Goal: Task Accomplishment & Management: Manage account settings

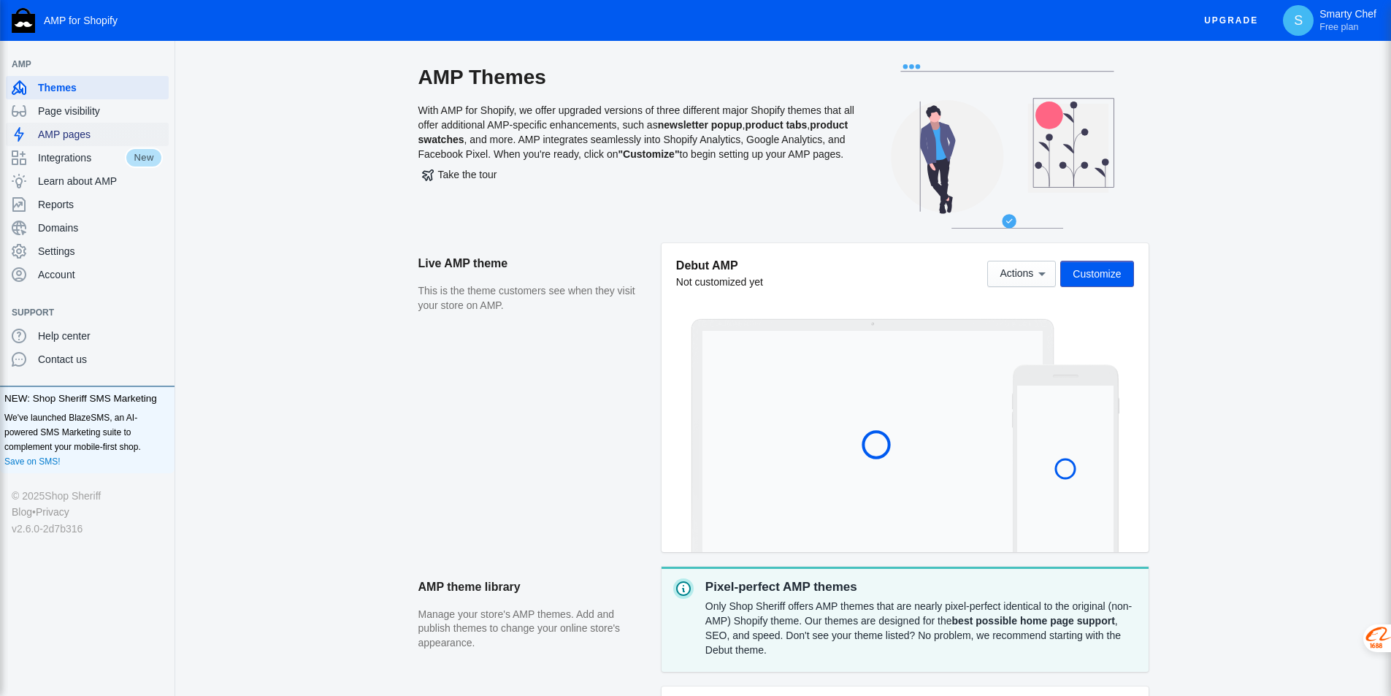
click at [73, 135] on span "AMP pages" at bounding box center [100, 134] width 125 height 15
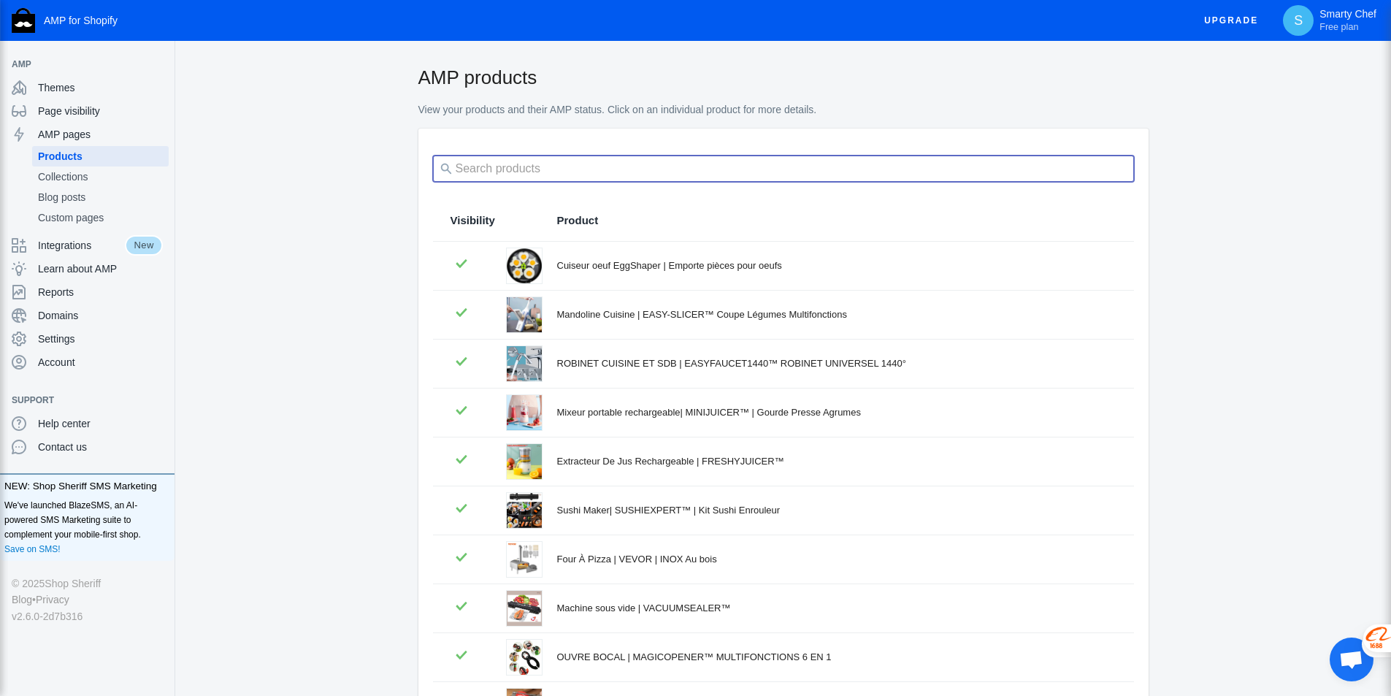
click at [565, 175] on input "search" at bounding box center [783, 169] width 701 height 26
paste input "[URL][DOMAIN_NAME]"
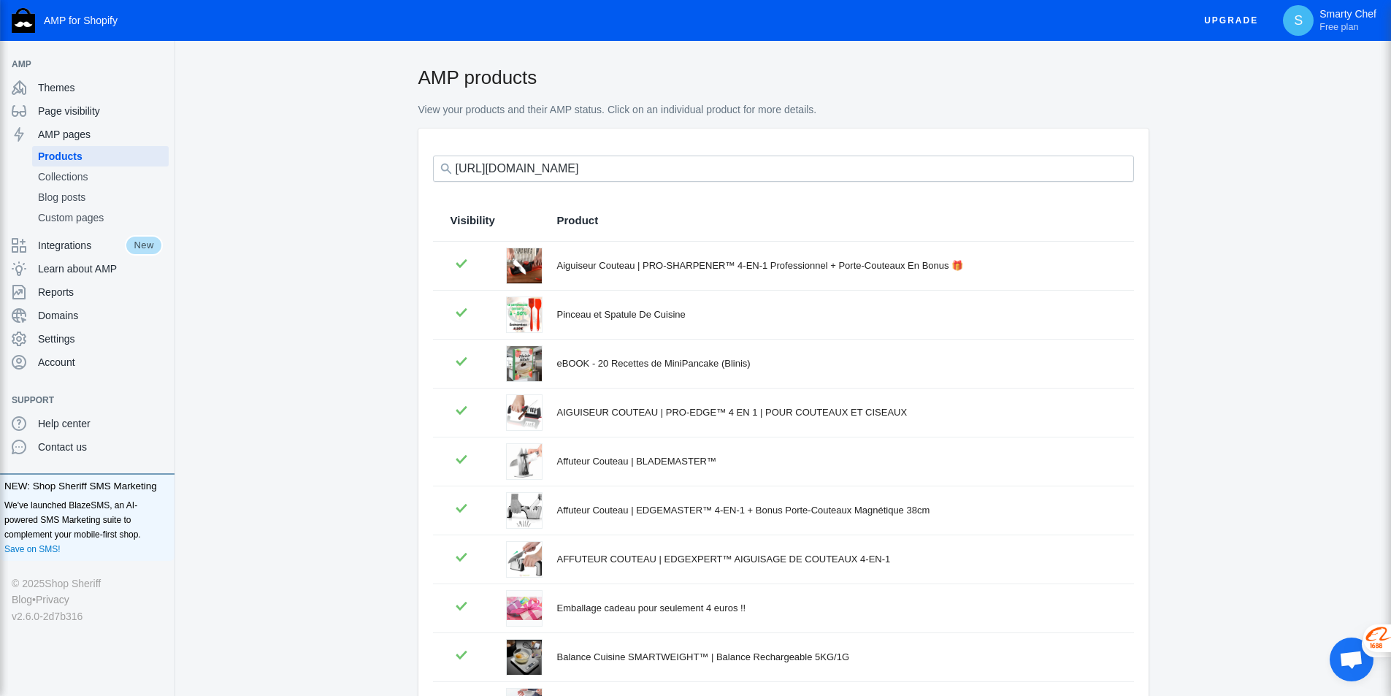
click at [600, 269] on div "Aiguiseur Couteau | PRO-SHARPENER™ 4-EN-1 Professionnel + Porte-Couteaux En Bon…" at bounding box center [836, 266] width 559 height 15
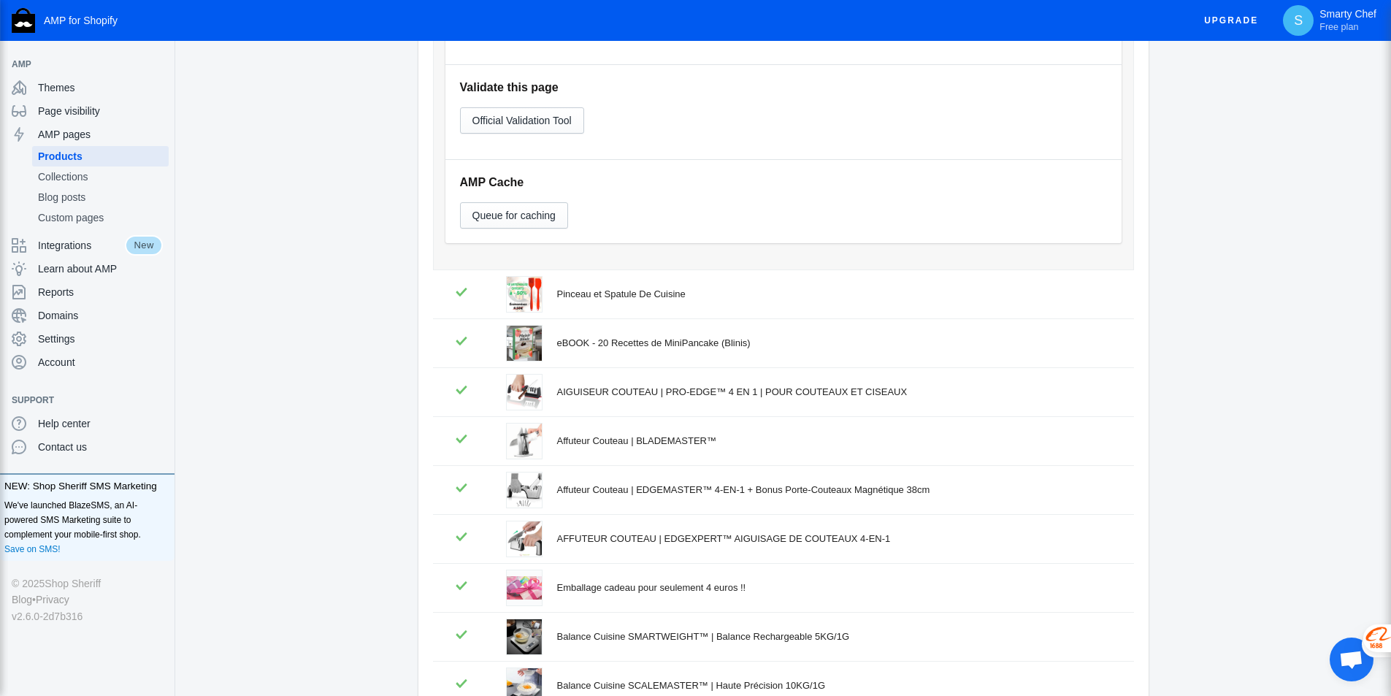
scroll to position [901, 0]
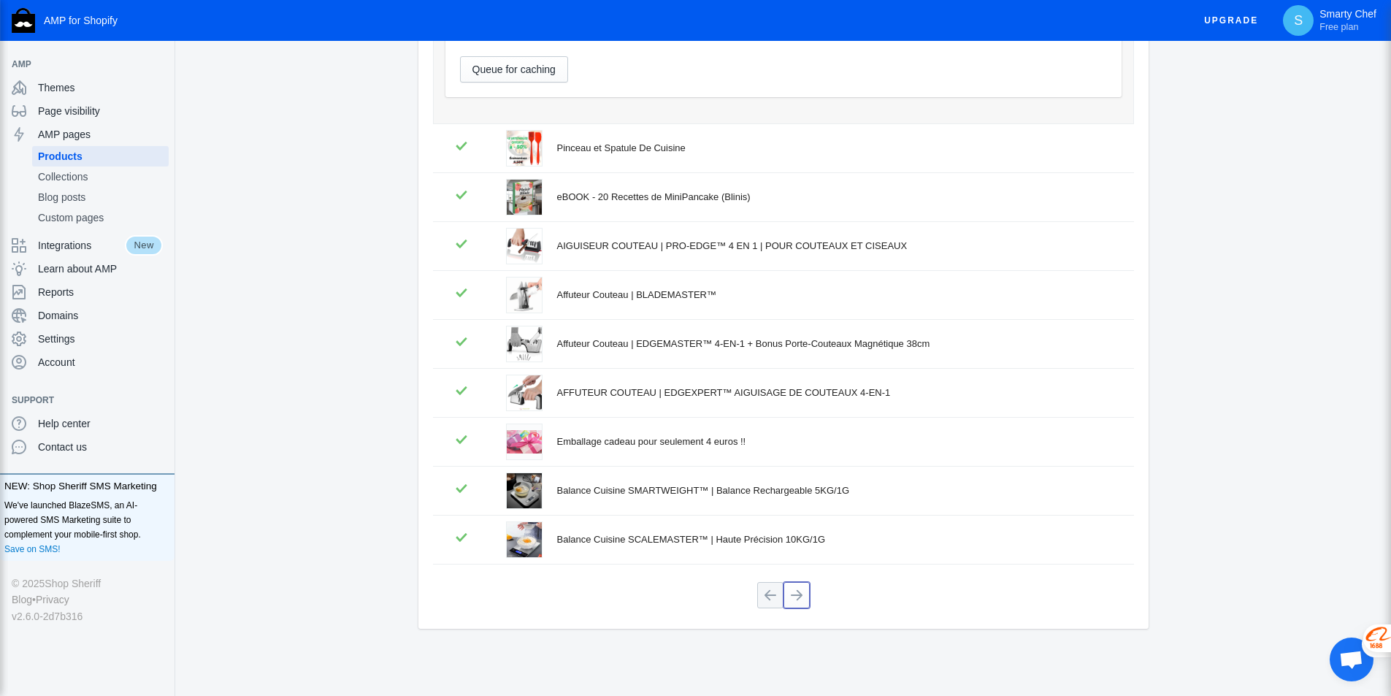
click at [791, 595] on button at bounding box center [797, 595] width 26 height 26
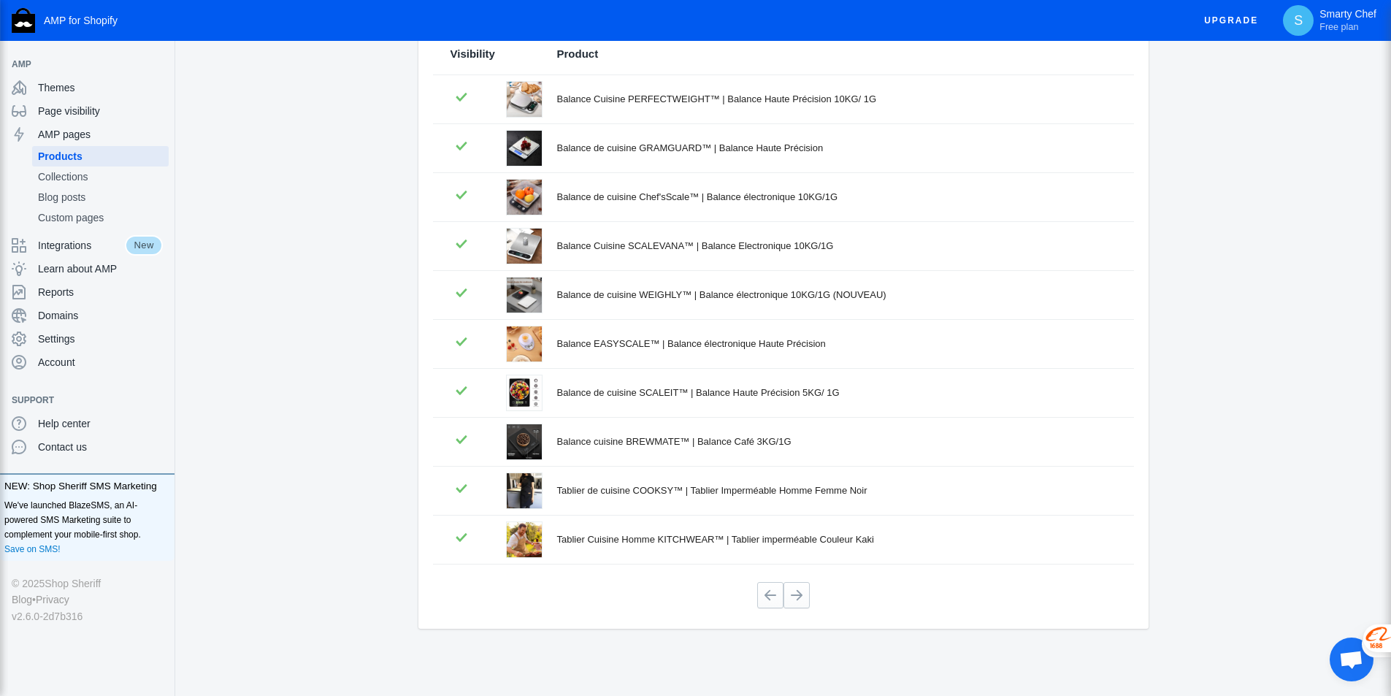
scroll to position [0, 0]
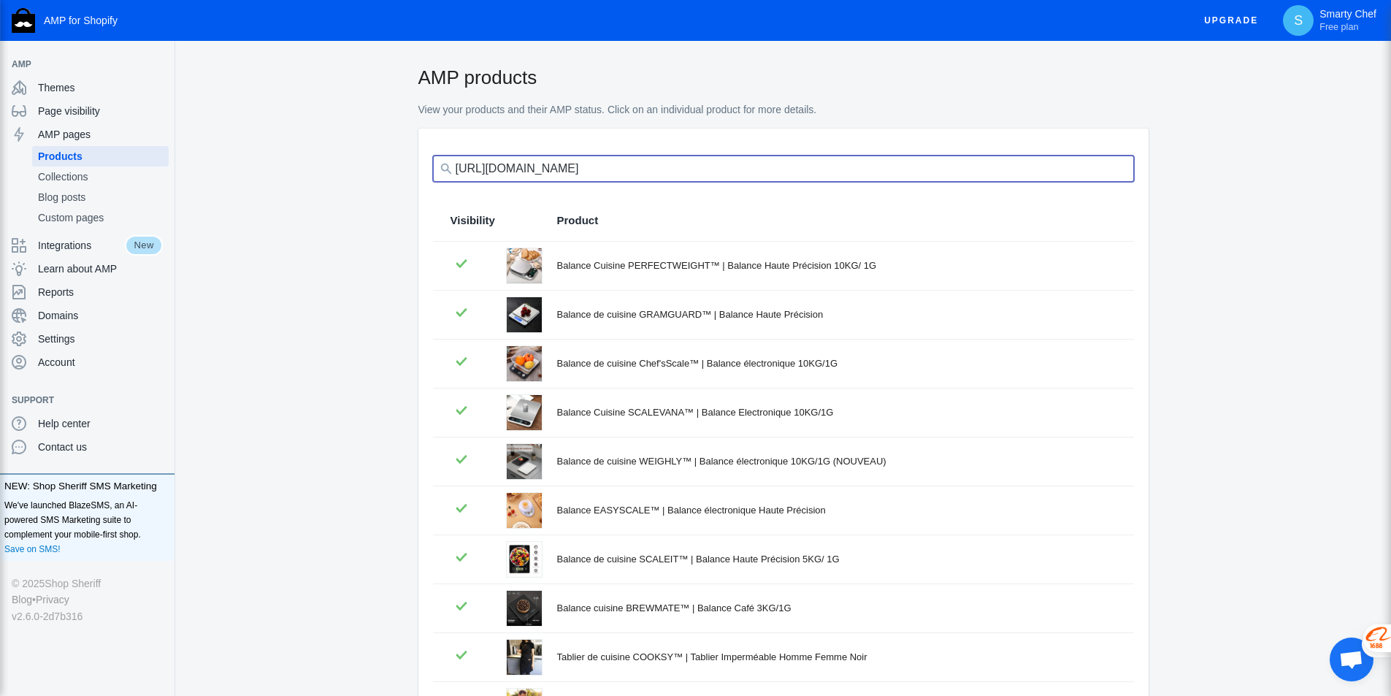
click at [595, 169] on input "https://smarty-chef.com/a/p/blogs/nos-blogs-de-cuisine/top-10-des-meilleurs-cou…" at bounding box center [783, 169] width 701 height 26
type input "https://smarty-chef.com/a/s/blogs/nos-blogs-de-cuisine/top-10-des-meilleurs-cou…"
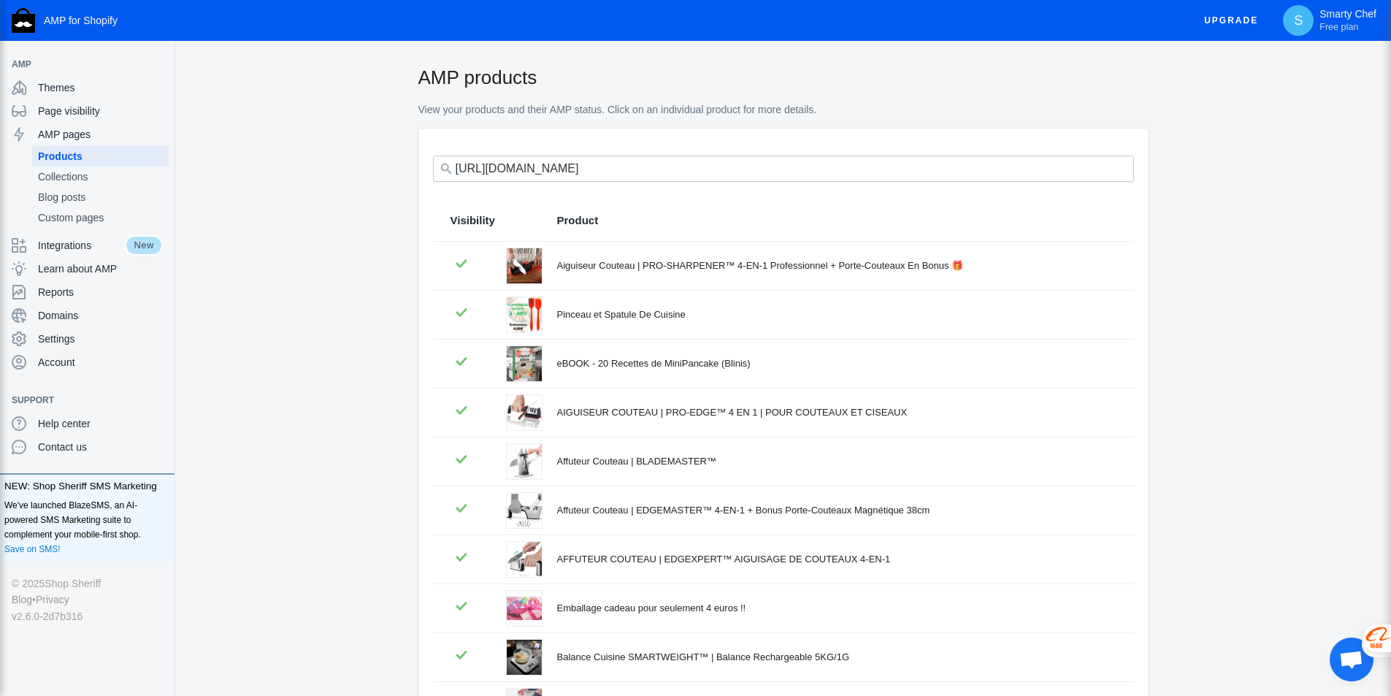
click at [689, 261] on div "Aiguiseur Couteau | PRO-SHARPENER™ 4-EN-1 Professionnel + Porte-Couteaux En Bon…" at bounding box center [836, 266] width 559 height 15
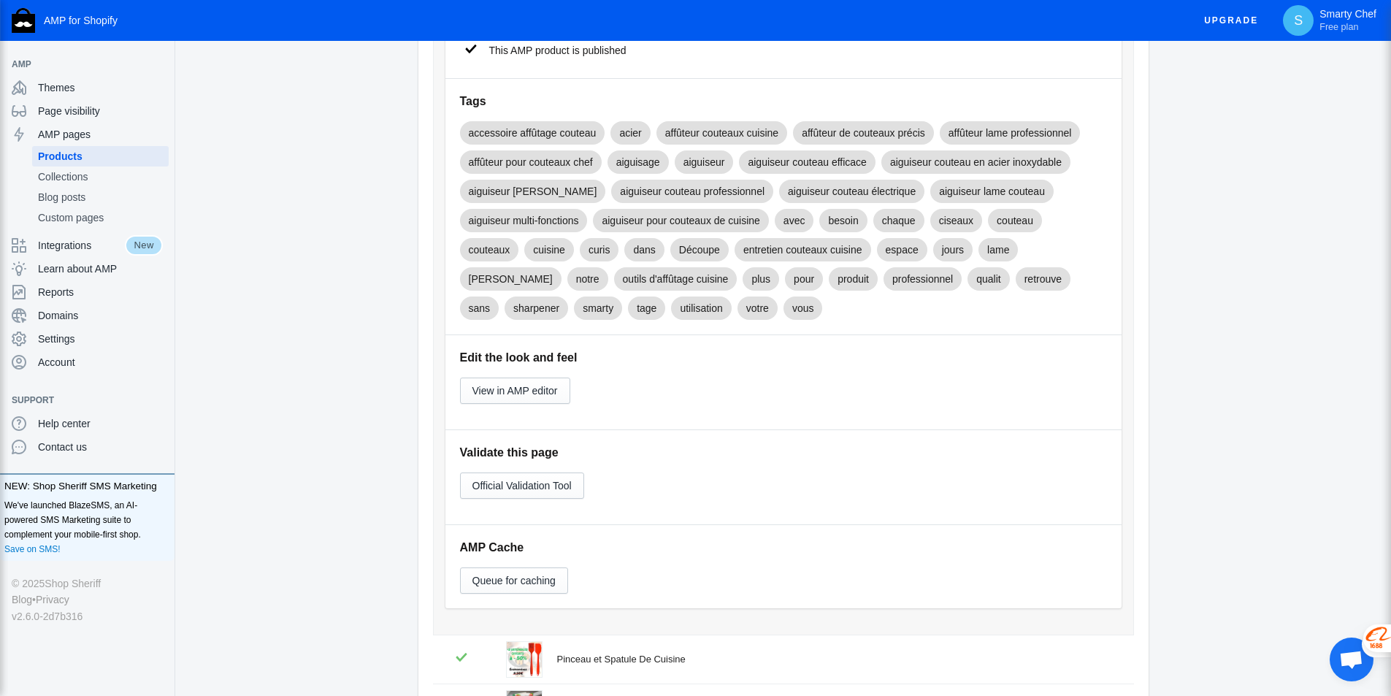
scroll to position [609, 0]
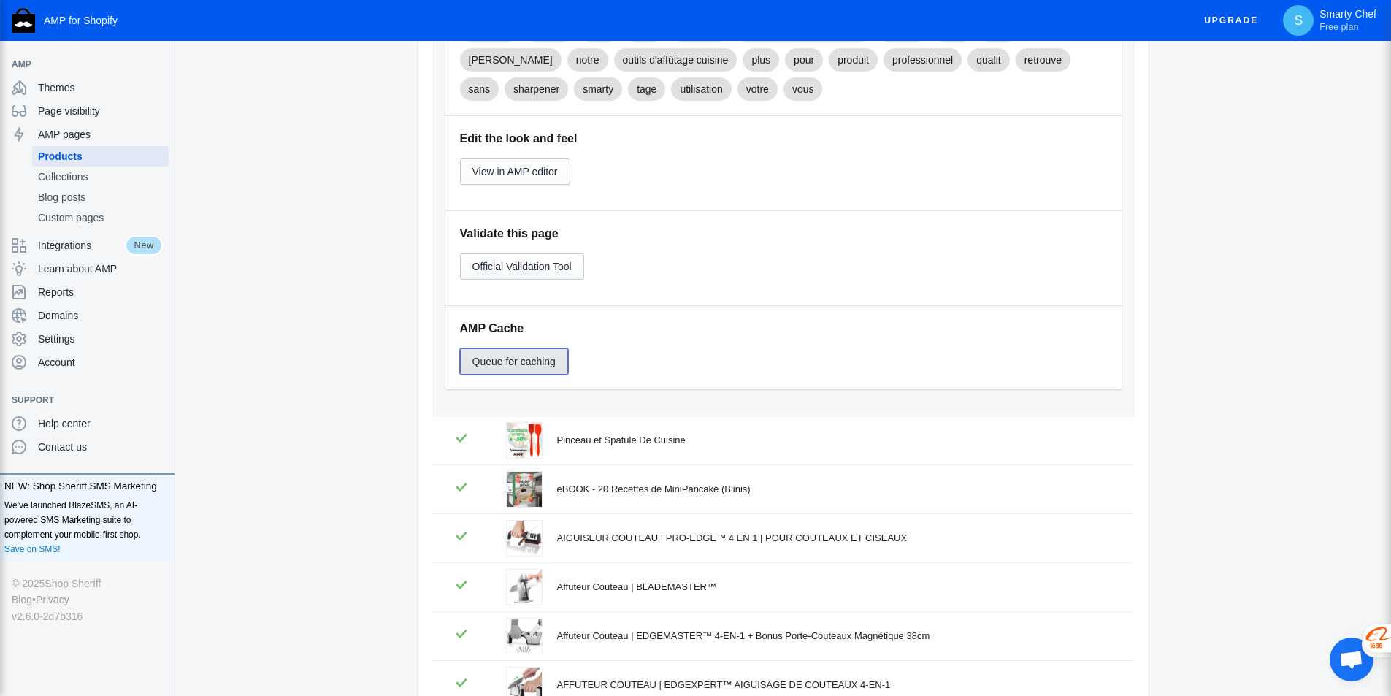
click at [562, 360] on button "Queue for caching" at bounding box center [514, 361] width 108 height 26
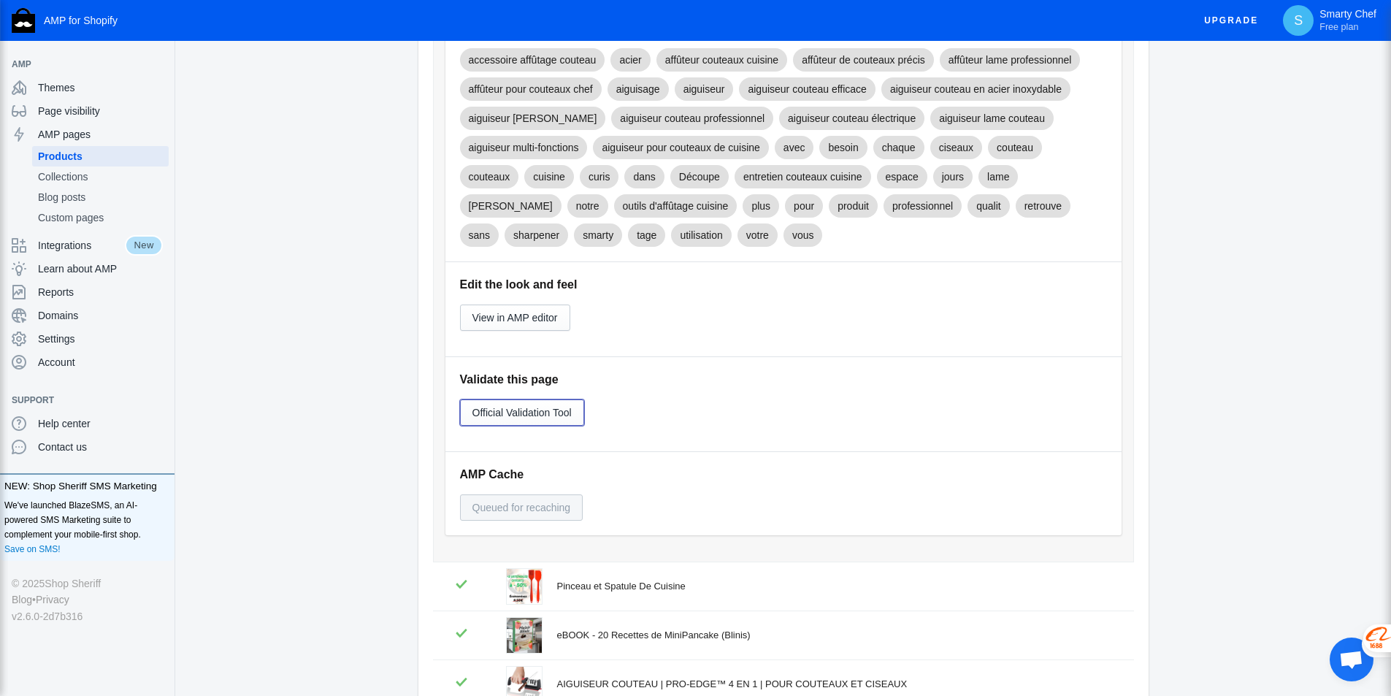
click at [562, 413] on span "Official Validation Tool" at bounding box center [522, 413] width 99 height 12
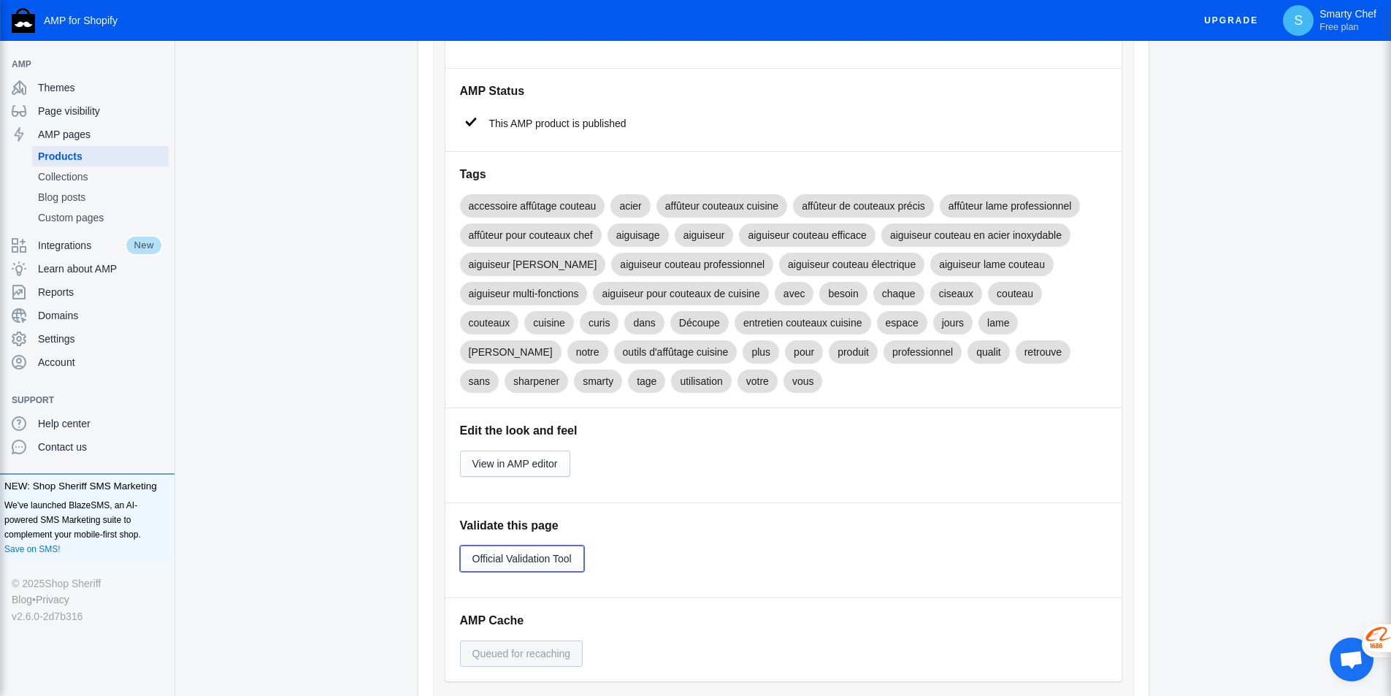
scroll to position [0, 0]
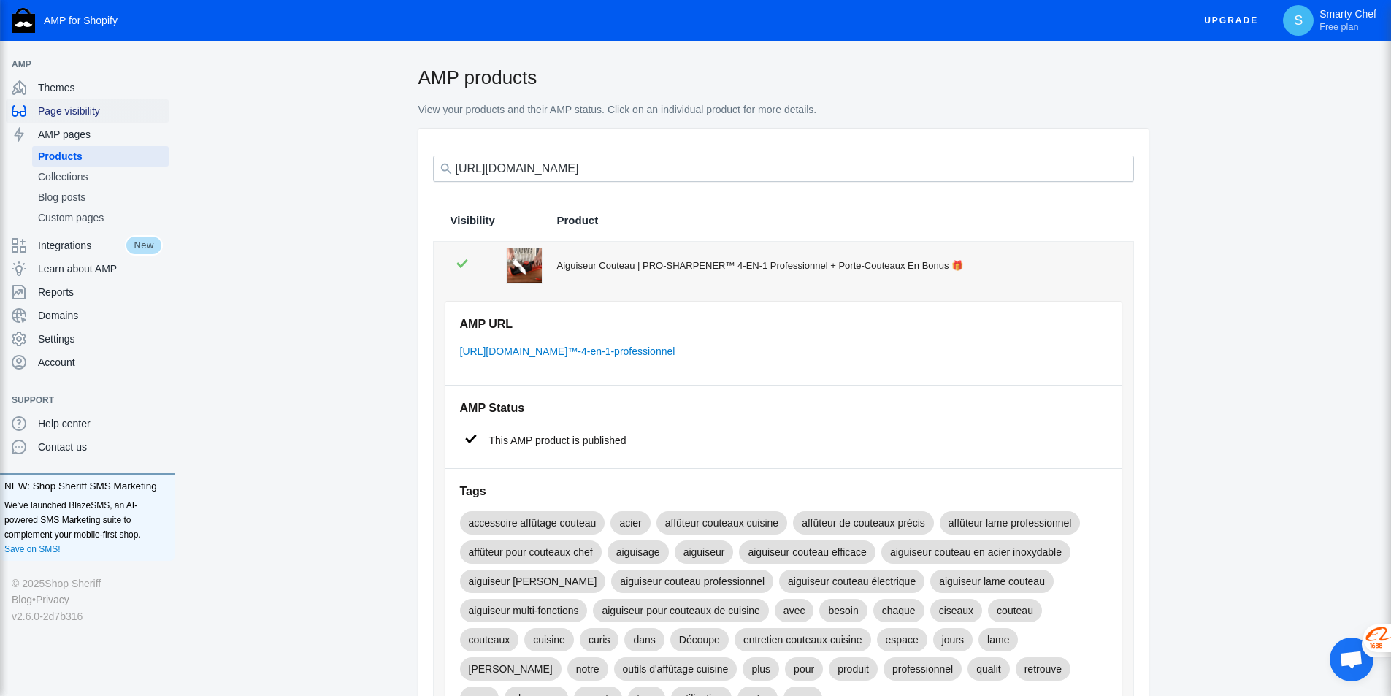
click at [72, 112] on span "Page visibility" at bounding box center [100, 111] width 125 height 15
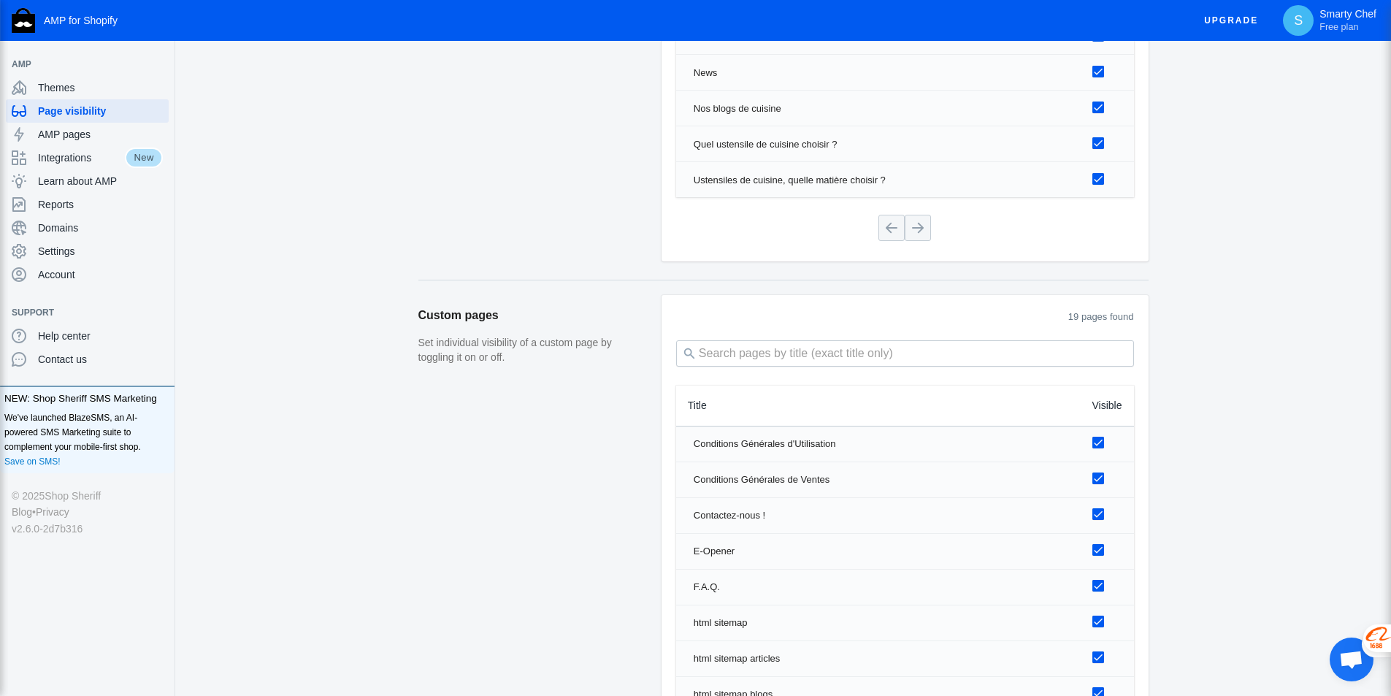
scroll to position [2090, 0]
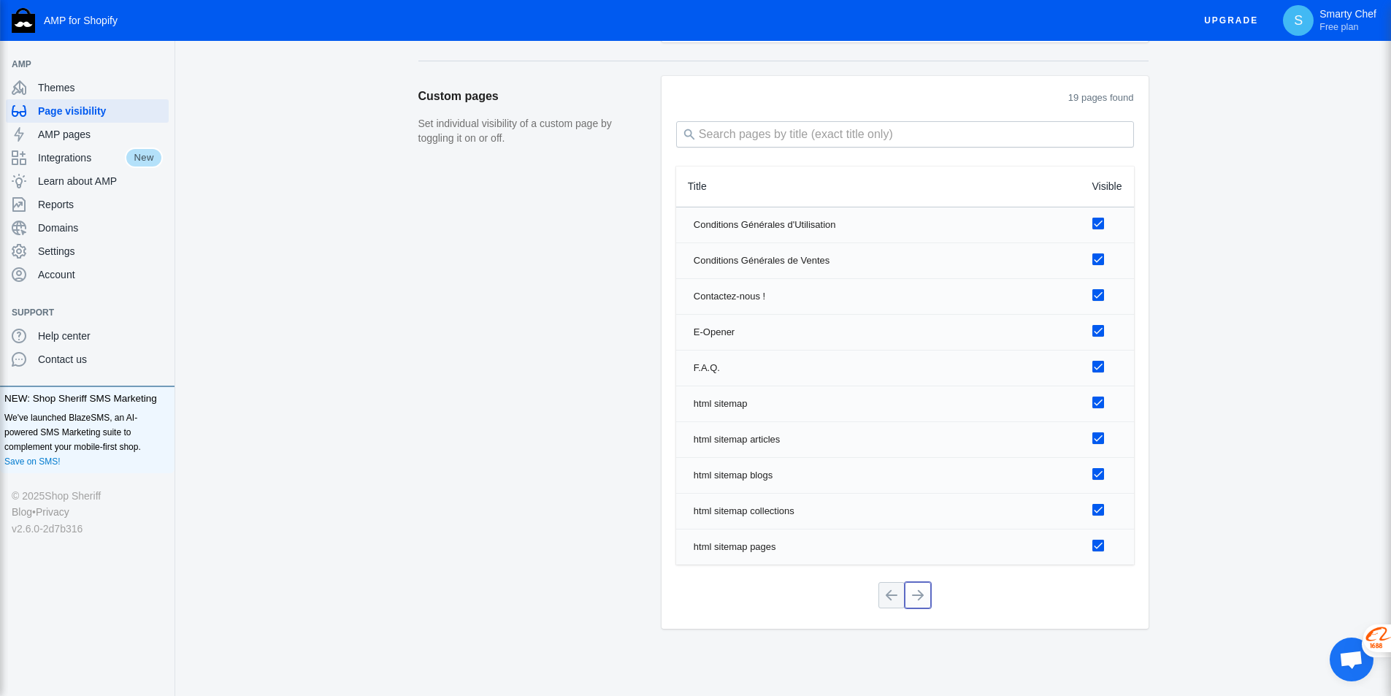
click at [918, 589] on button at bounding box center [918, 595] width 26 height 26
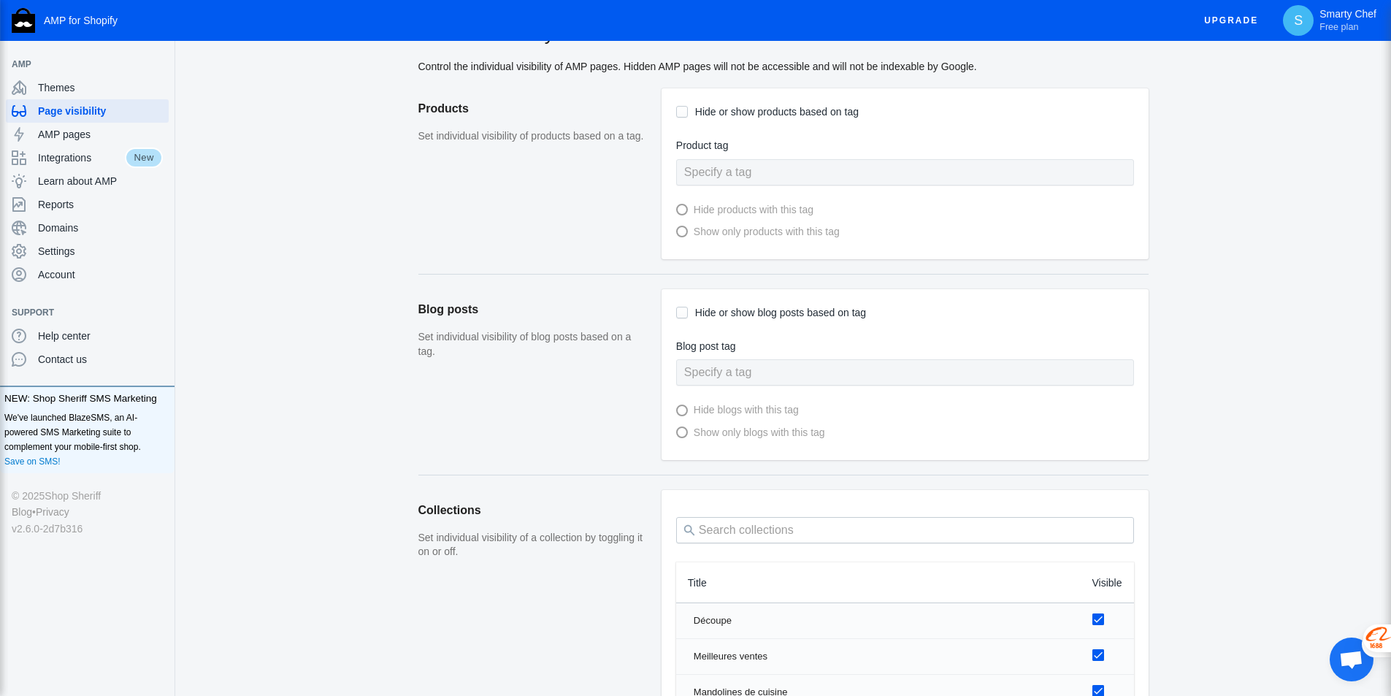
scroll to position [520, 0]
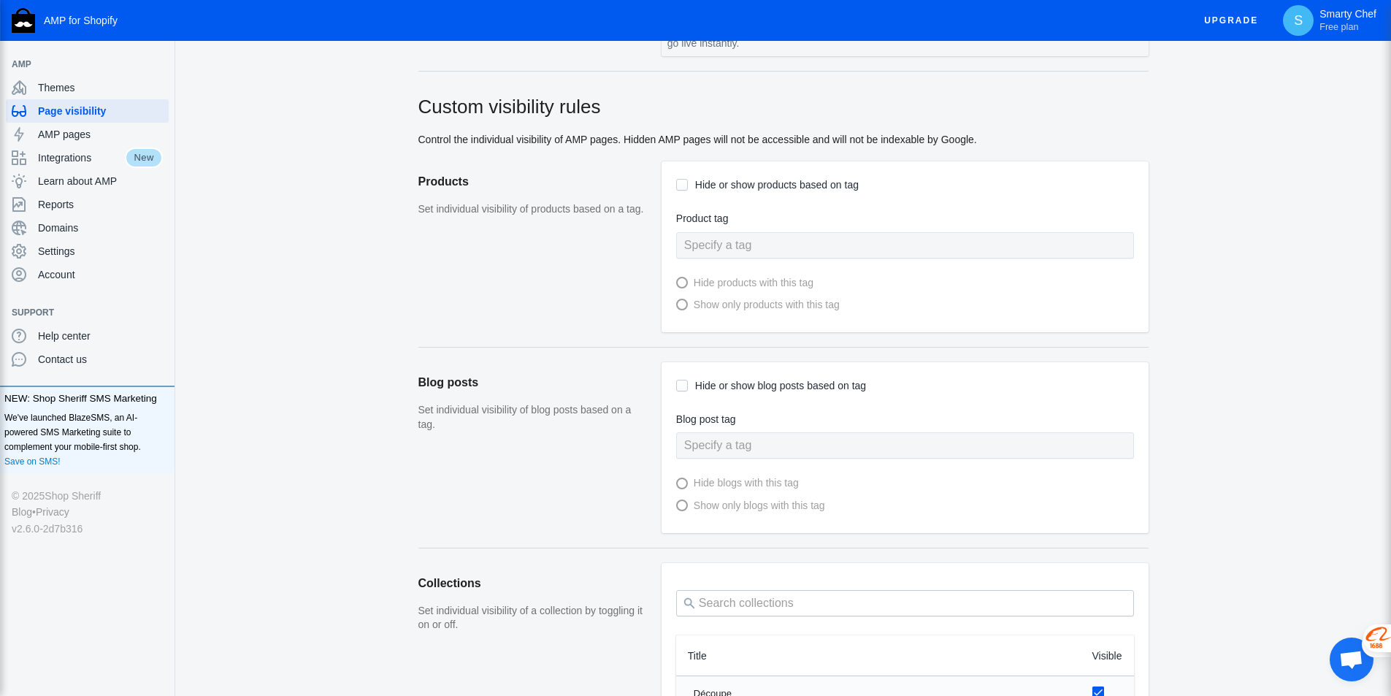
click at [681, 389] on input "Hide or show blog posts based on tag" at bounding box center [682, 386] width 12 height 12
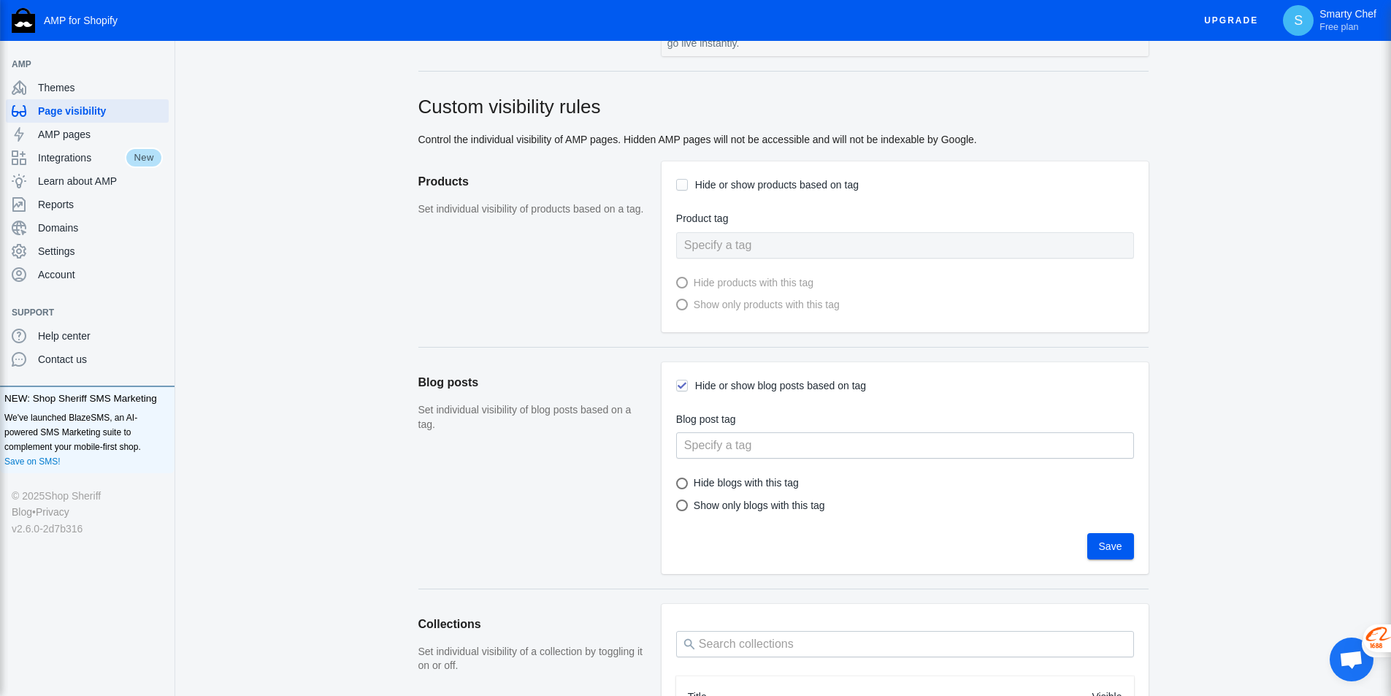
click at [681, 389] on input "Hide or show blog posts based on tag" at bounding box center [682, 386] width 12 height 12
click at [678, 384] on input "Hide or show blog posts based on tag" at bounding box center [682, 386] width 12 height 12
checkbox input "true"
click at [753, 506] on div "Show only blogs with this tag" at bounding box center [756, 506] width 137 height 18
click at [694, 506] on input "Show only blogs with this tag" at bounding box center [688, 506] width 12 height 12
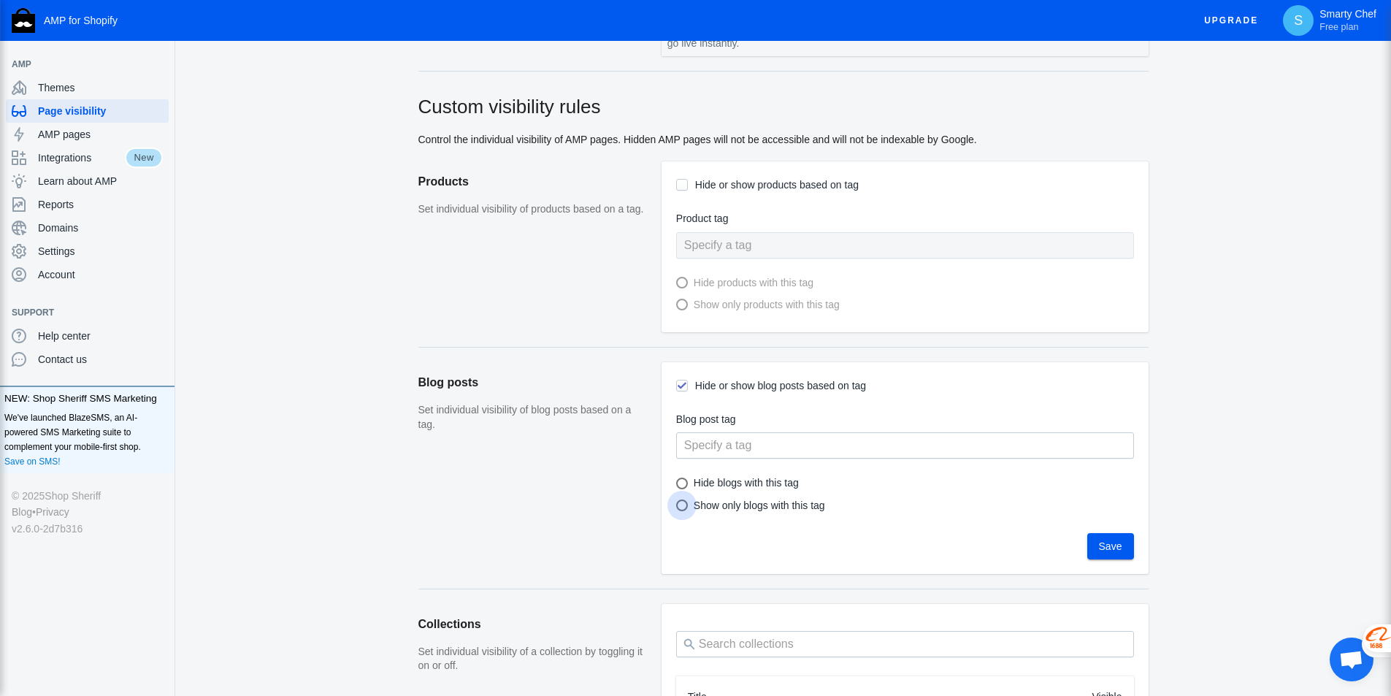
radio input "true"
click at [753, 506] on div "Show only blogs with this tag" at bounding box center [756, 506] width 137 height 18
click at [694, 506] on input "Show only blogs with this tag" at bounding box center [688, 506] width 12 height 12
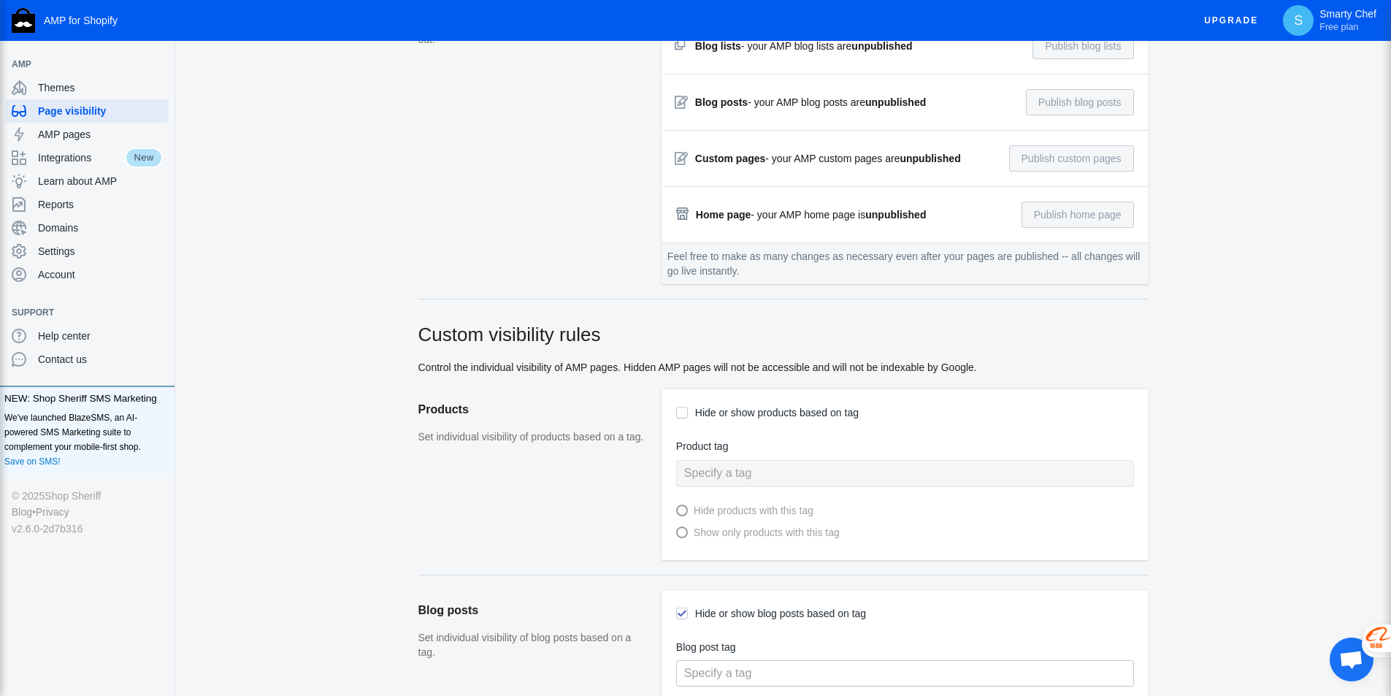
scroll to position [0, 0]
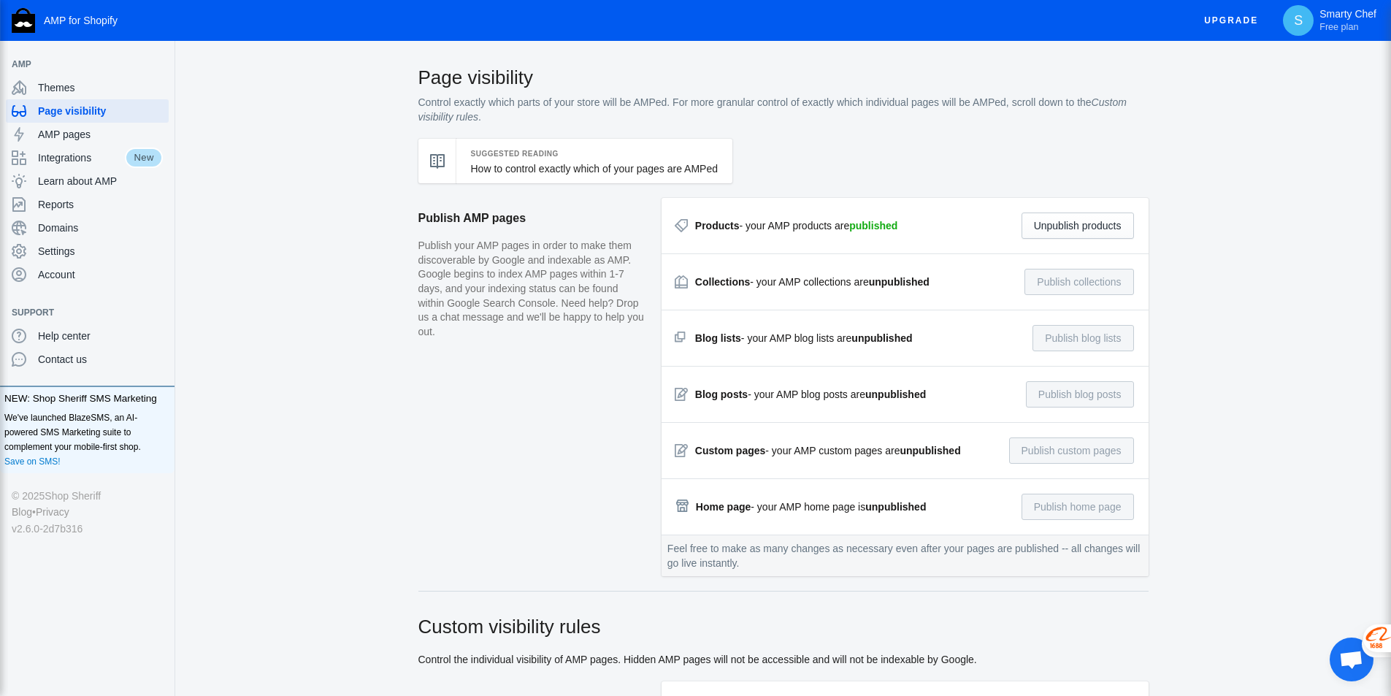
click at [1359, 661] on span "Ouvrir le chat" at bounding box center [1351, 661] width 24 height 20
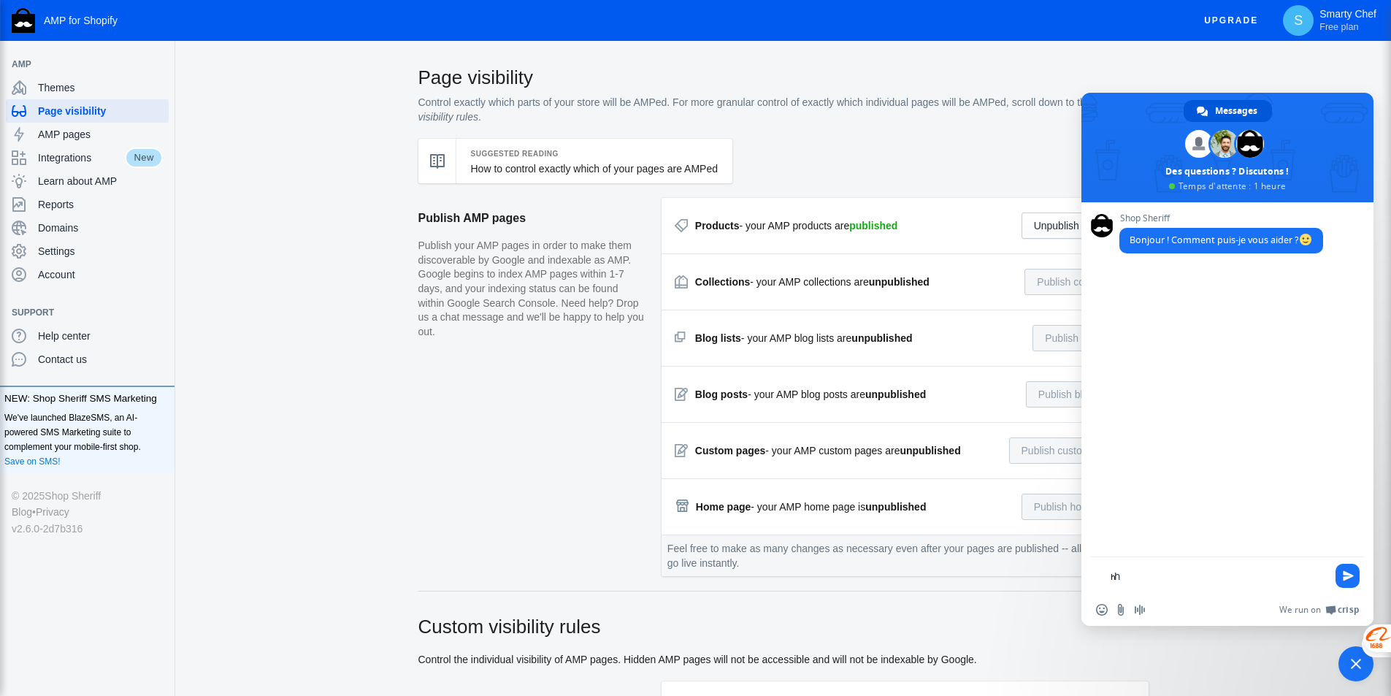
type textarea "hi"
type textarea "Bonjour"
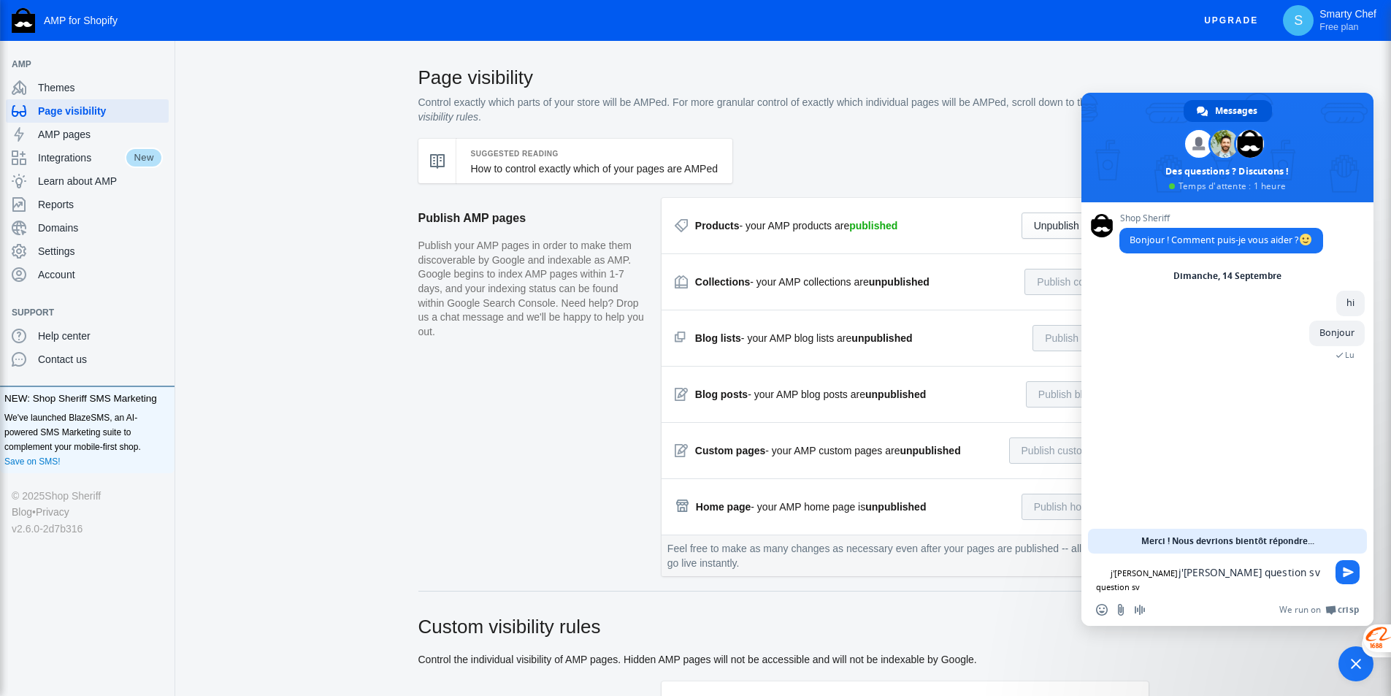
type textarea "j'[PERSON_NAME] question svp"
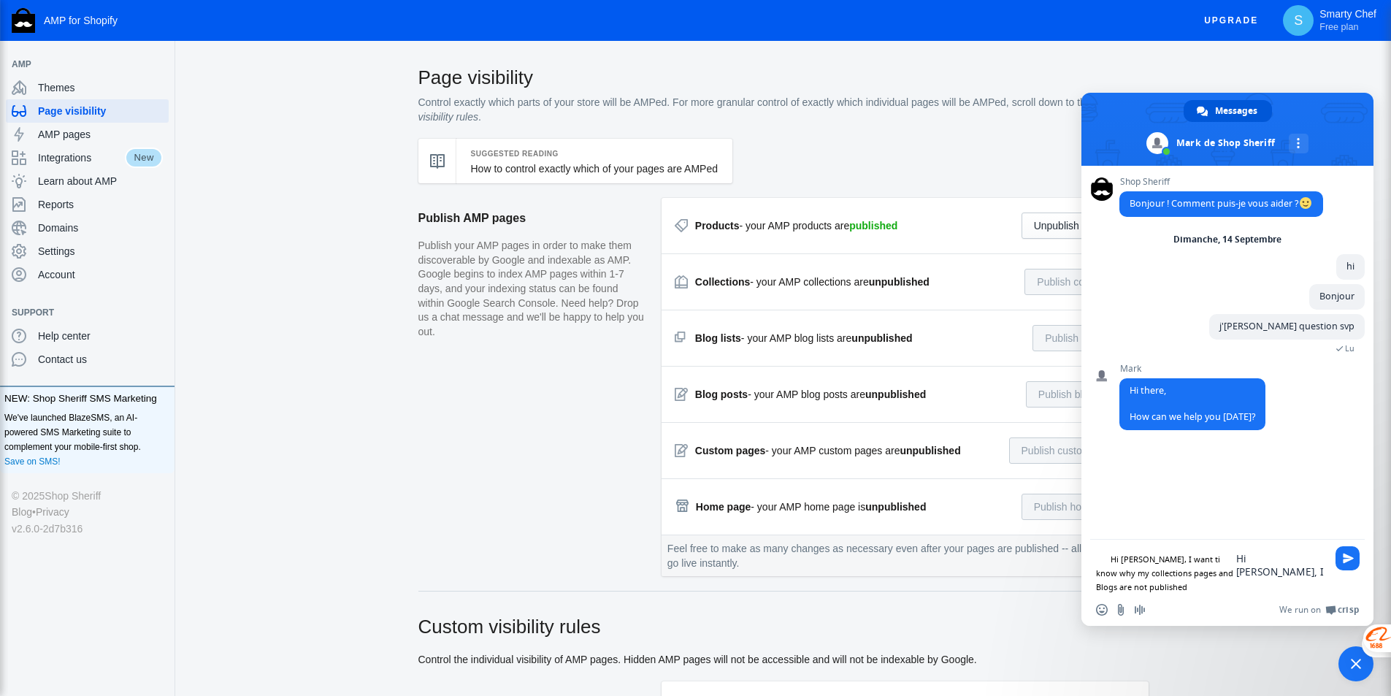
type textarea "Hi [PERSON_NAME], I want ti know why my collections pages and Blogs are not pub…"
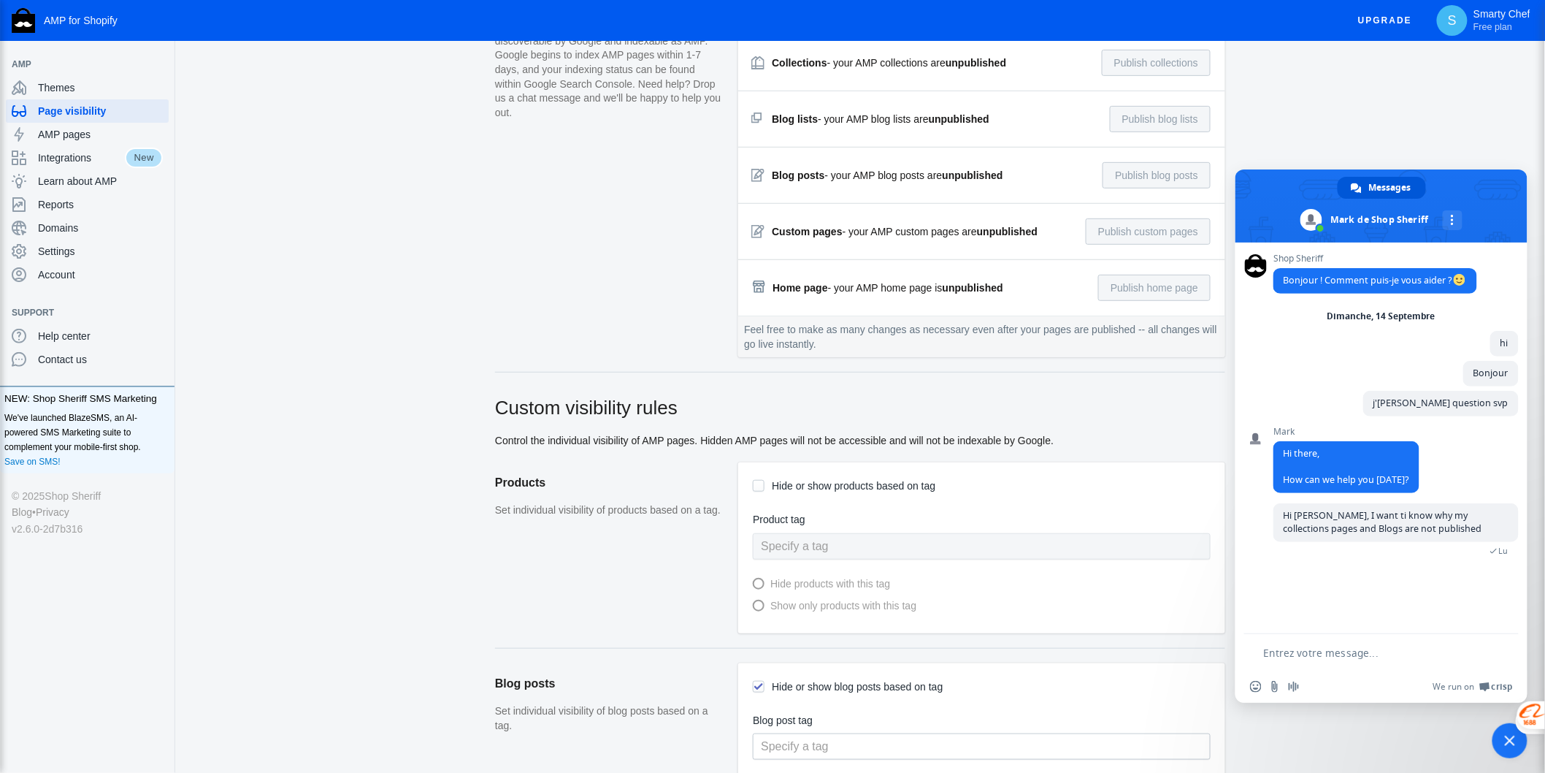
scroll to position [137, 0]
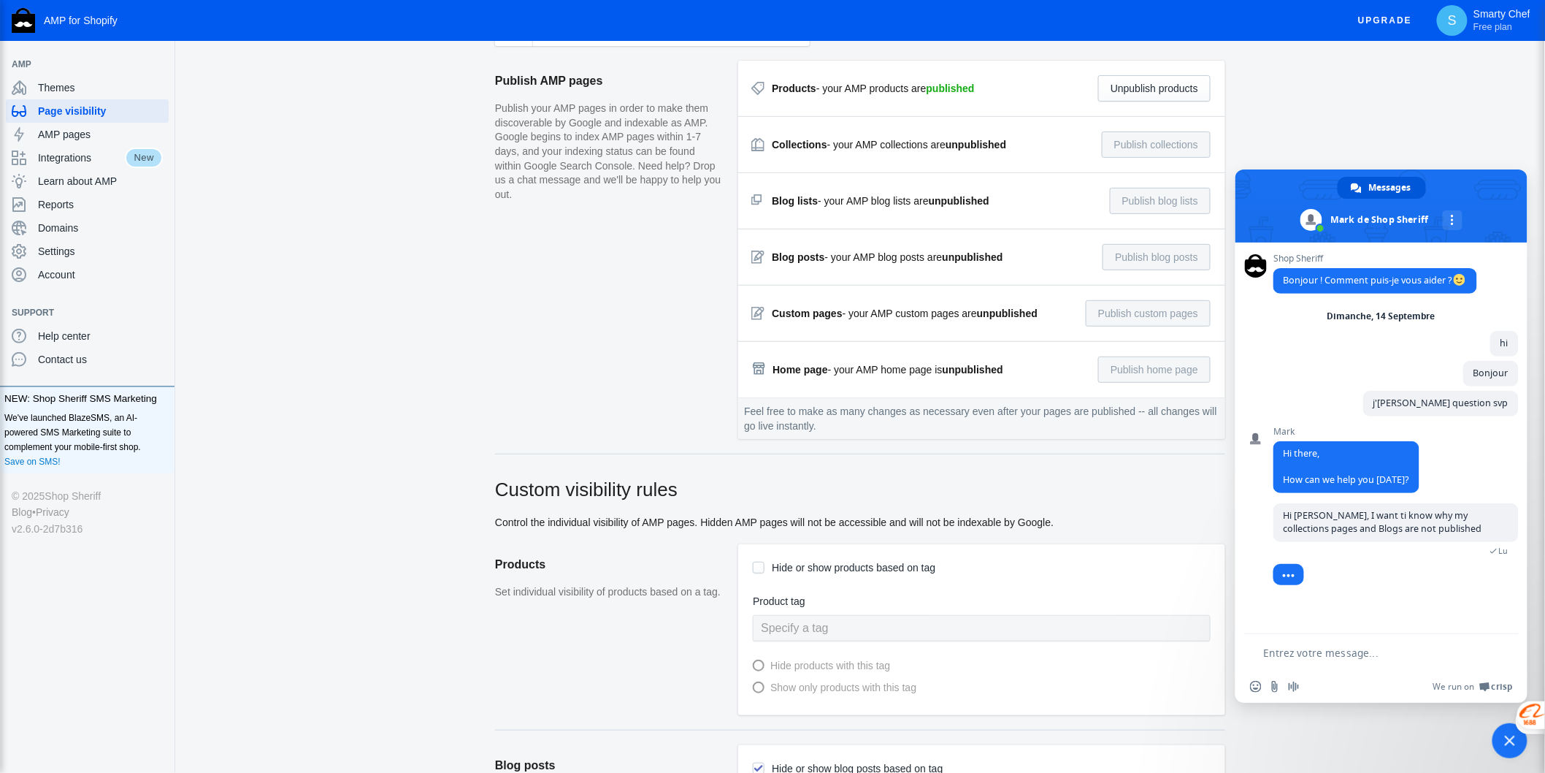
click at [1360, 652] on textarea "Entrez votre message..." at bounding box center [1372, 652] width 217 height 13
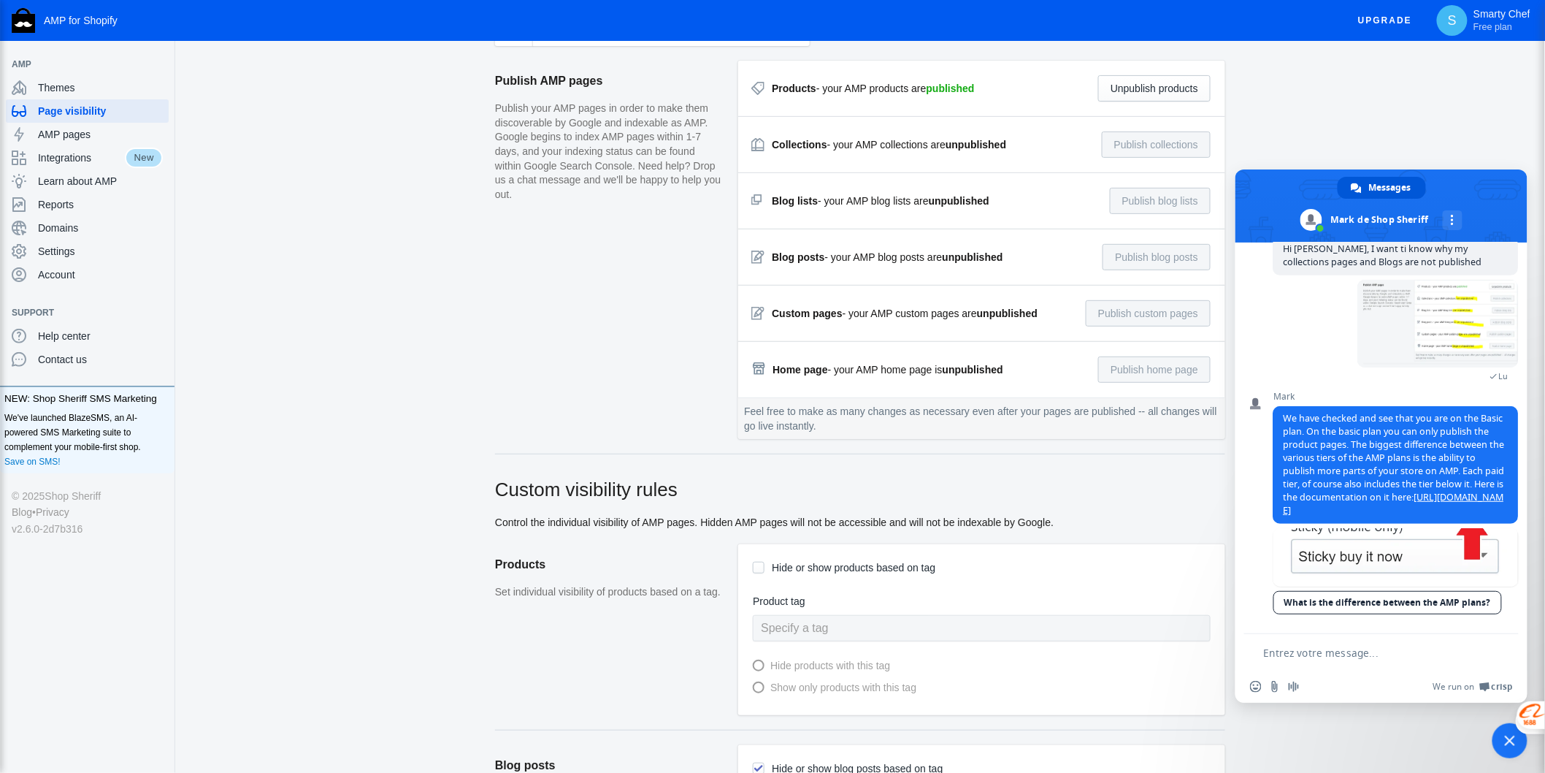
scroll to position [294, 0]
click at [1378, 493] on link "[URL][DOMAIN_NAME]" at bounding box center [1394, 504] width 221 height 26
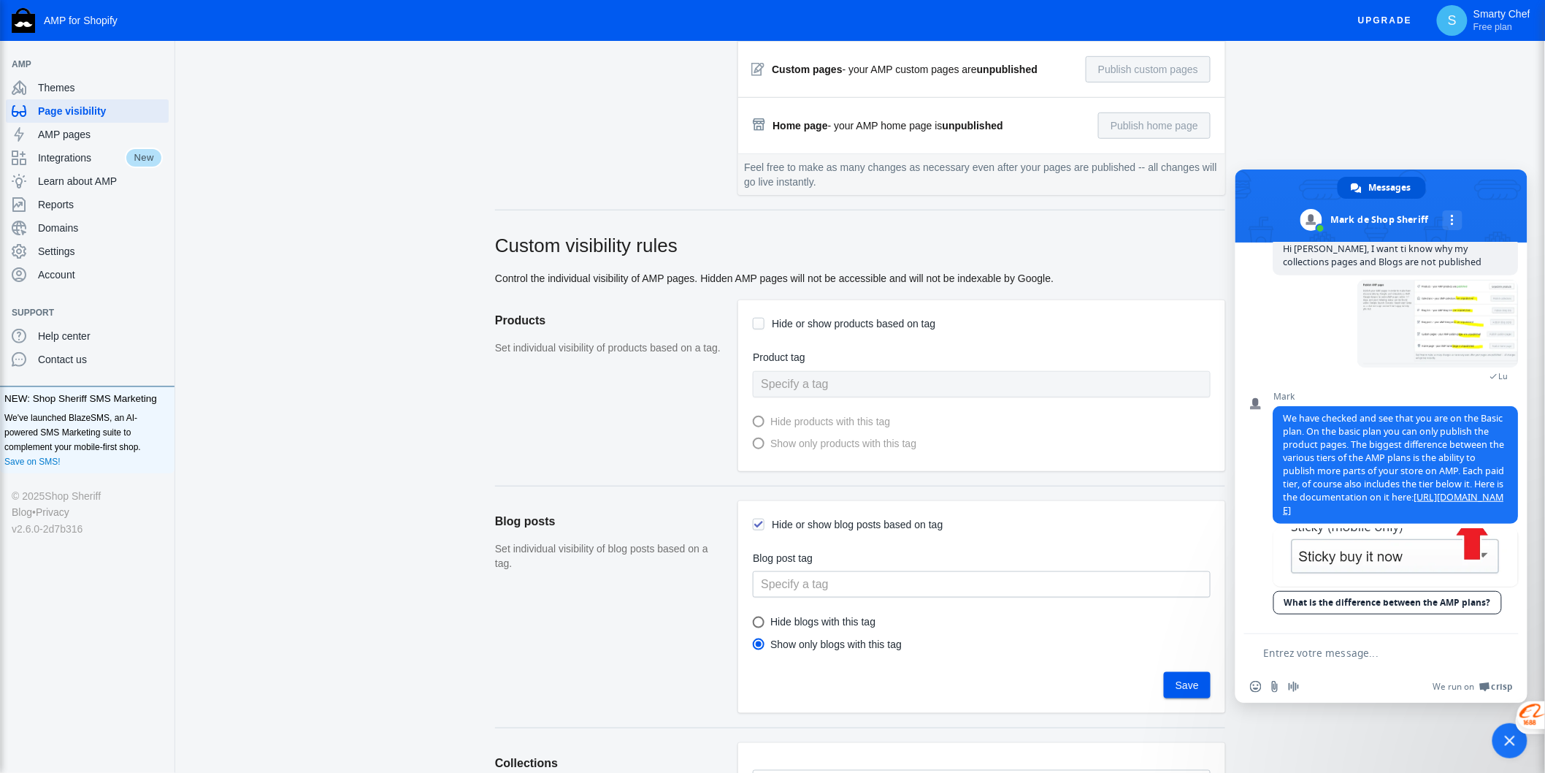
click at [1367, 654] on textarea "Entrez votre message..." at bounding box center [1372, 652] width 217 height 13
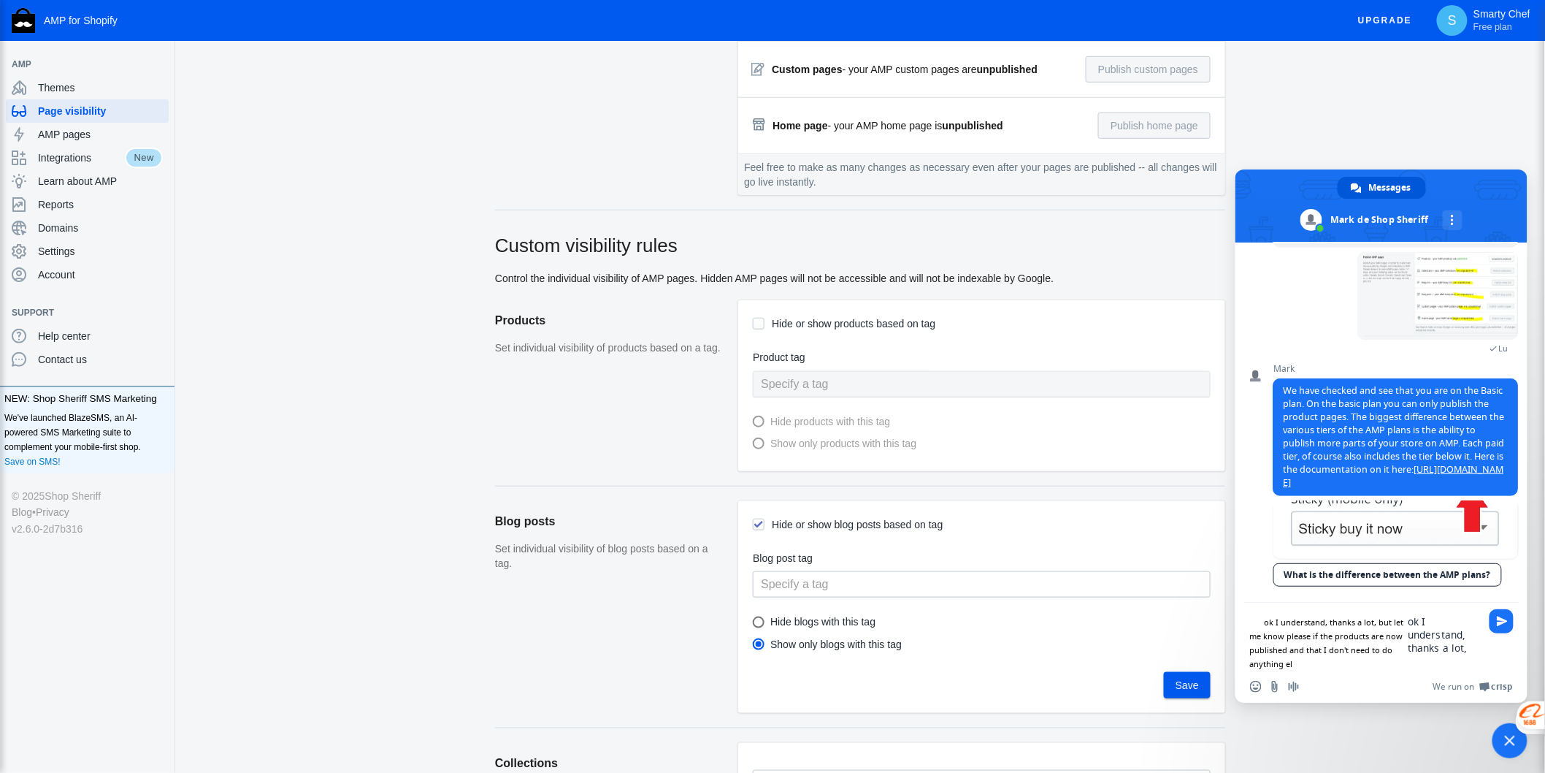
type textarea "ok I understand, thanks a lot, but let me know please if the products are now p…"
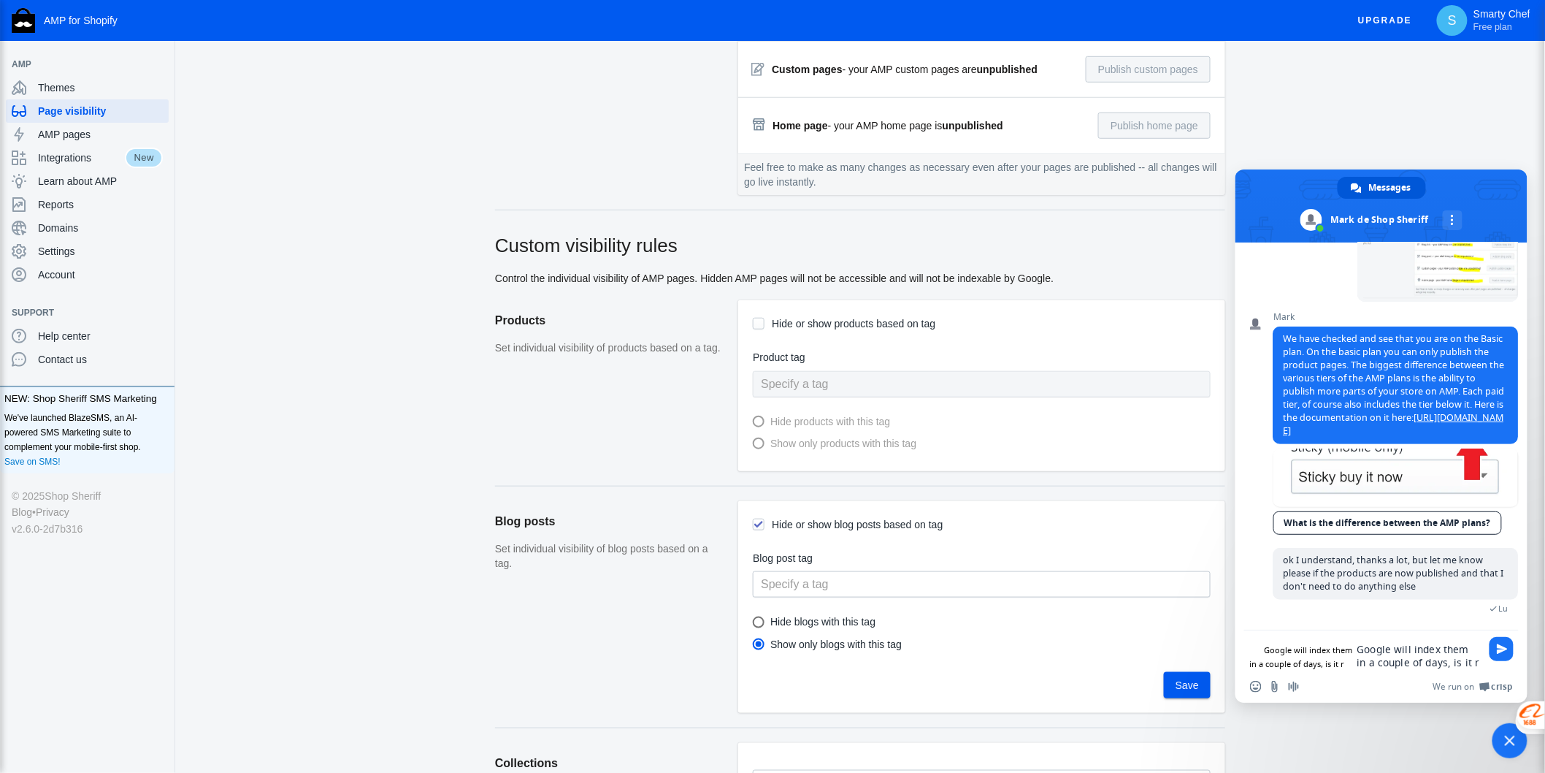
scroll to position [360, 0]
type textarea "Google will index them in a couple of days, is it right"
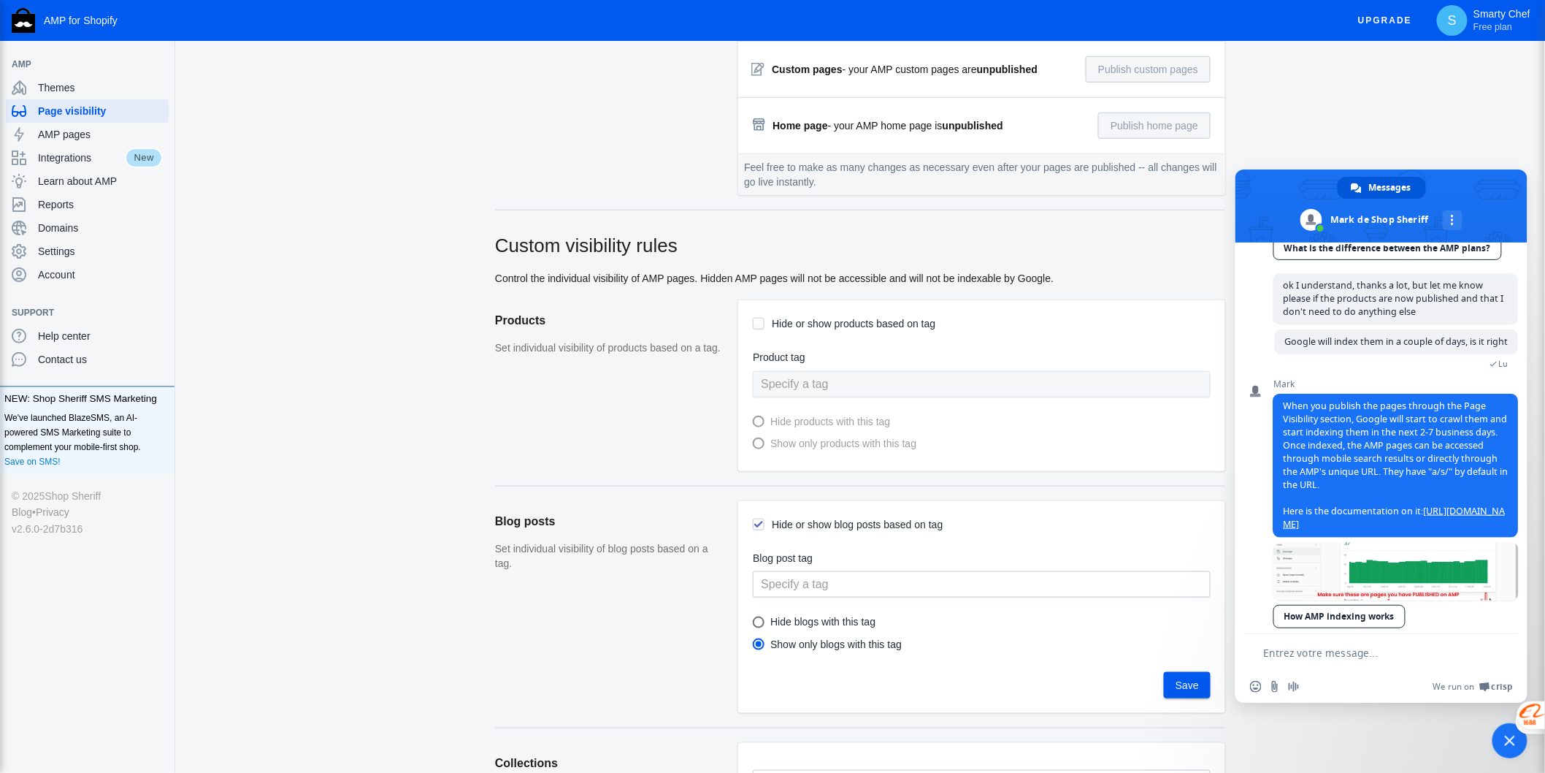
scroll to position [688, 0]
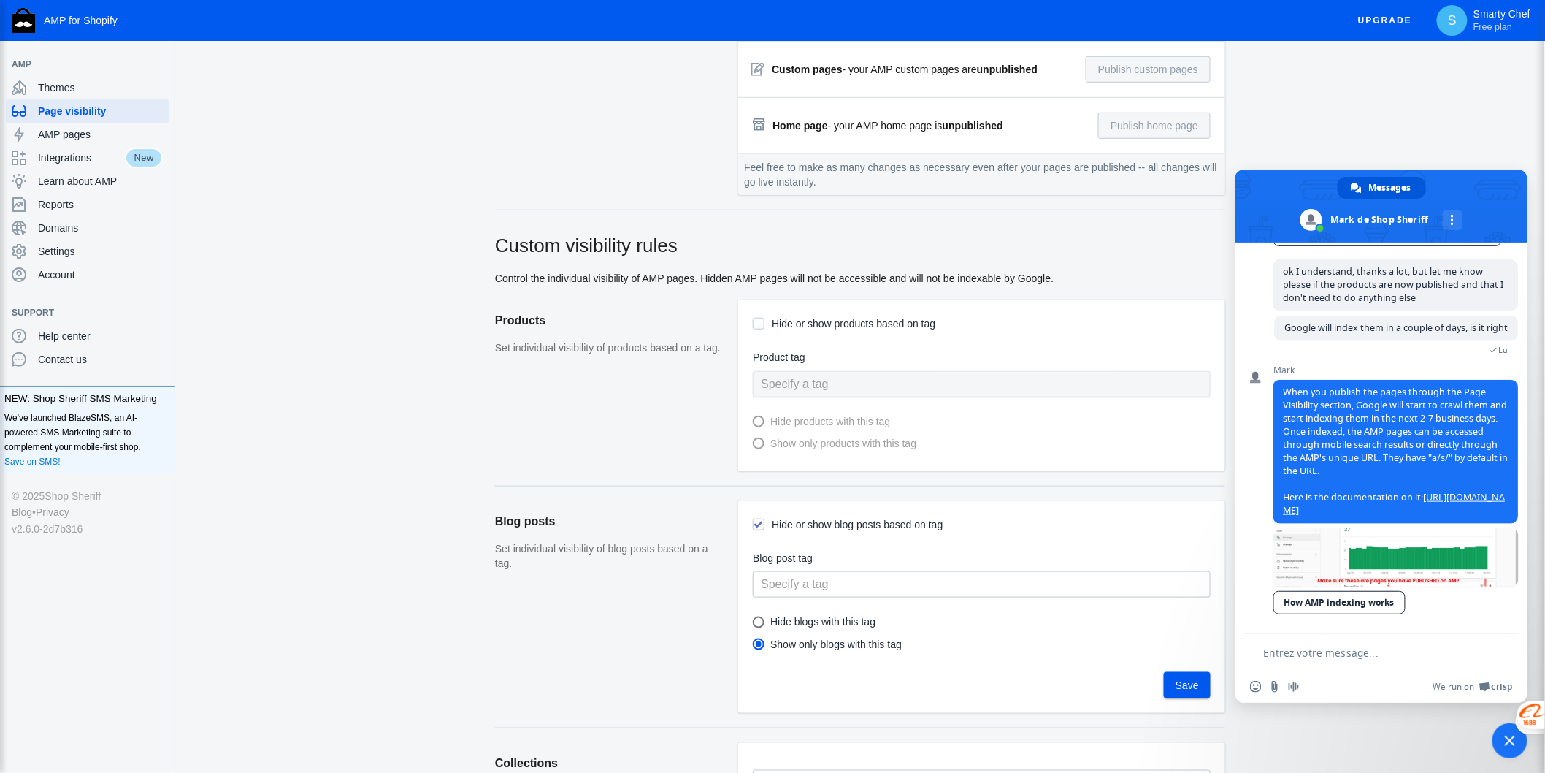
click at [1335, 658] on textarea "Entrez votre message..." at bounding box center [1372, 652] width 217 height 13
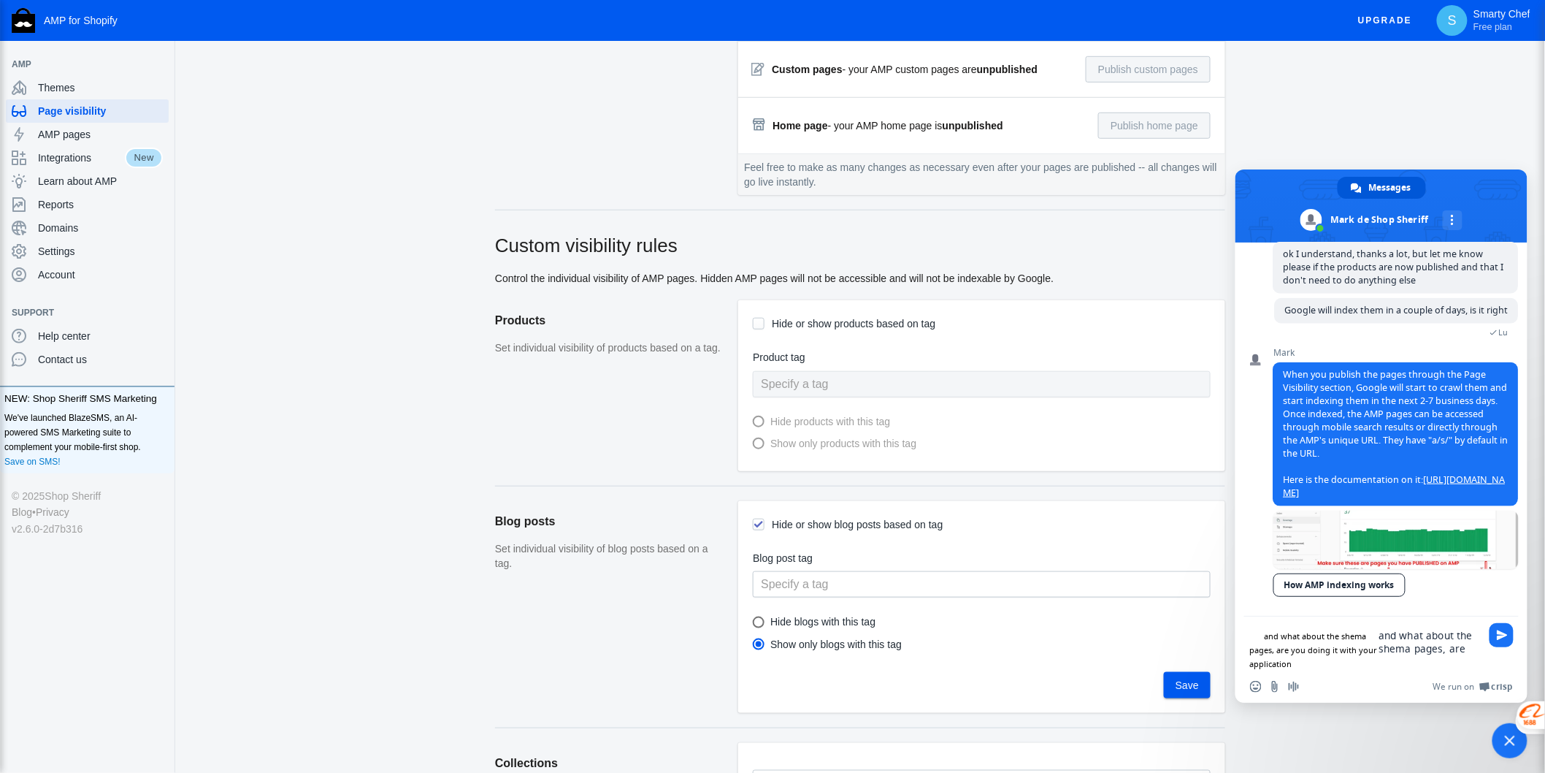
type textarea "and what about the shema pages, are you doing it with your application"
click at [1391, 647] on span "Envoyer" at bounding box center [1502, 635] width 24 height 24
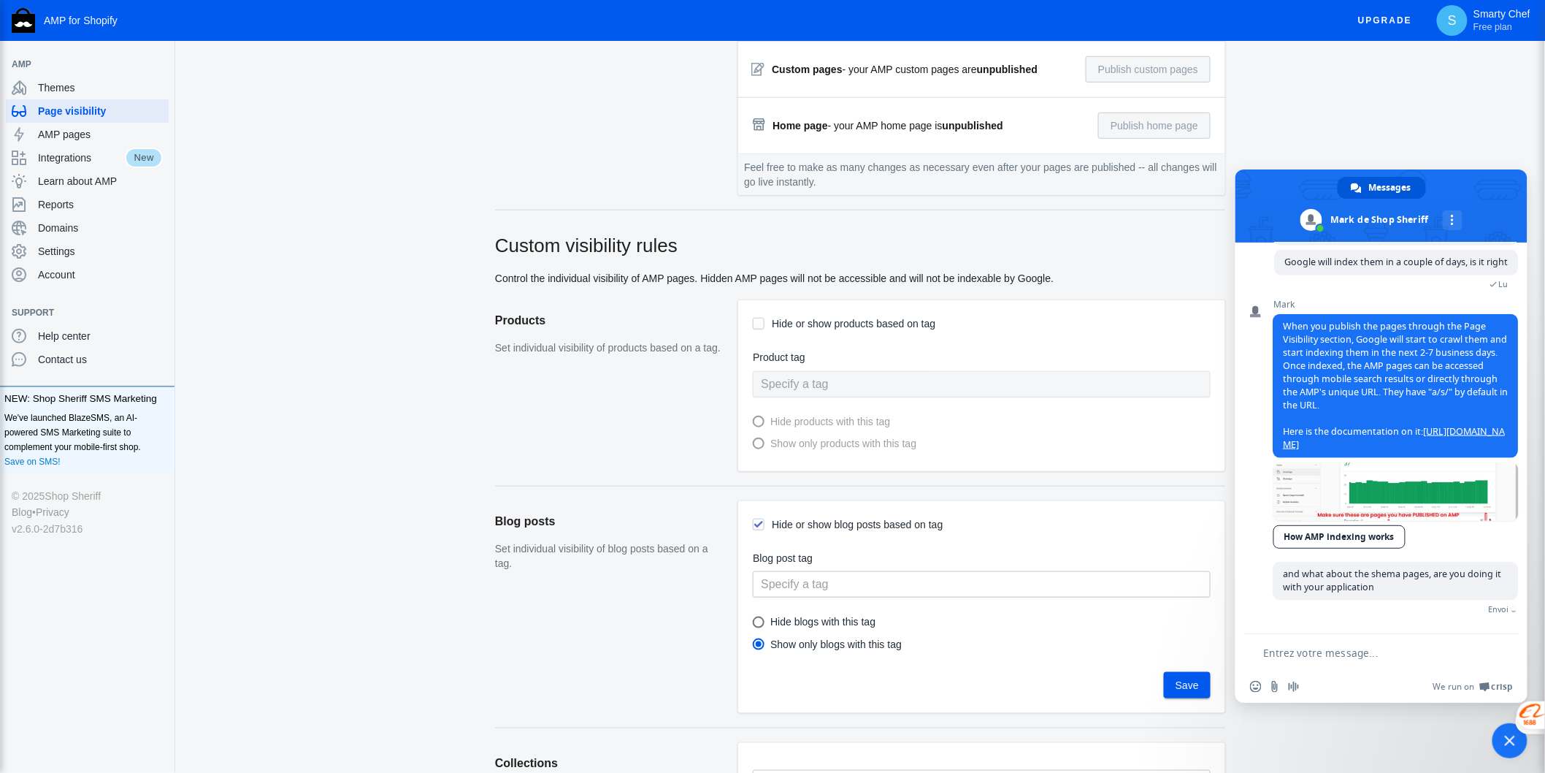
scroll to position [738, 0]
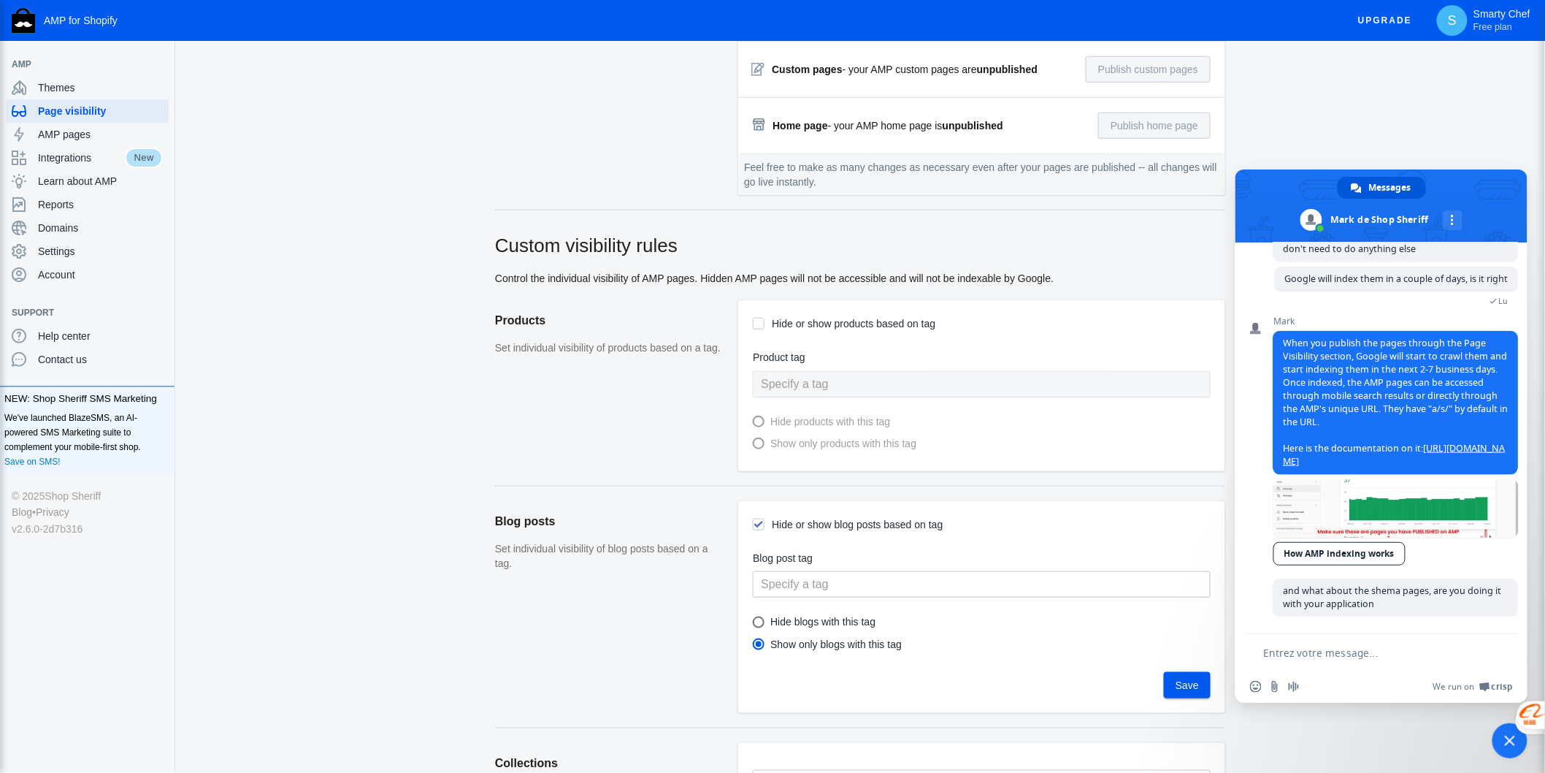
click at [1337, 652] on textarea "Entrez votre message..." at bounding box center [1372, 652] width 217 height 13
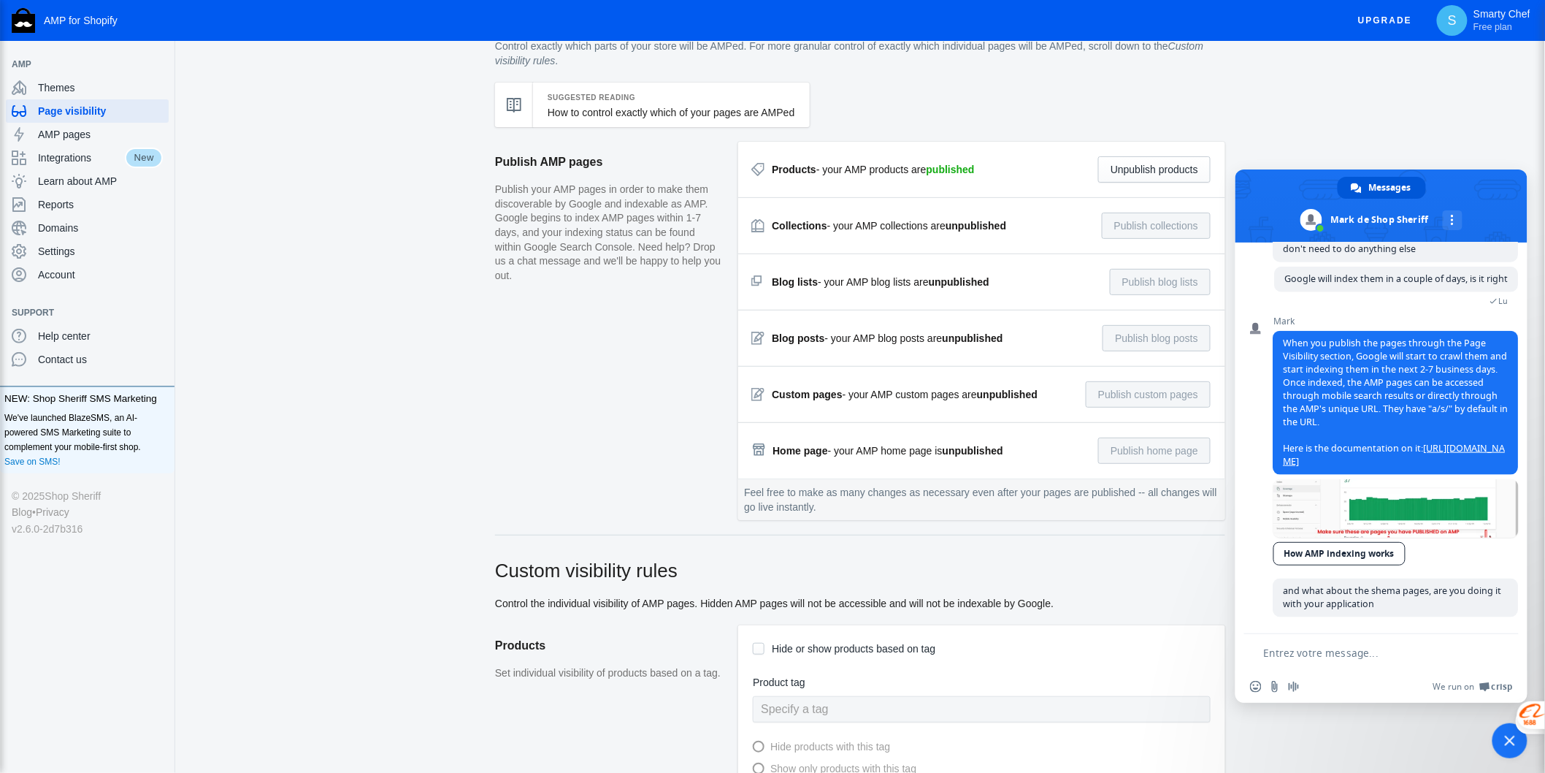
scroll to position [0, 0]
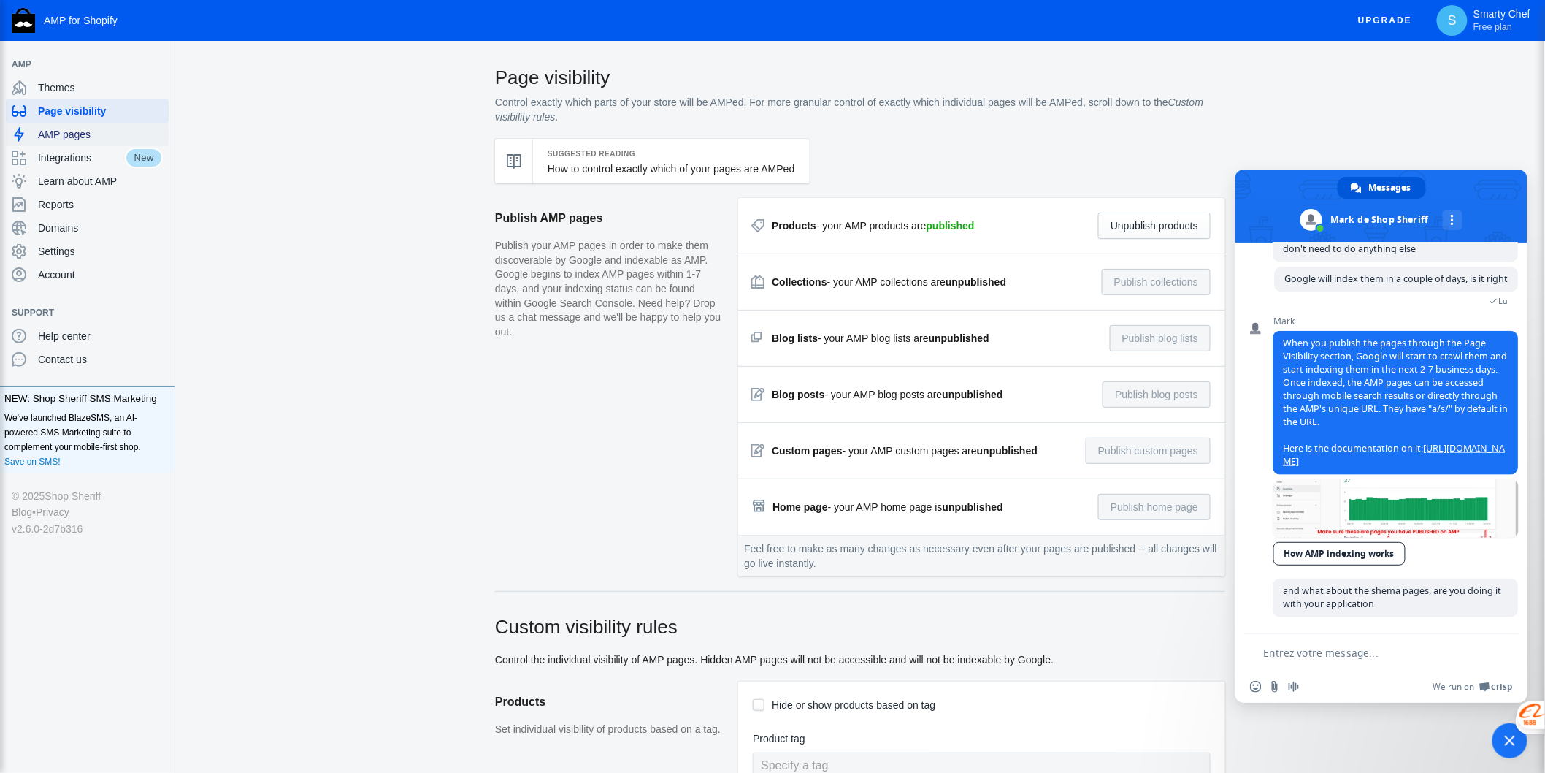
click at [52, 130] on span "AMP pages" at bounding box center [100, 134] width 125 height 15
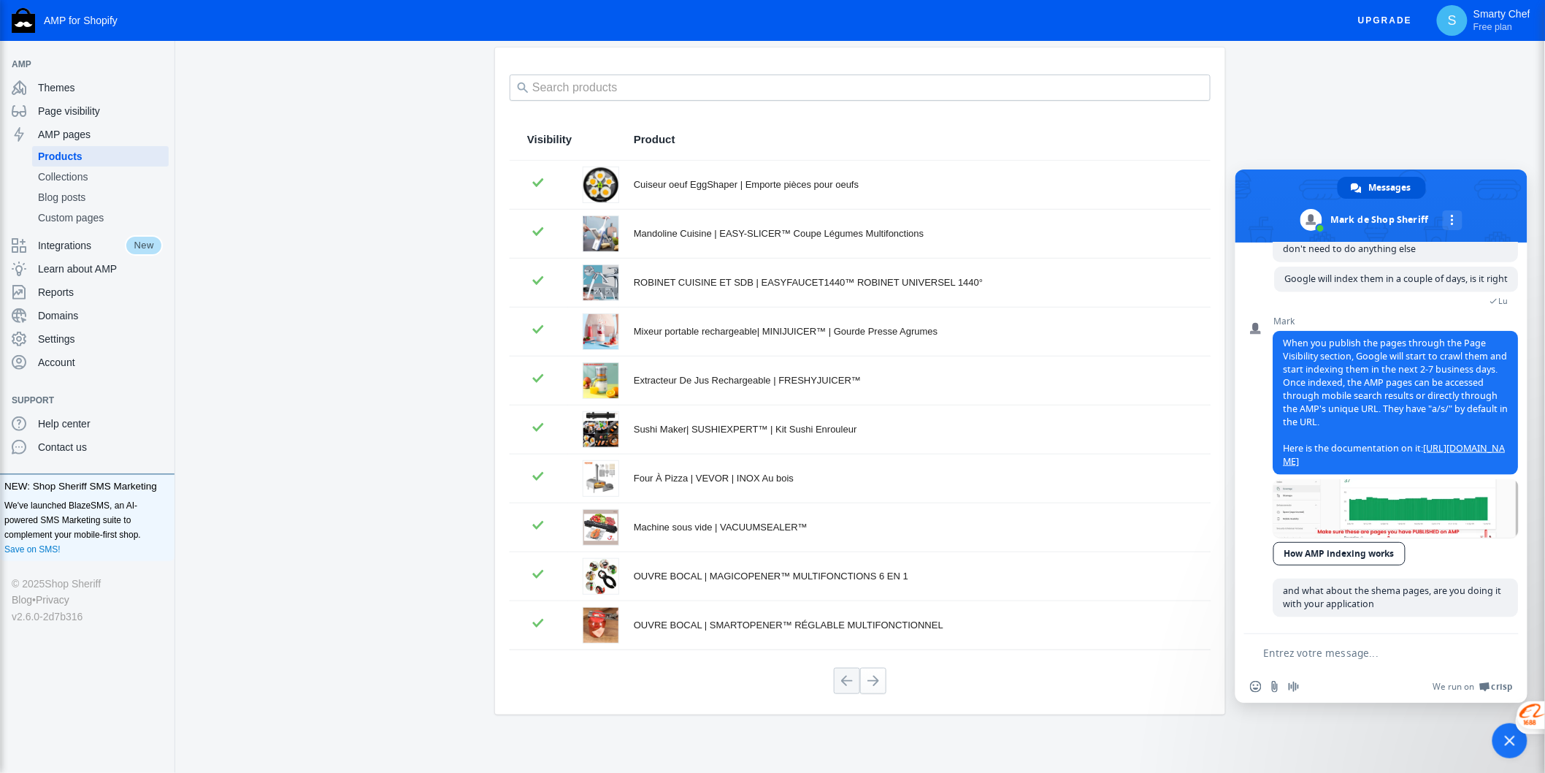
scroll to position [90, 0]
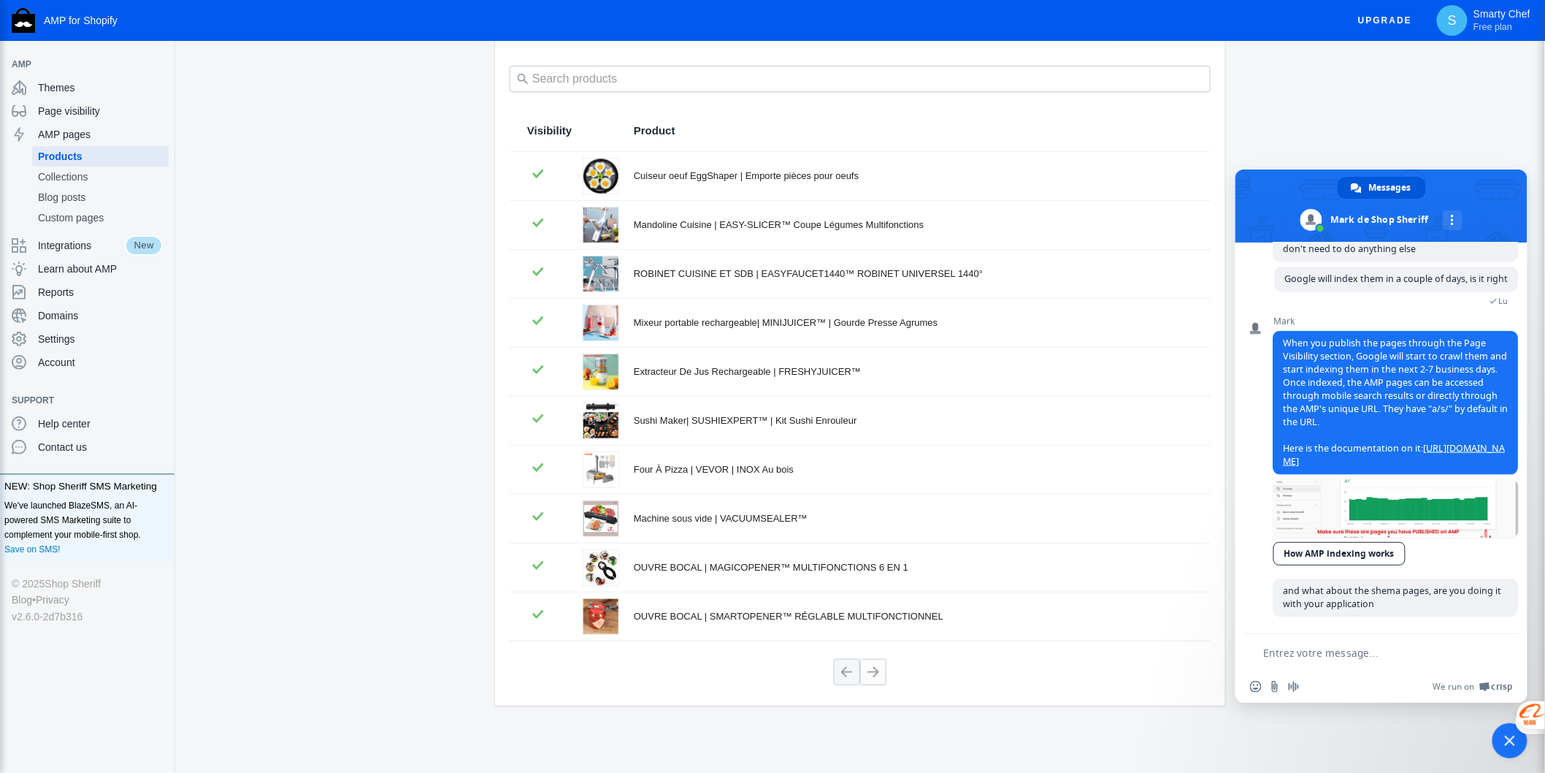
click at [1372, 647] on textarea "Entrez votre message..." at bounding box center [1372, 652] width 217 height 13
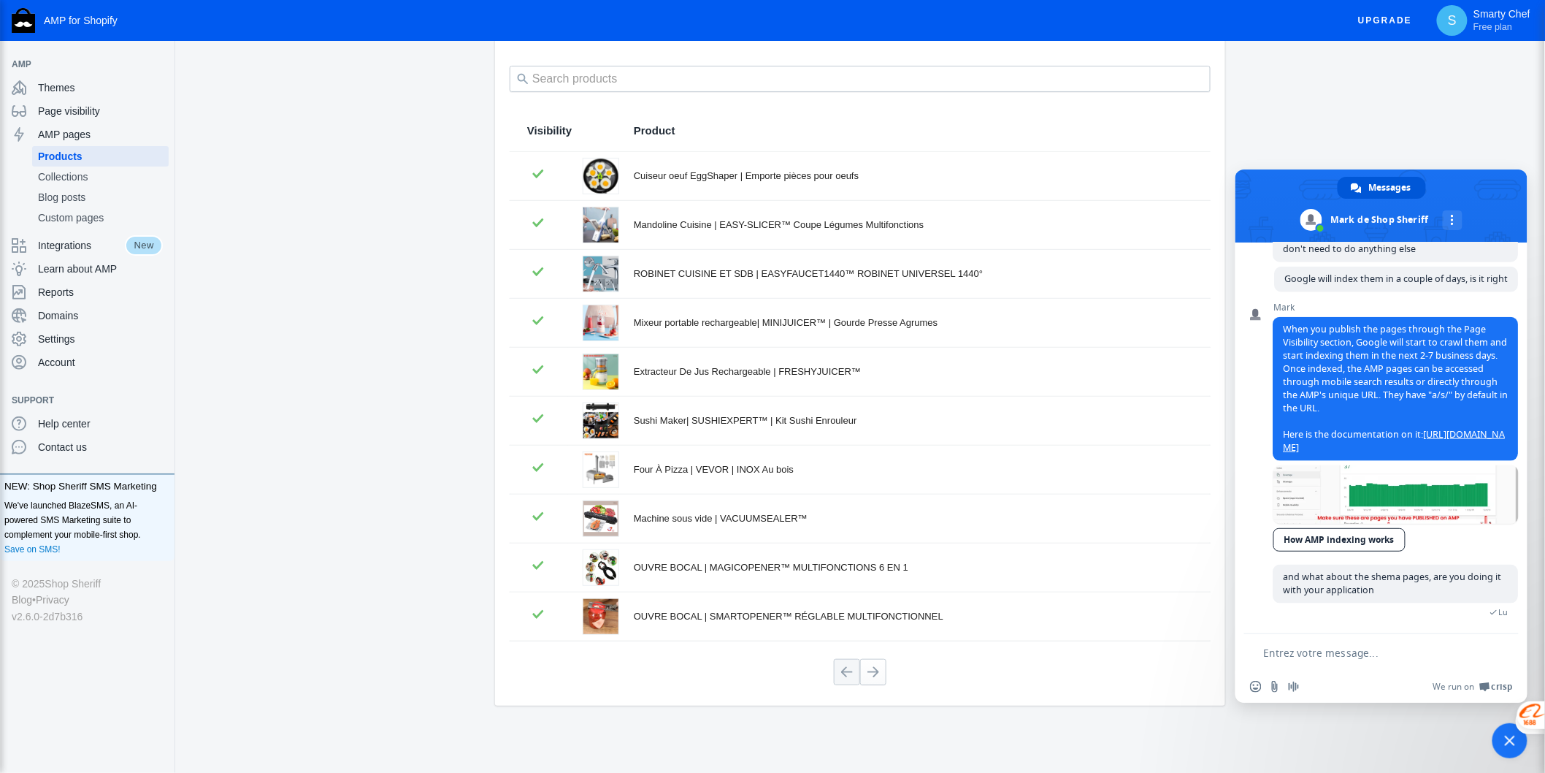
click at [1391, 121] on div "AMP products View your products and their AMP status. Click on an individual pr…" at bounding box center [860, 373] width 1370 height 798
click at [413, 324] on div "AMP products View your products and their AMP status. Click on an individual pr…" at bounding box center [860, 373] width 1370 height 798
click at [48, 287] on span "Reports" at bounding box center [100, 292] width 125 height 15
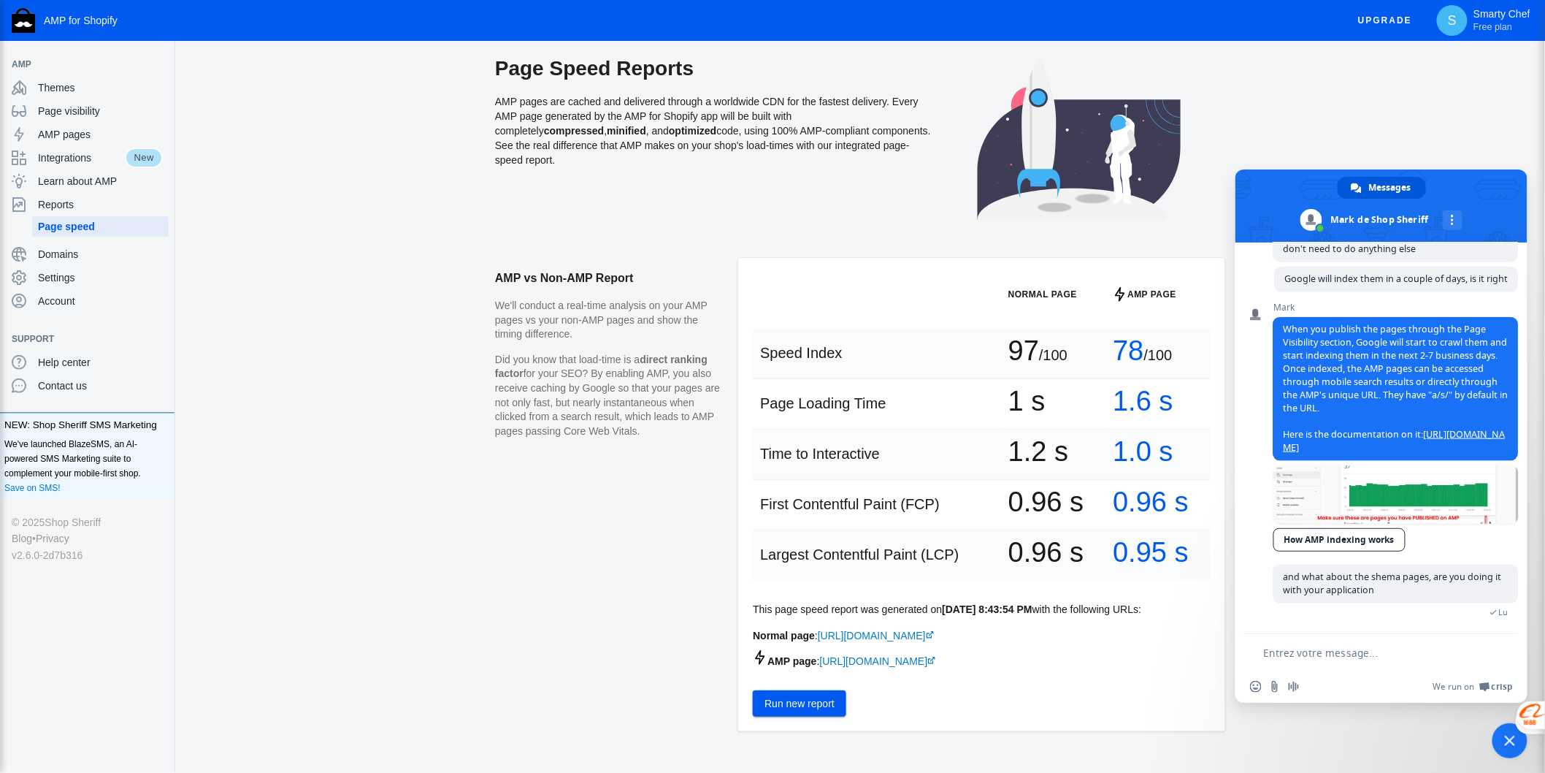
drag, startPoint x: 1004, startPoint y: 406, endPoint x: 1039, endPoint y: 408, distance: 35.1
click at [1039, 408] on td "1 s" at bounding box center [1053, 404] width 105 height 50
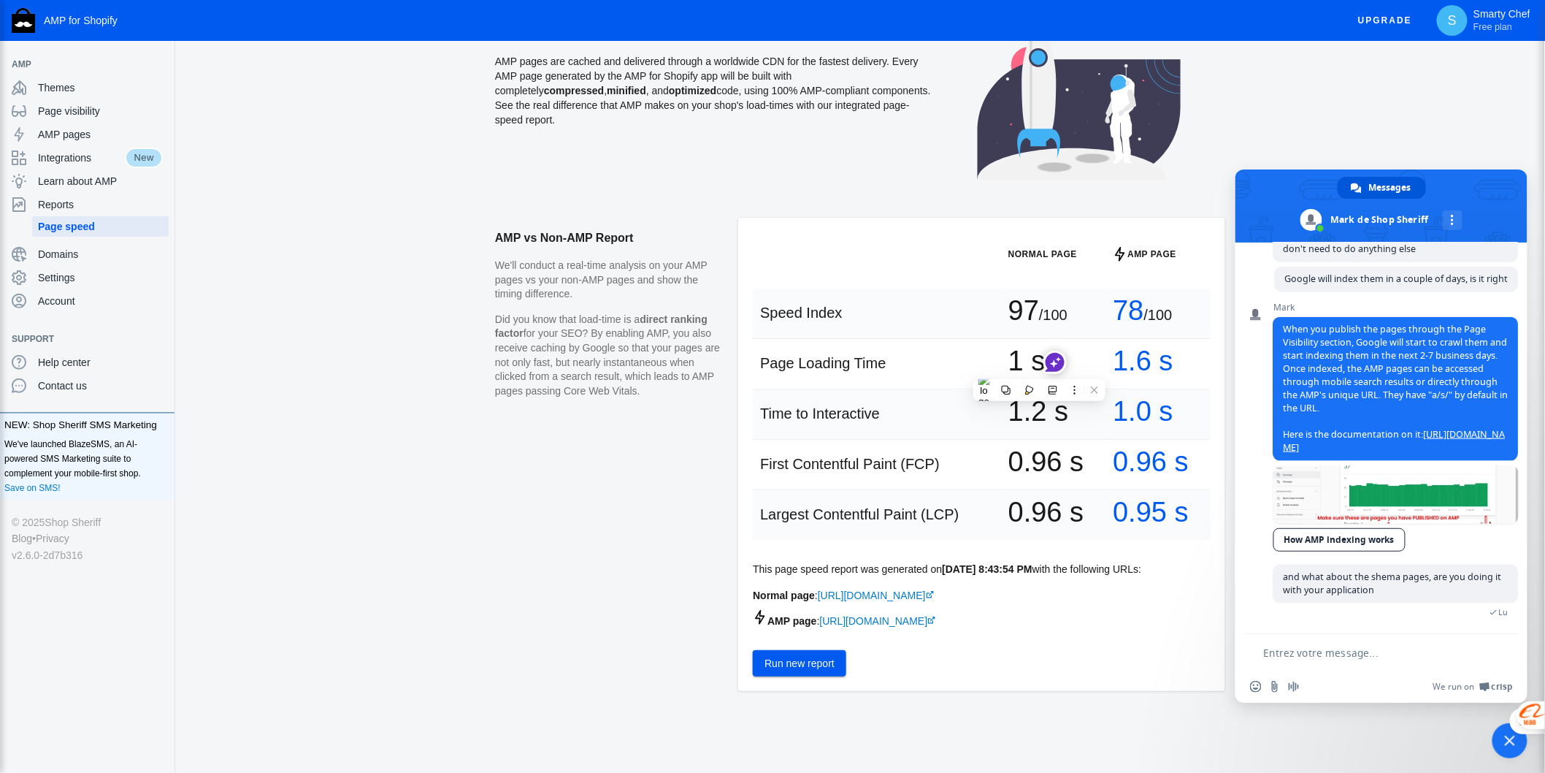
click at [622, 593] on aside "AMP vs Non-AMP Report We'll conduct a real-time analysis on your AMP pages vs y…" at bounding box center [616, 462] width 243 height 488
click at [1391, 695] on span "Fermer le chat" at bounding box center [1510, 740] width 10 height 10
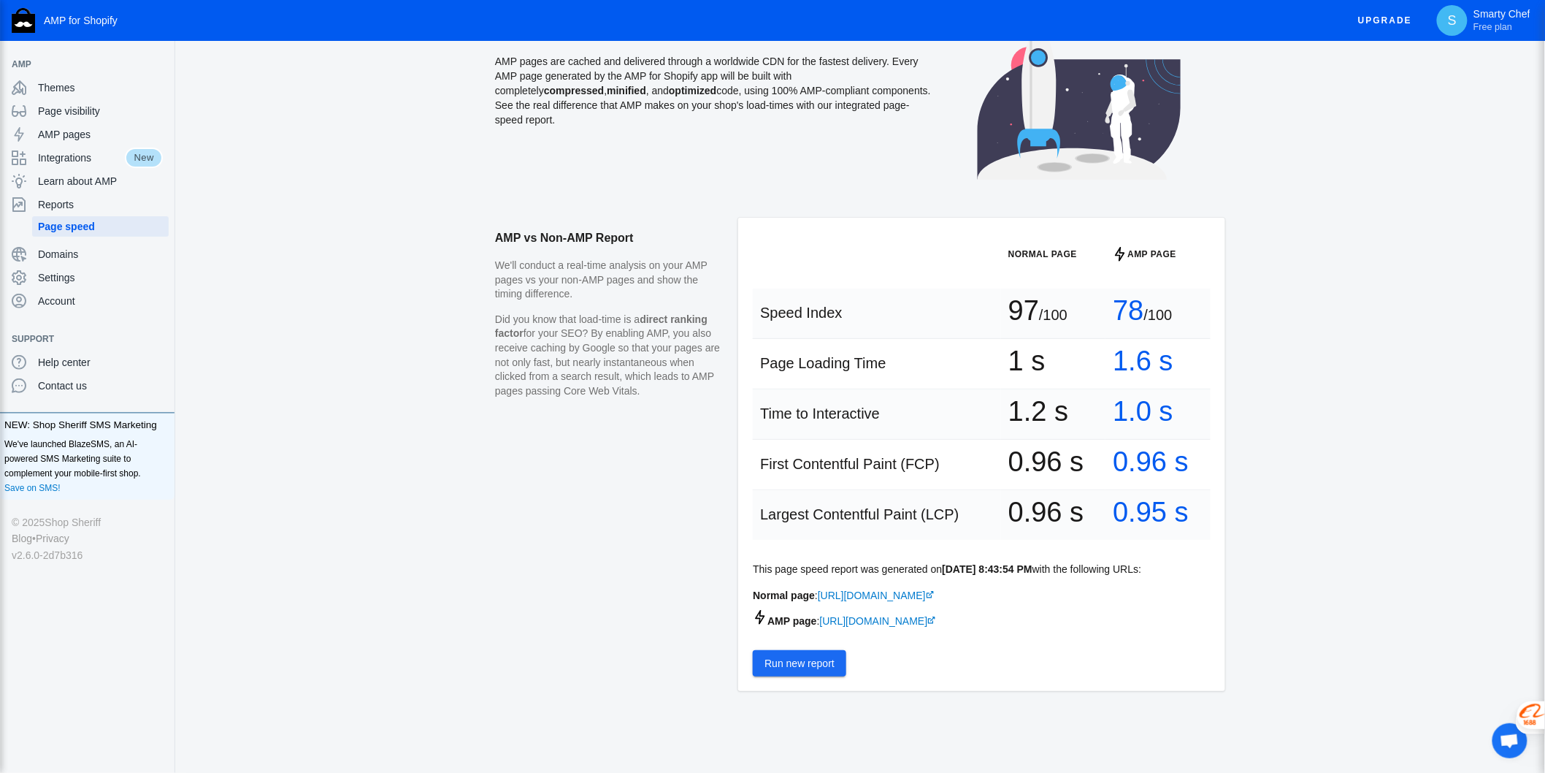
click at [821, 662] on span "Run new report" at bounding box center [800, 663] width 70 height 12
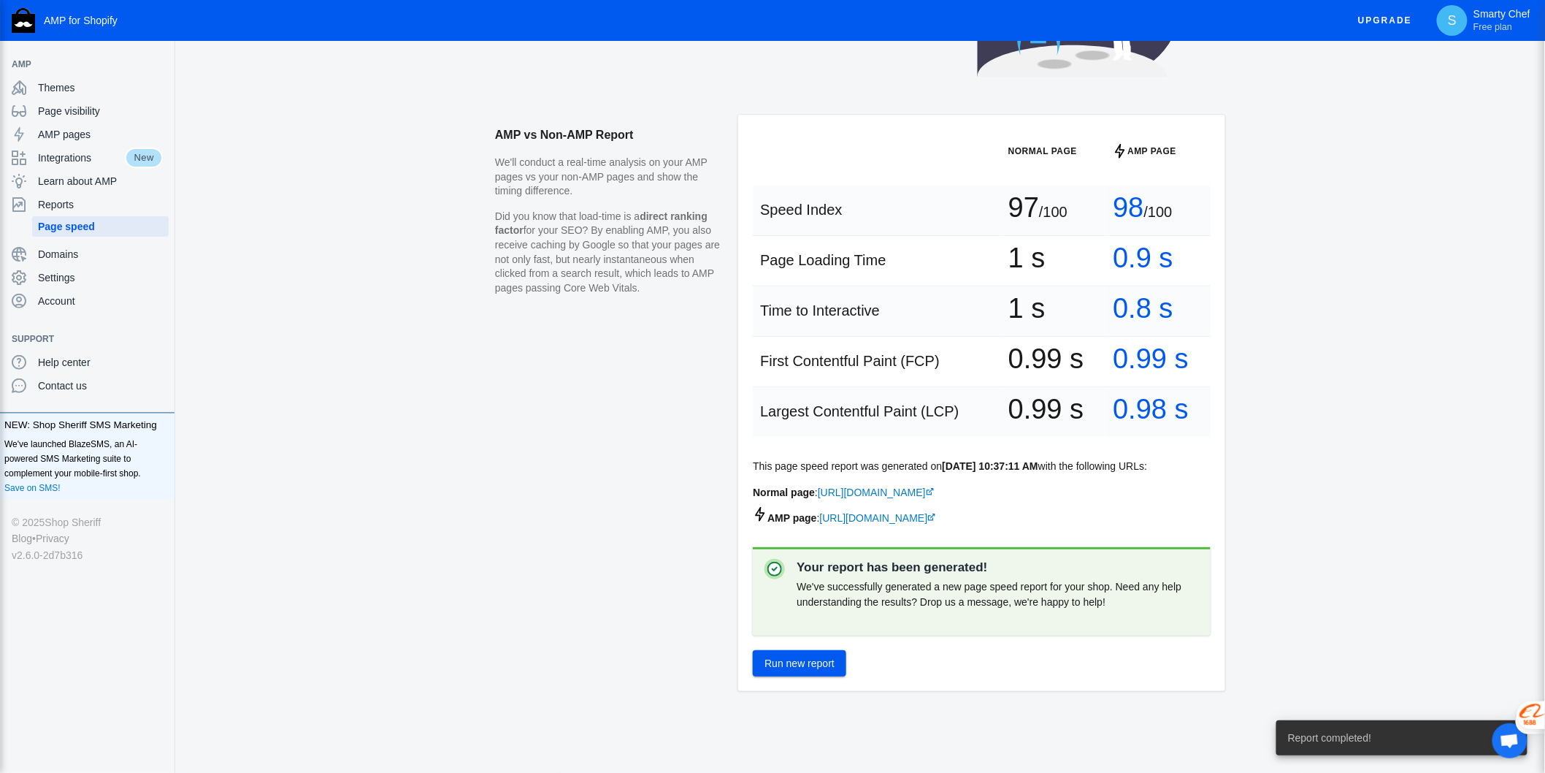
scroll to position [178, 0]
click at [479, 470] on div "AMP vs Non-AMP Report We'll conduct a real-time analysis on your AMP pages vs y…" at bounding box center [860, 444] width 1370 height 658
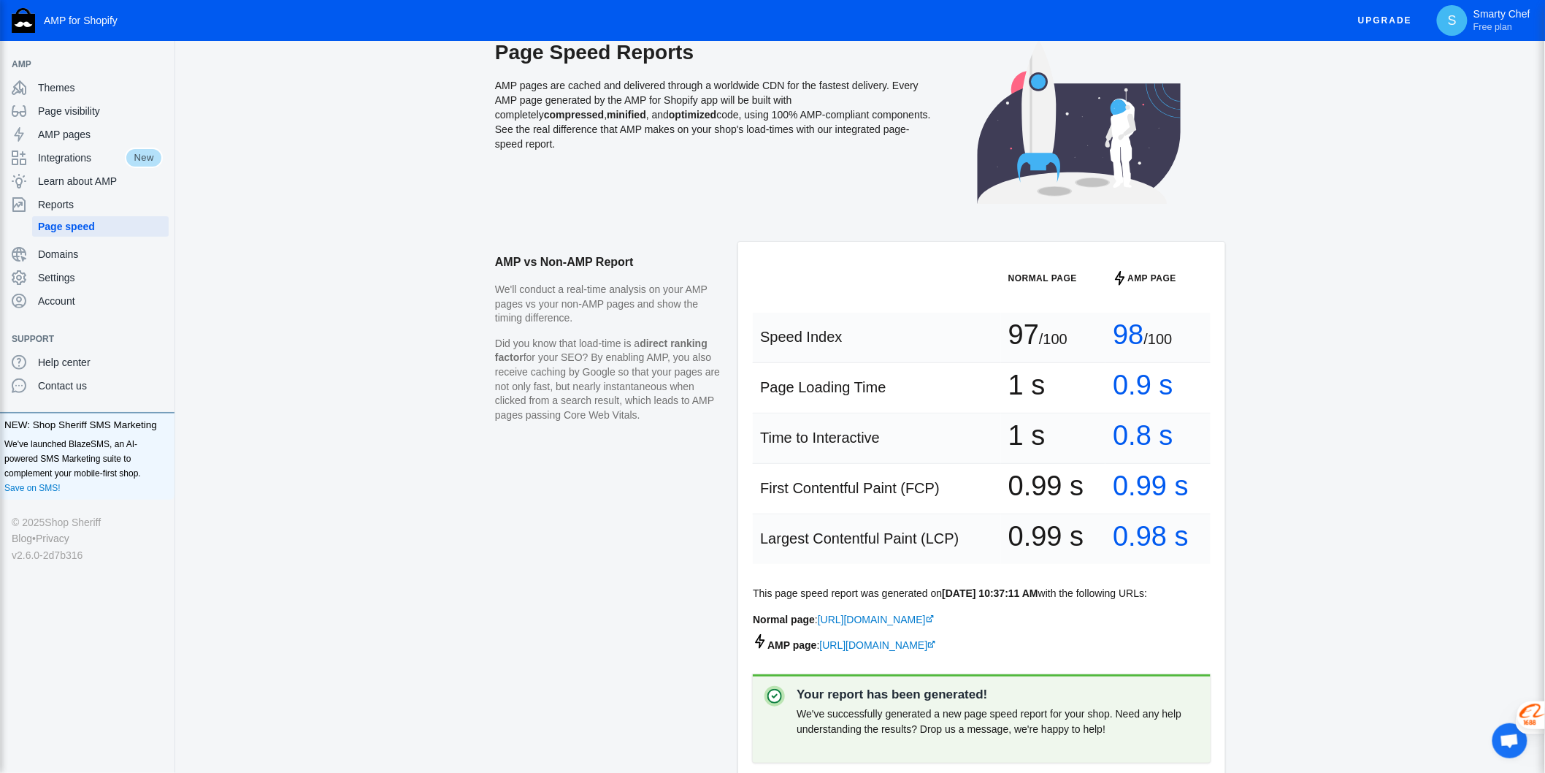
scroll to position [0, 0]
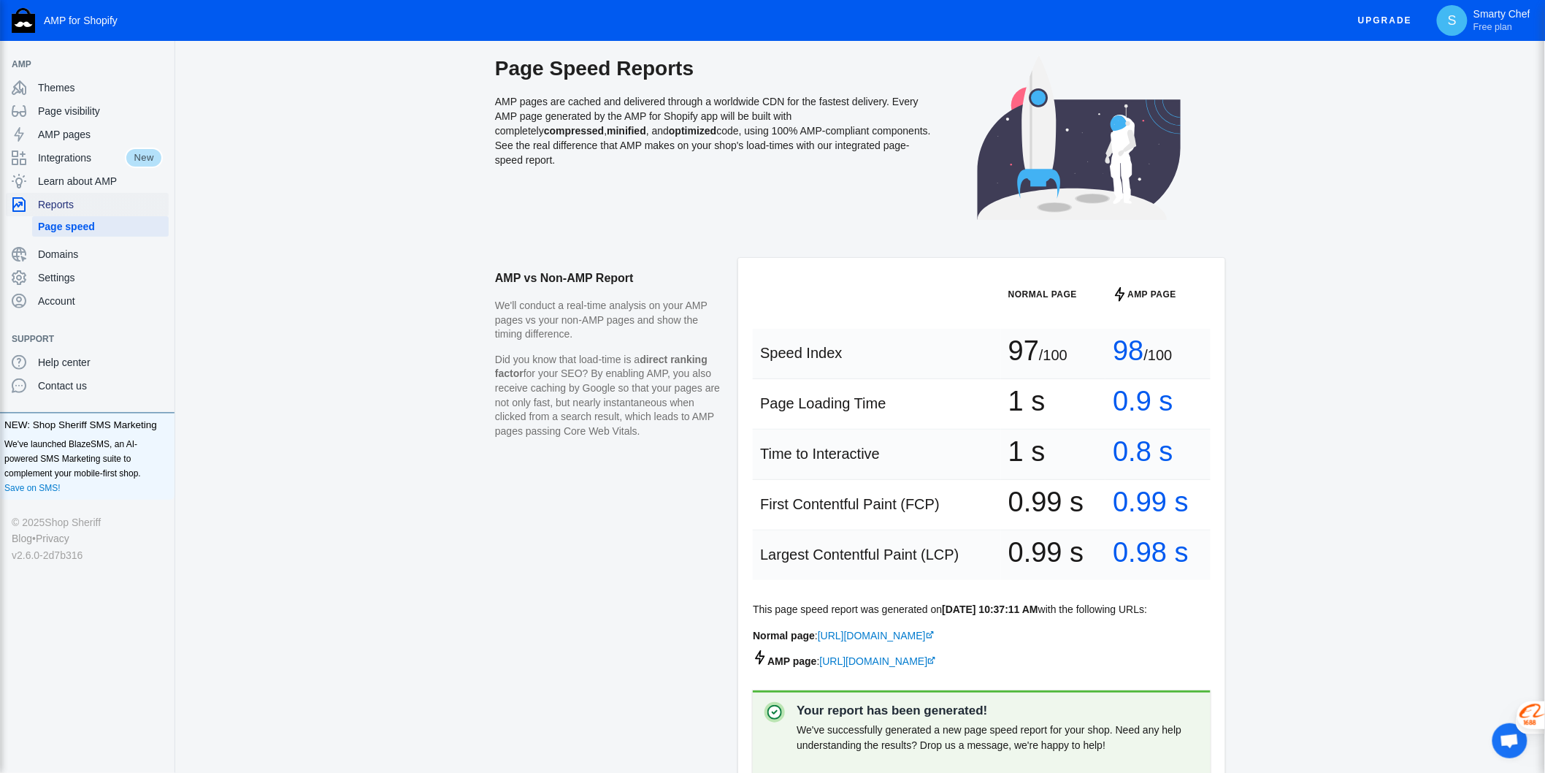
click at [71, 202] on span "Reports" at bounding box center [100, 204] width 125 height 15
click at [67, 226] on span "Page speed" at bounding box center [100, 226] width 125 height 15
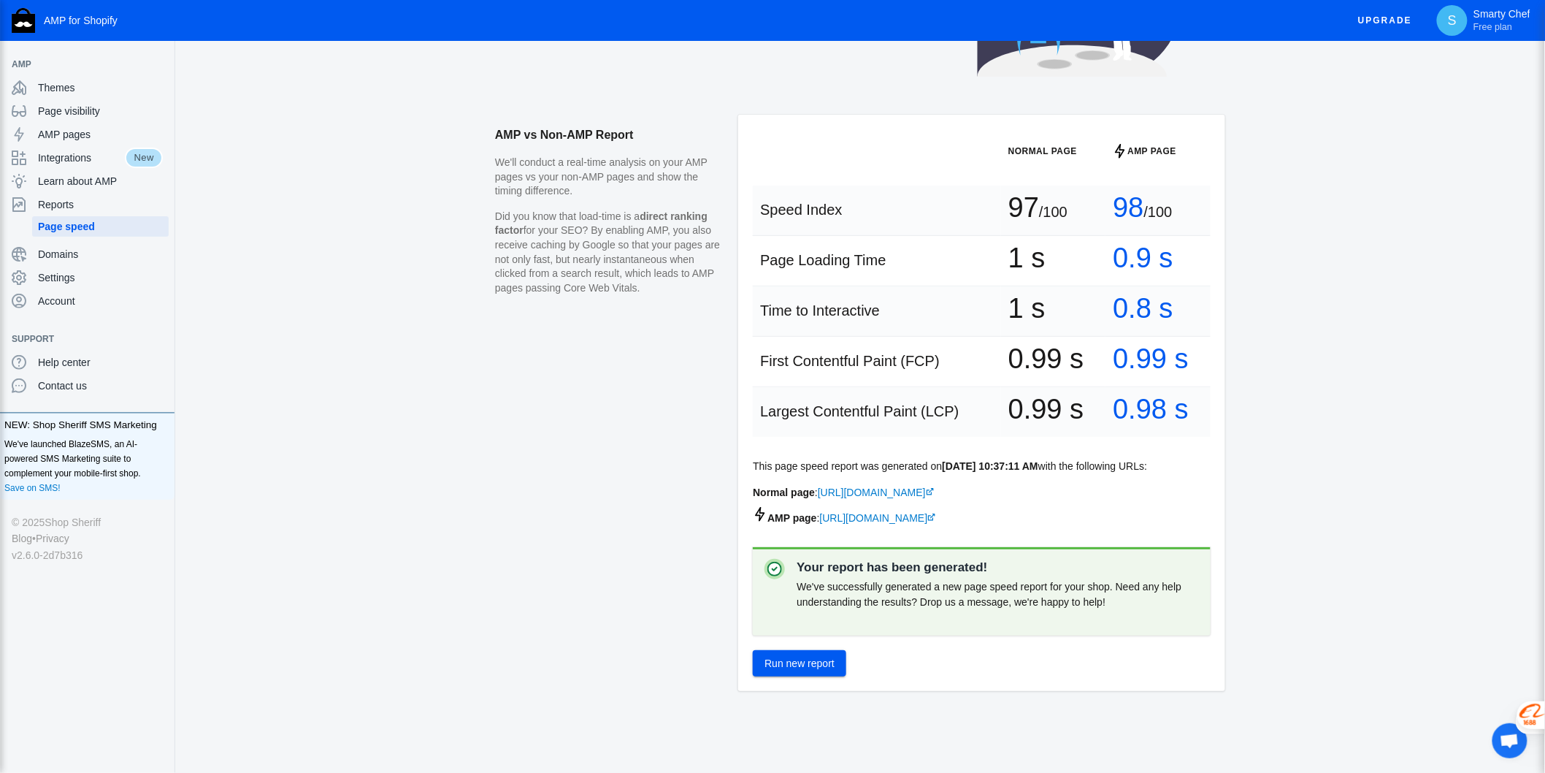
click at [787, 661] on span "Run new report" at bounding box center [800, 663] width 70 height 12
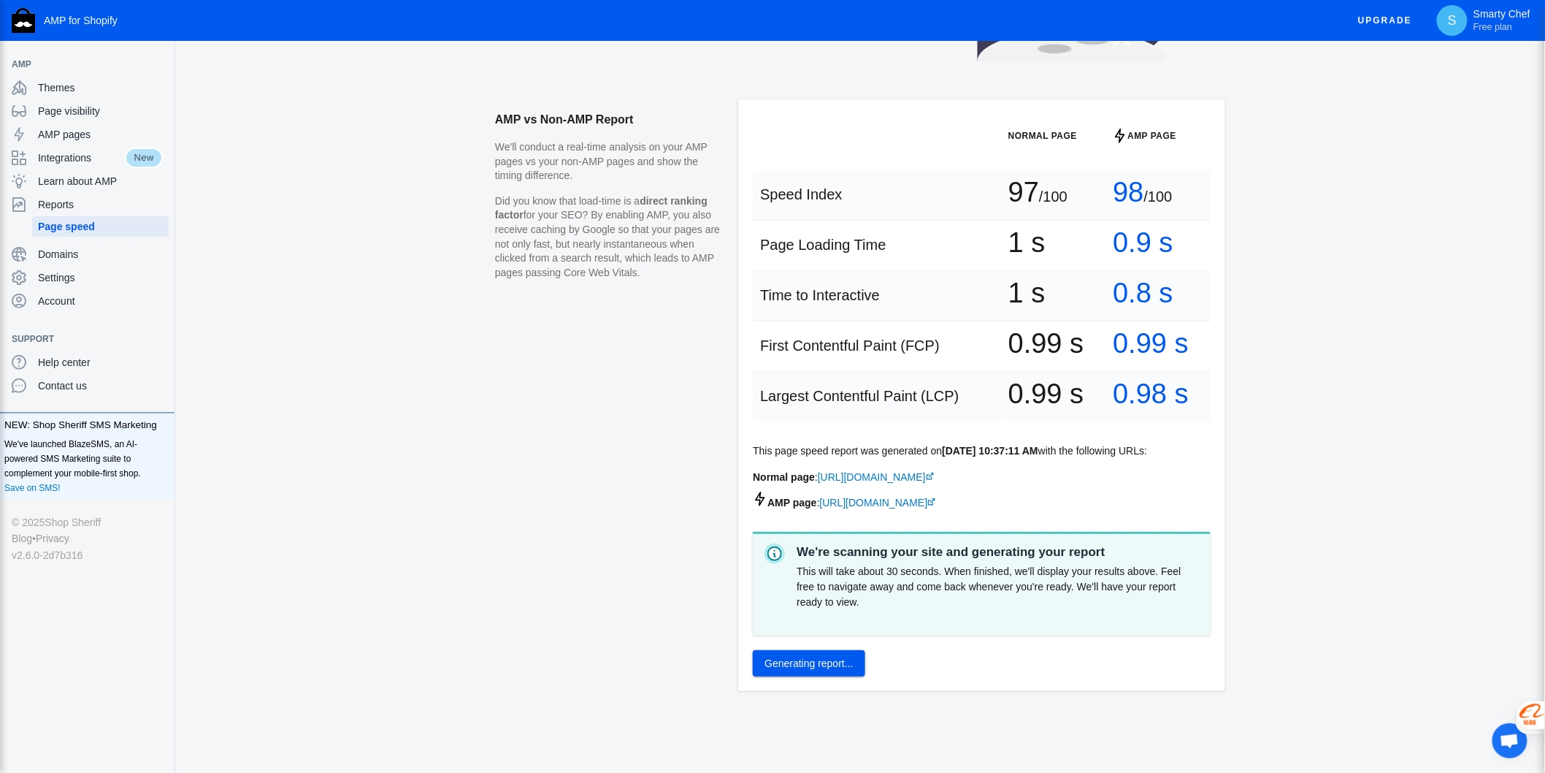
scroll to position [0, 0]
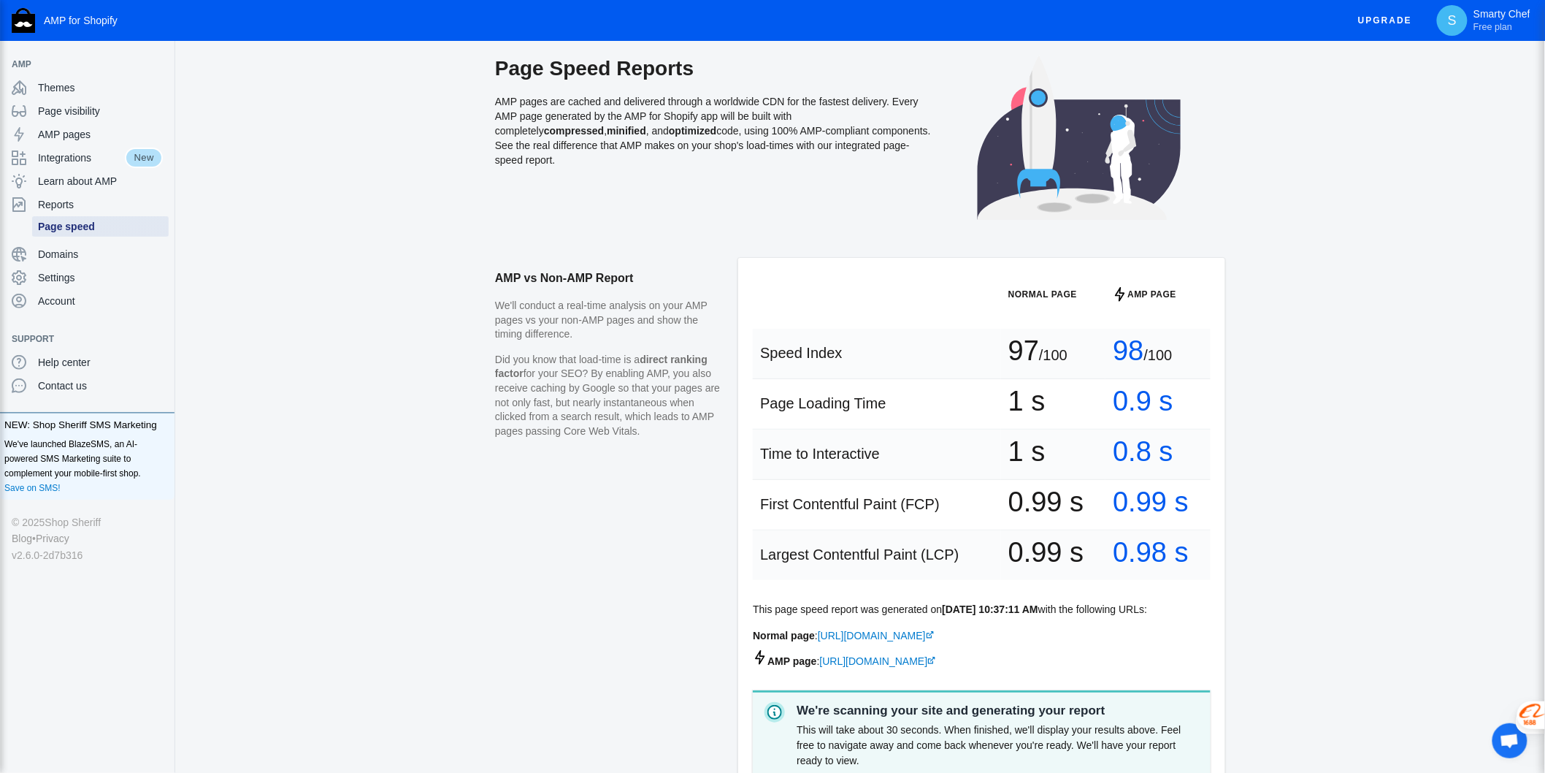
click at [88, 229] on span "Page speed" at bounding box center [100, 226] width 125 height 15
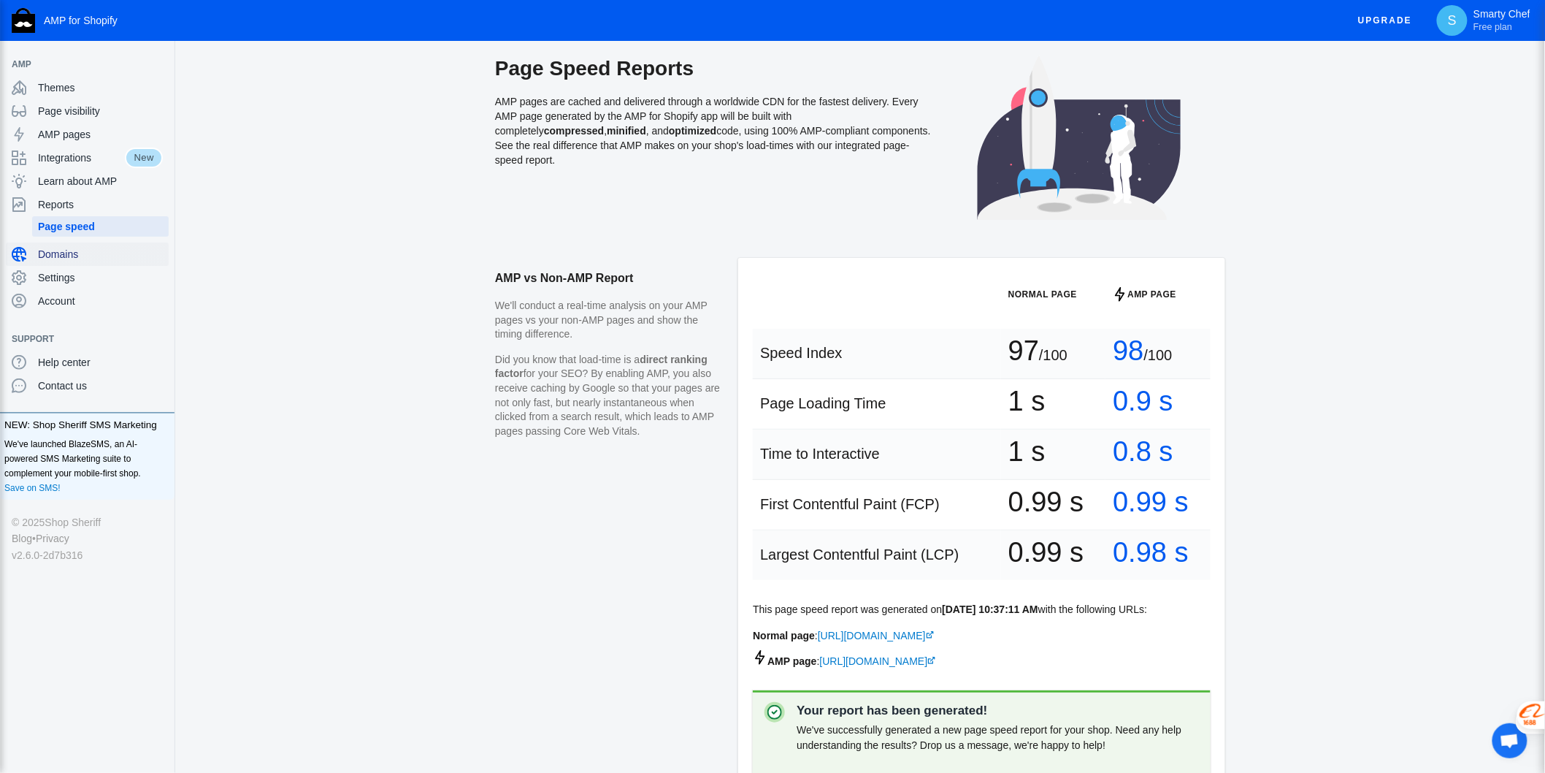
click at [46, 257] on span "Domains" at bounding box center [100, 254] width 125 height 15
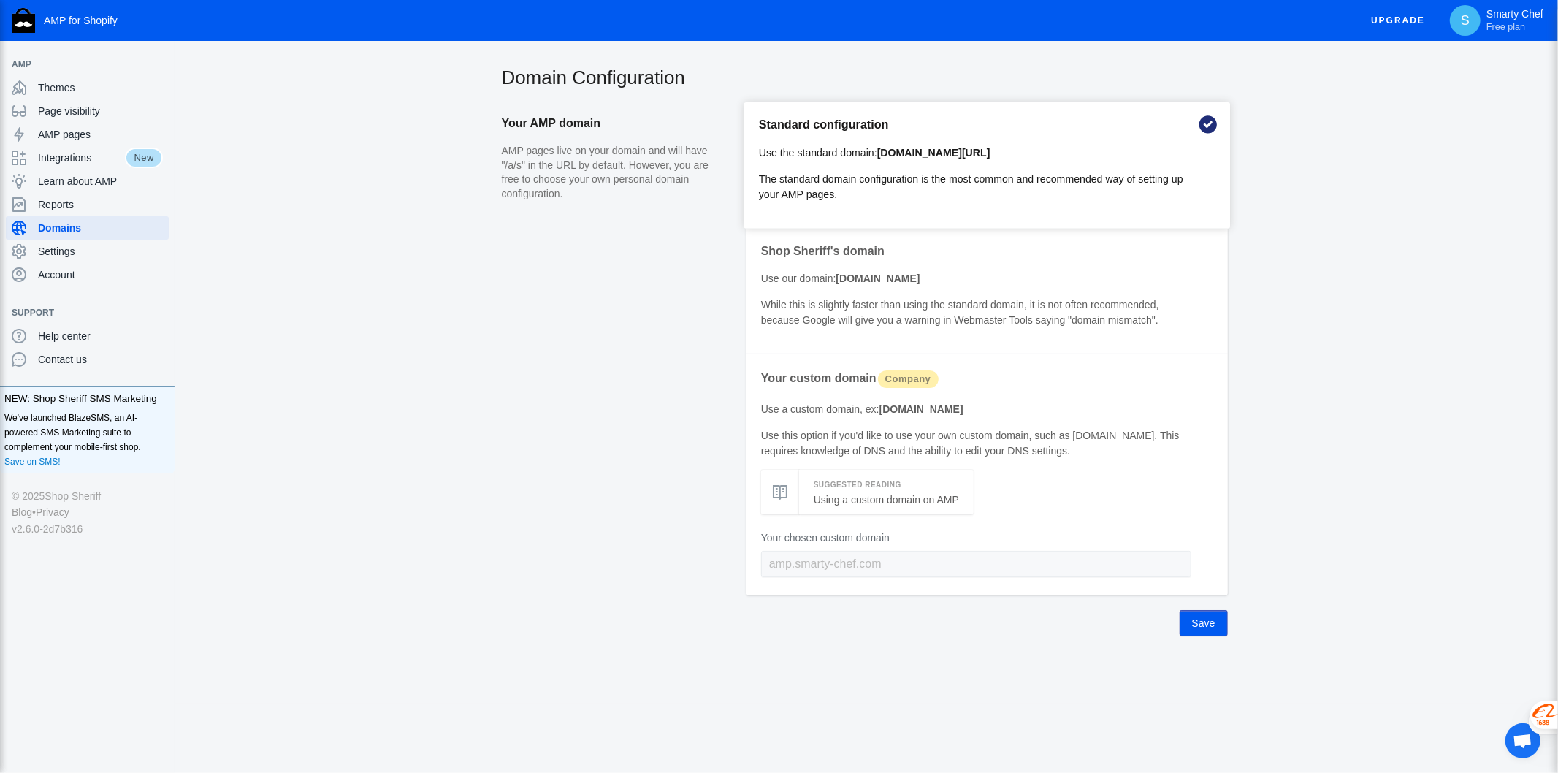
click at [987, 155] on b "smarty-chef.com/a/s/" at bounding box center [933, 153] width 113 height 12
click at [836, 172] on p "The standard domain configuration is the most common and recommended way of set…" at bounding box center [976, 187] width 435 height 31
click at [69, 252] on span "Settings" at bounding box center [100, 251] width 125 height 15
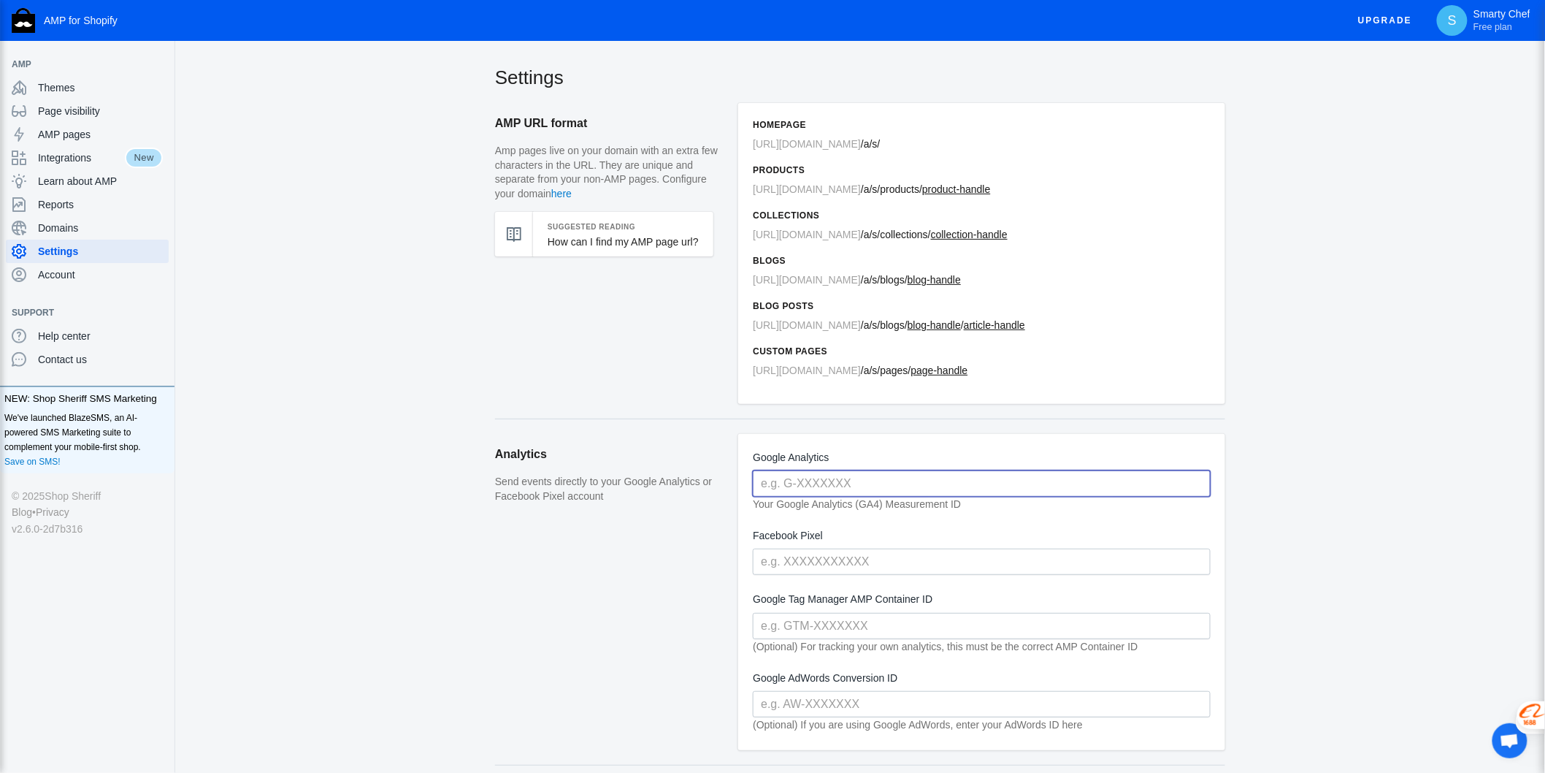
click at [808, 486] on input "text" at bounding box center [982, 483] width 458 height 26
paste input "https://analytics.google.com/analytics/web/#/a233230484p376945970/reports/intel…"
type input "https://analytics.google.com/analytics/web/#/a233230484p376945970/reports/intel…"
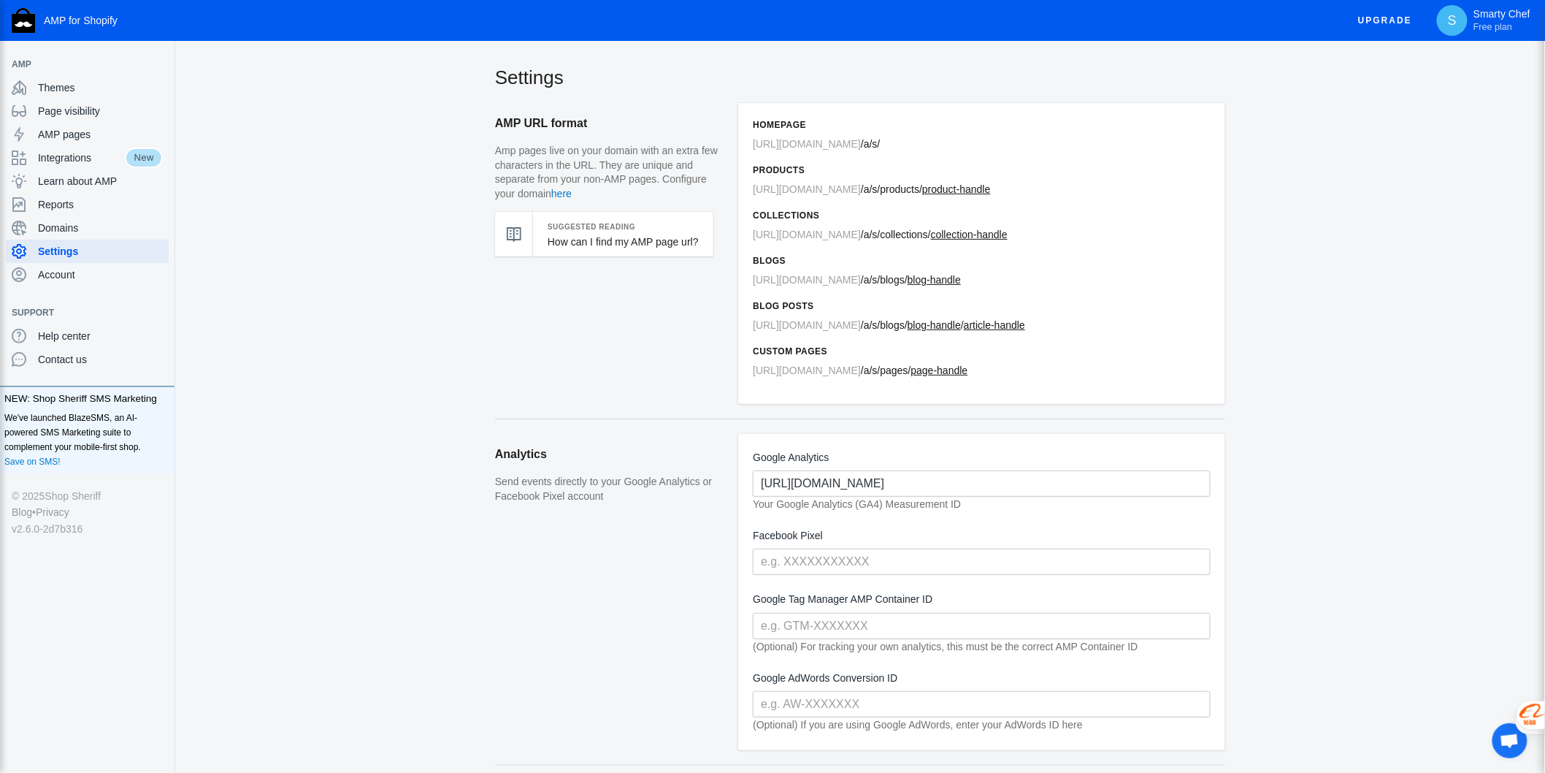
click at [697, 561] on aside "Analytics Send events directly to your Google Analytics or Facebook Pixel accou…" at bounding box center [616, 599] width 243 height 331
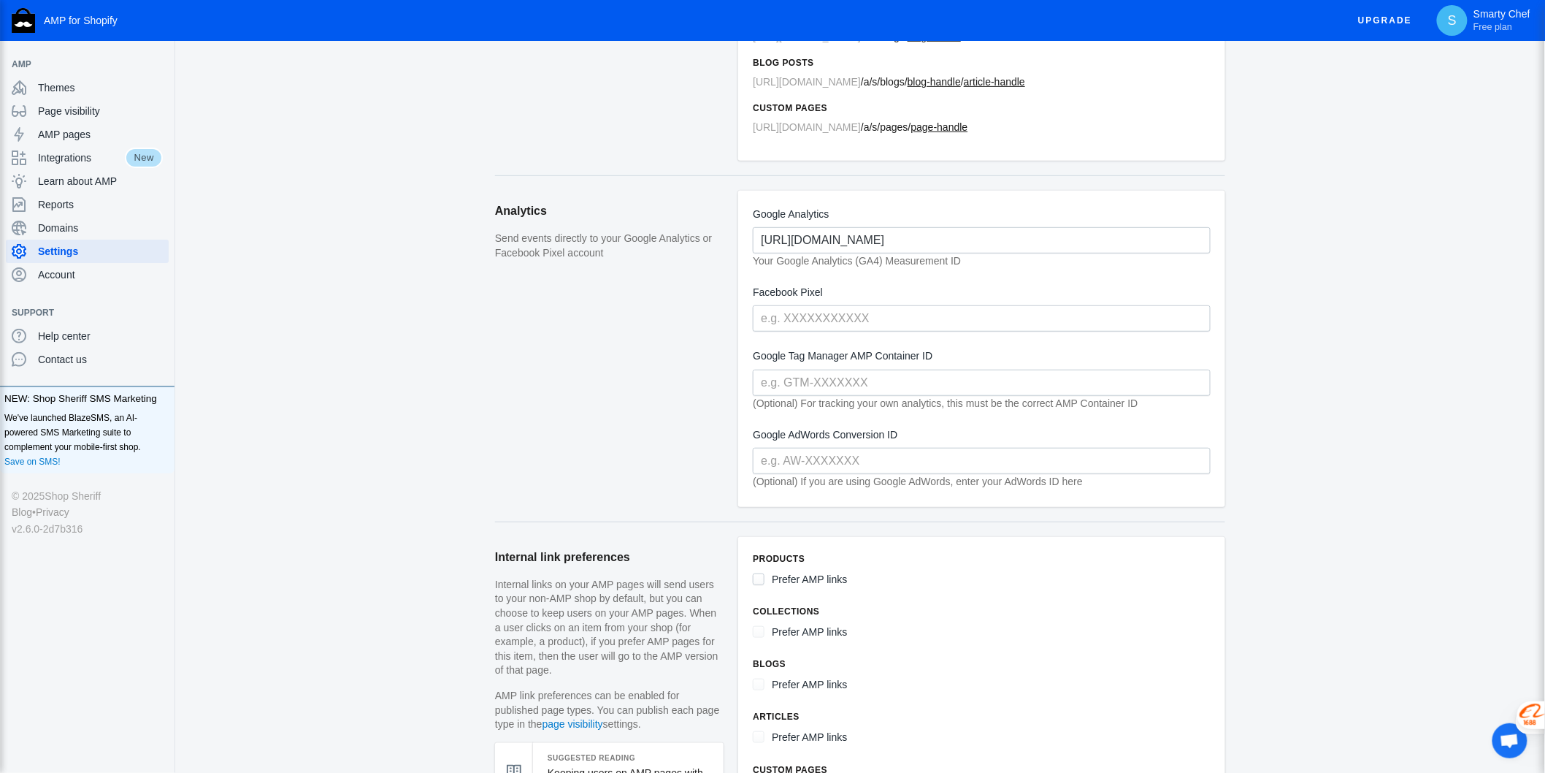
scroll to position [486, 0]
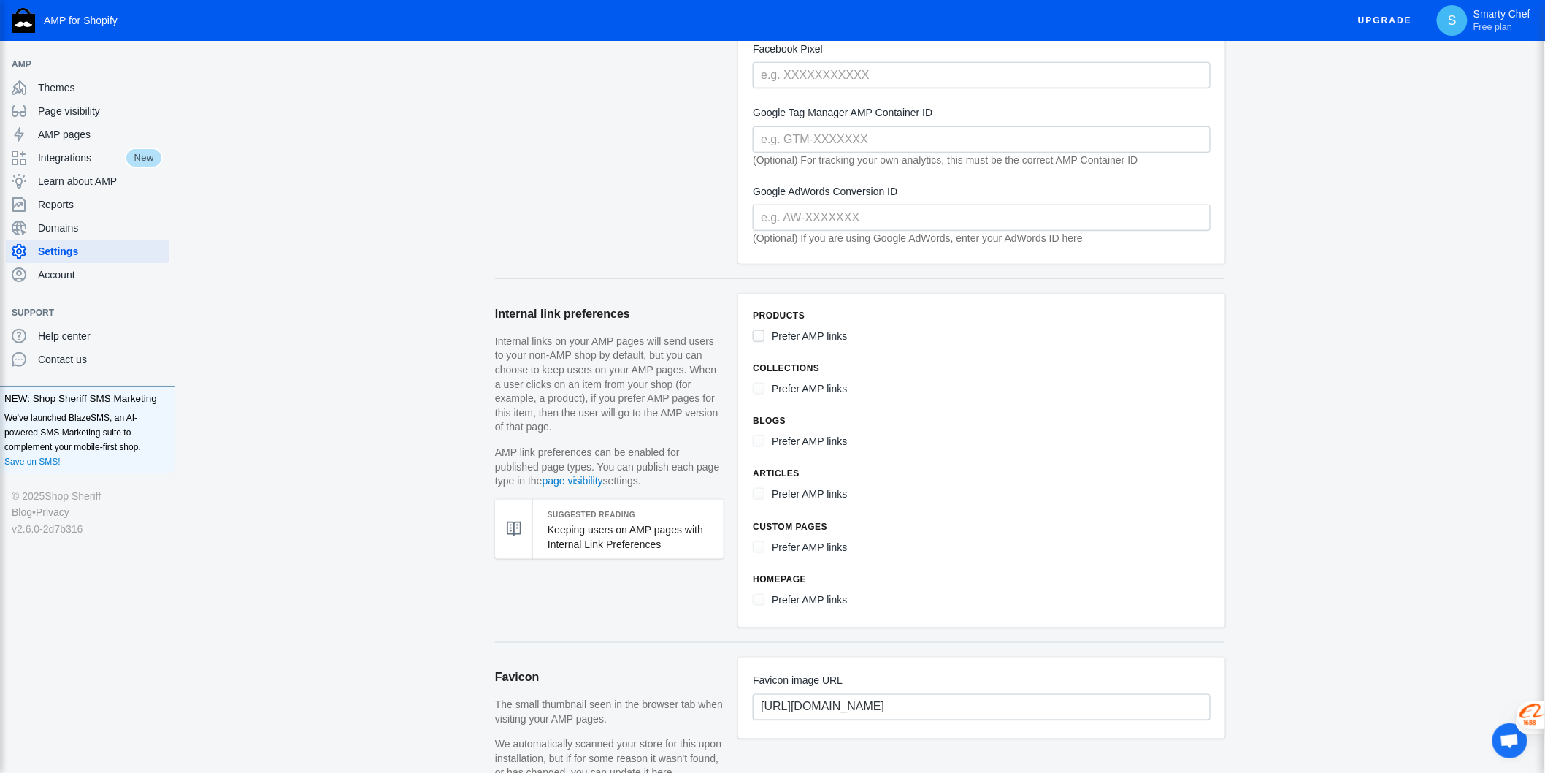
click at [762, 335] on input "Prefer AMP links" at bounding box center [759, 336] width 12 height 12
click at [786, 383] on label "Prefer AMP links" at bounding box center [809, 389] width 75 height 18
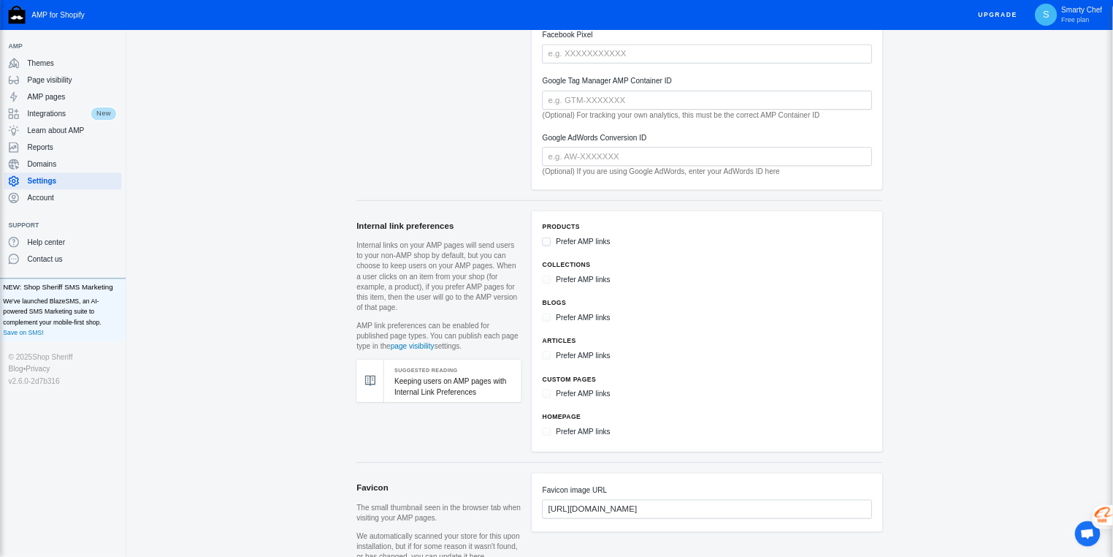
scroll to position [736, 0]
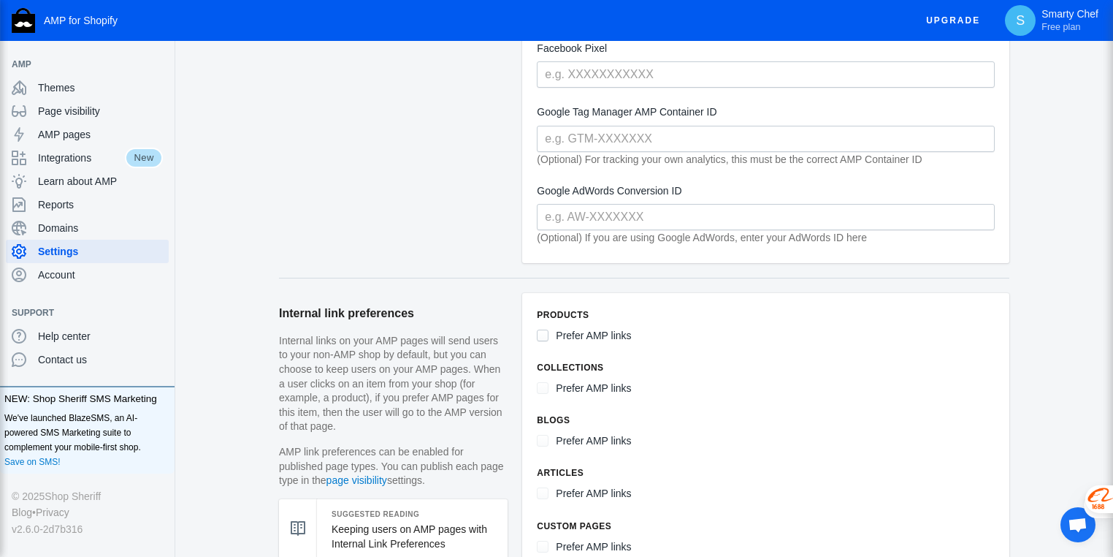
click at [541, 329] on input "Prefer AMP links" at bounding box center [543, 335] width 12 height 12
checkbox input "true"
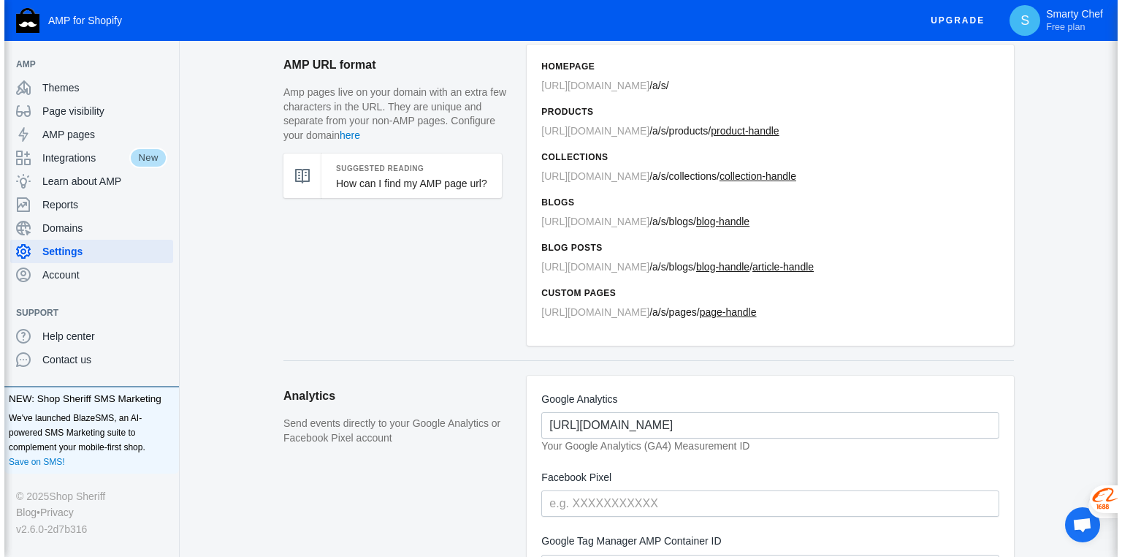
scroll to position [0, 0]
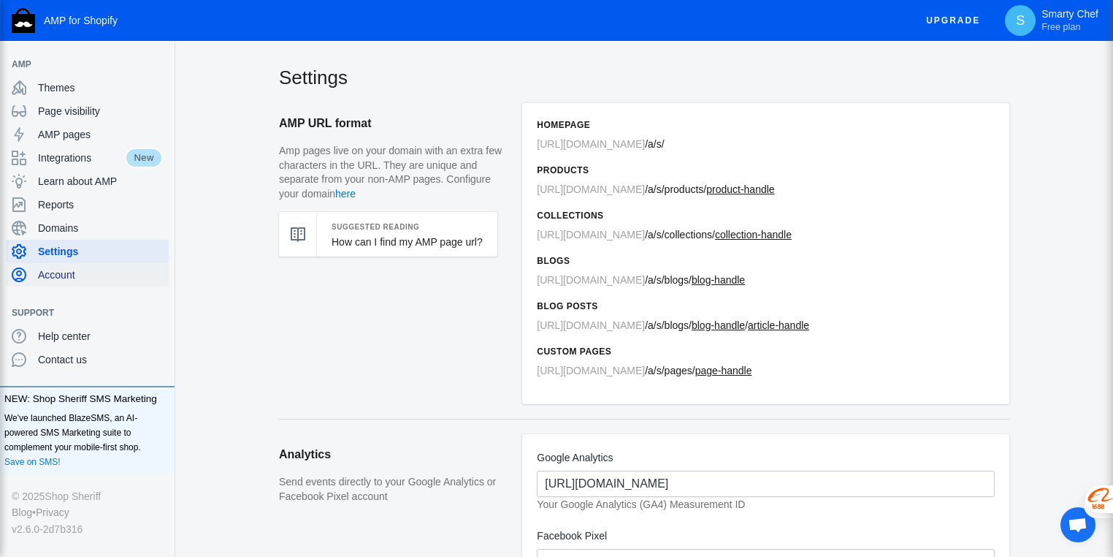
click at [52, 272] on span "Account" at bounding box center [100, 274] width 125 height 15
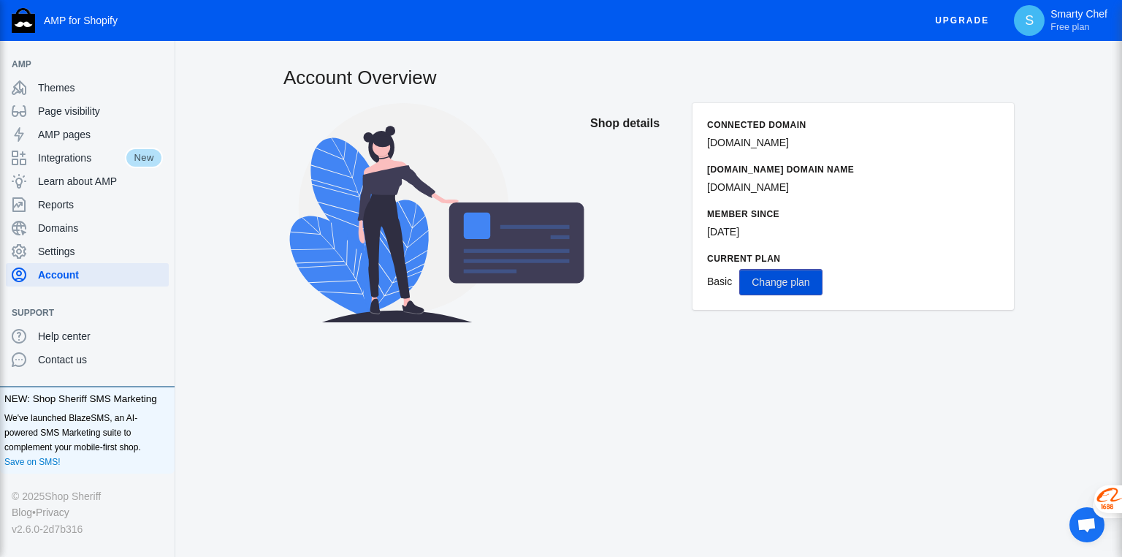
click at [779, 288] on span "Change plan" at bounding box center [781, 282] width 58 height 12
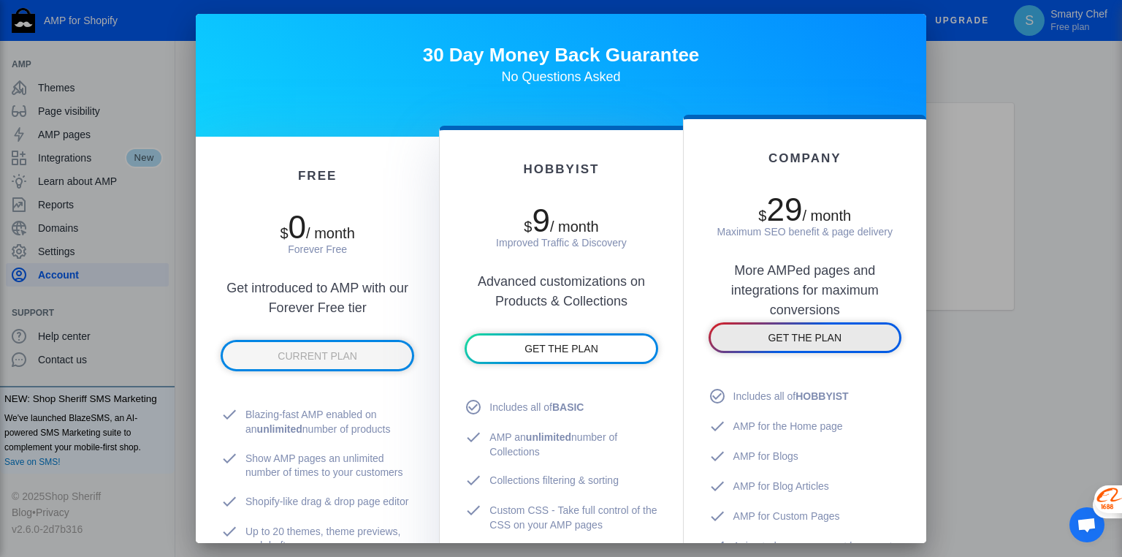
click at [797, 340] on span "GET THE PLAN" at bounding box center [805, 338] width 74 height 12
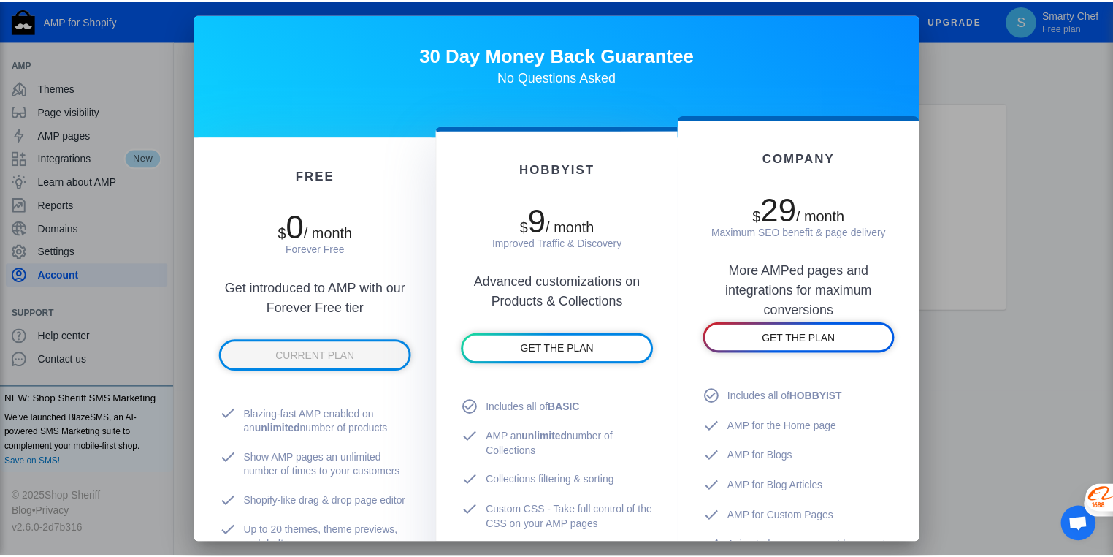
scroll to position [872, 0]
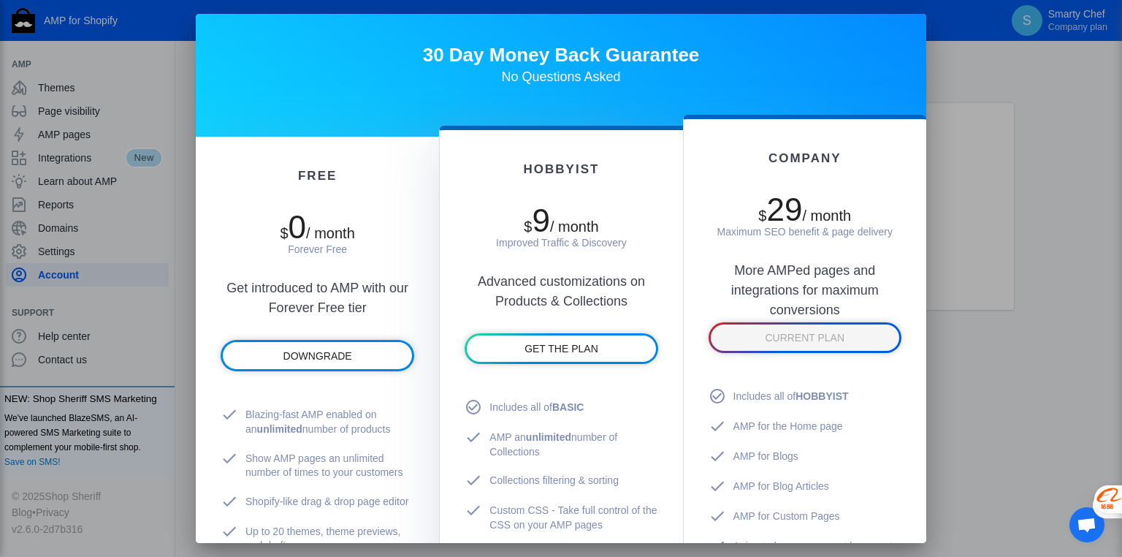
click at [1042, 105] on div at bounding box center [561, 278] width 1122 height 557
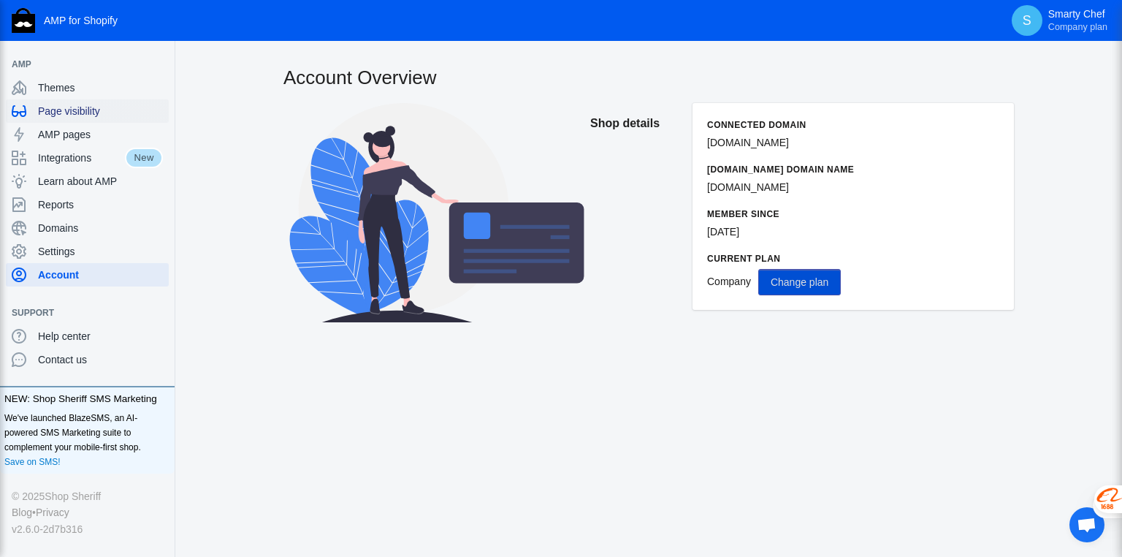
click at [74, 109] on span "Page visibility" at bounding box center [100, 111] width 125 height 15
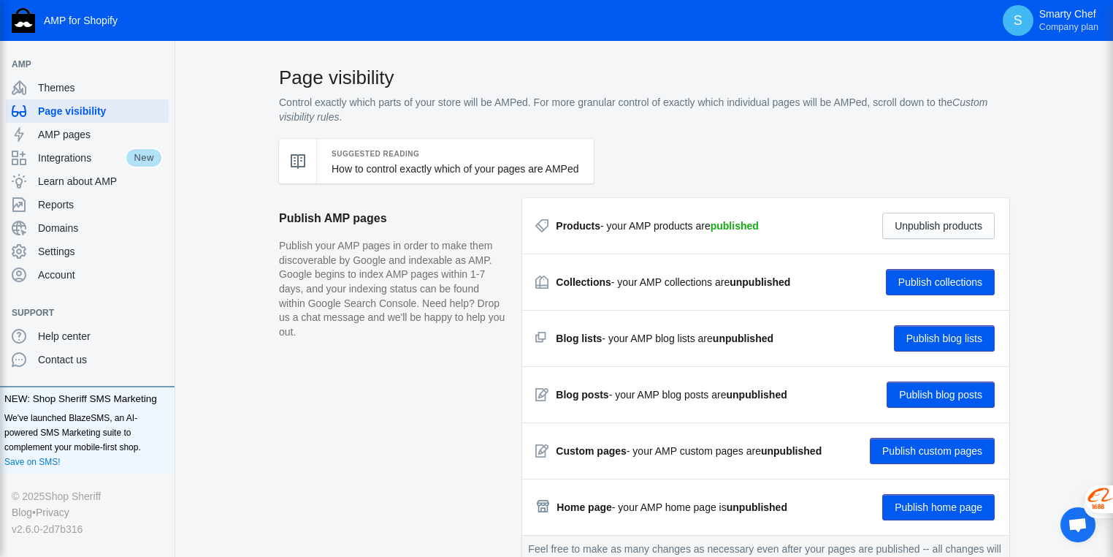
click at [909, 284] on button "Publish collections" at bounding box center [940, 282] width 109 height 26
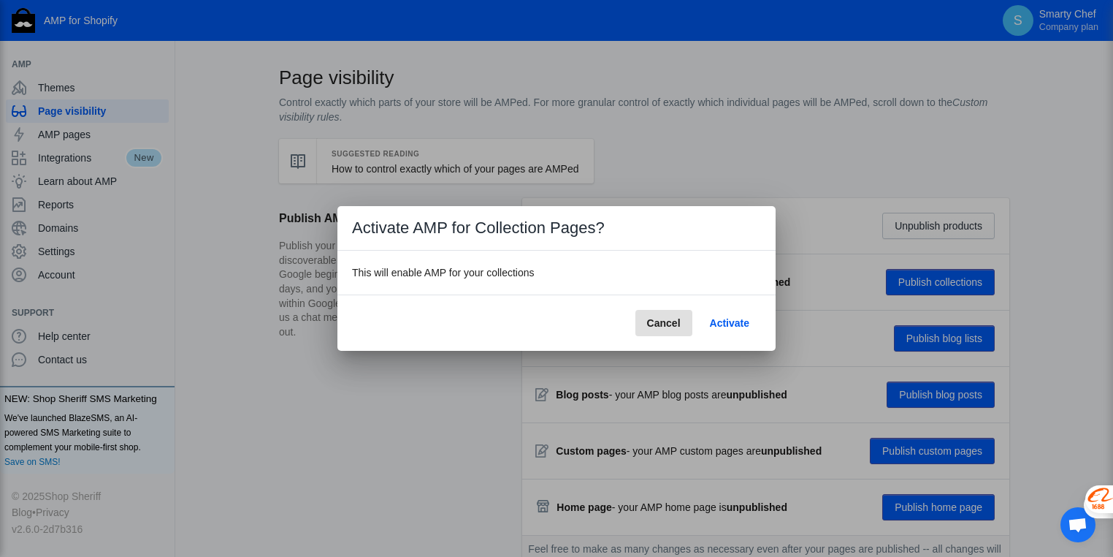
click at [735, 323] on span "Activate" at bounding box center [729, 323] width 39 height 12
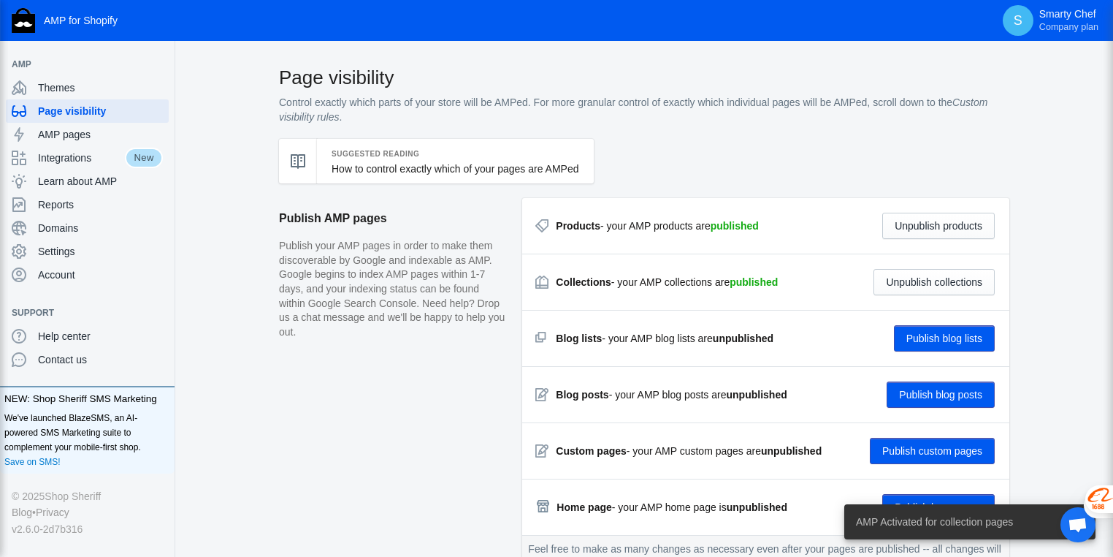
click at [948, 337] on button "Publish blog lists" at bounding box center [944, 338] width 101 height 26
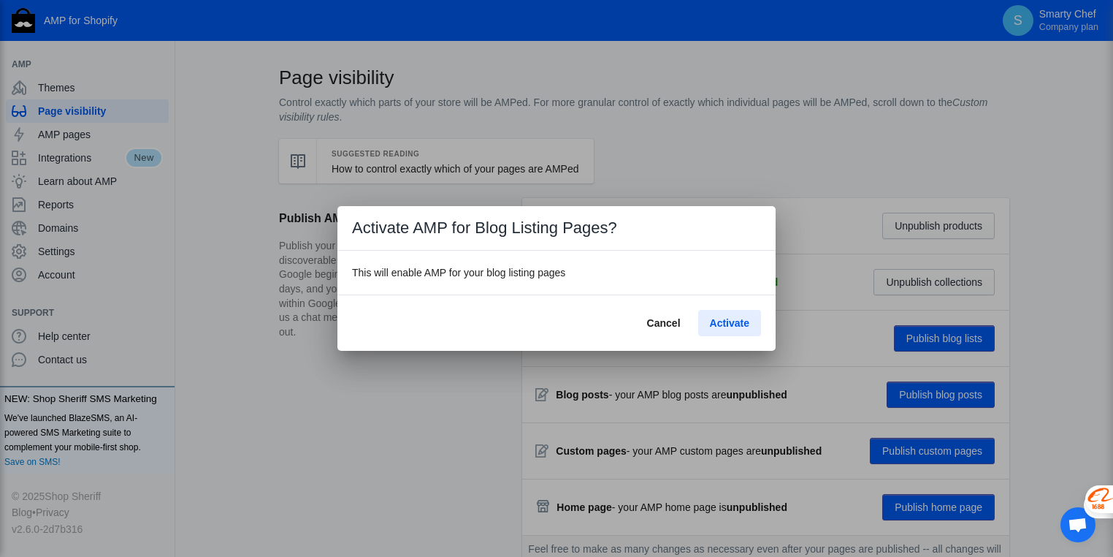
click at [717, 321] on span "Activate" at bounding box center [729, 323] width 39 height 12
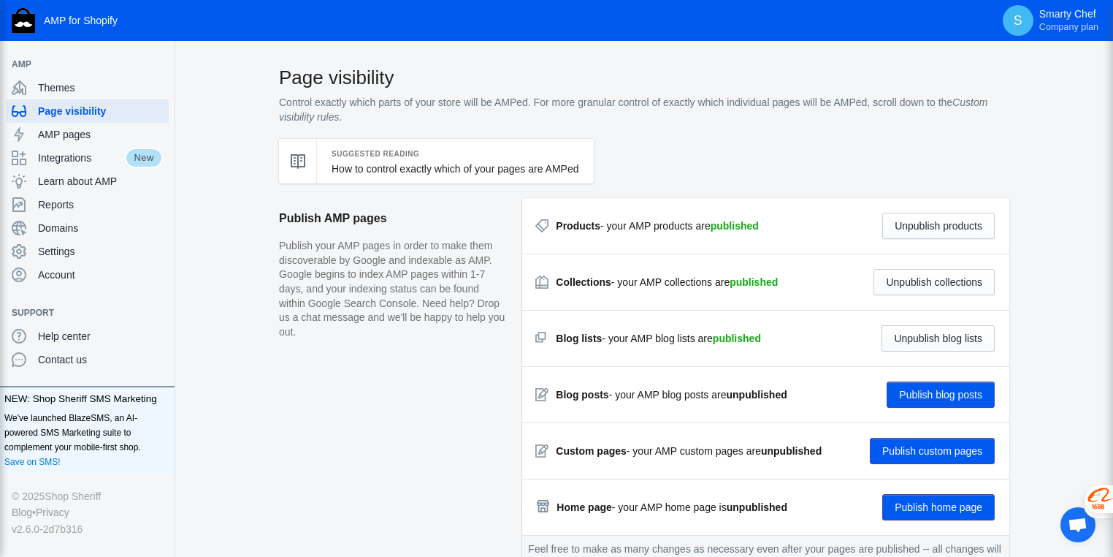
click at [938, 396] on button "Publish blog posts" at bounding box center [941, 394] width 108 height 26
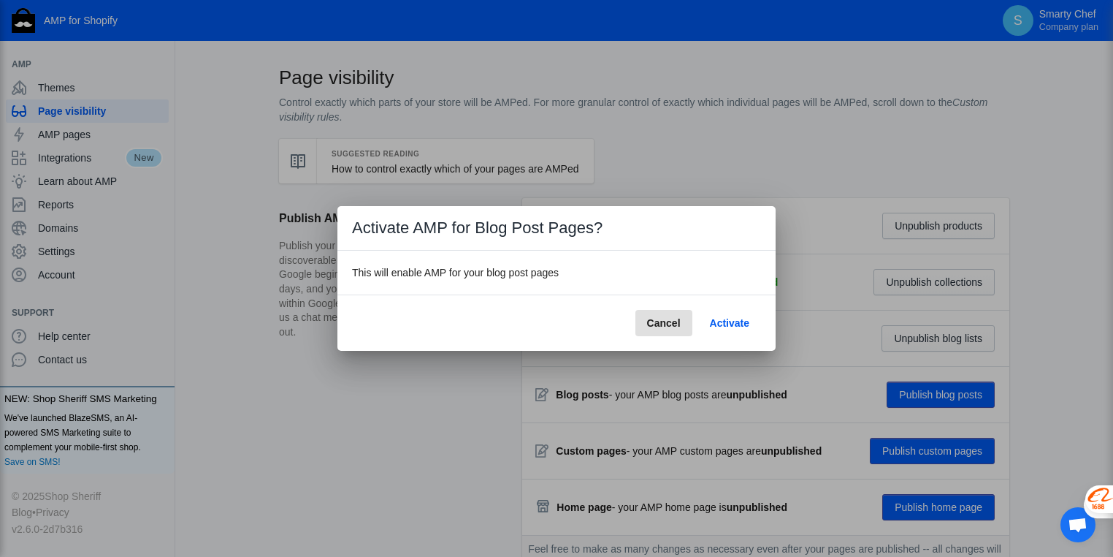
click at [730, 317] on span "Activate" at bounding box center [729, 323] width 39 height 12
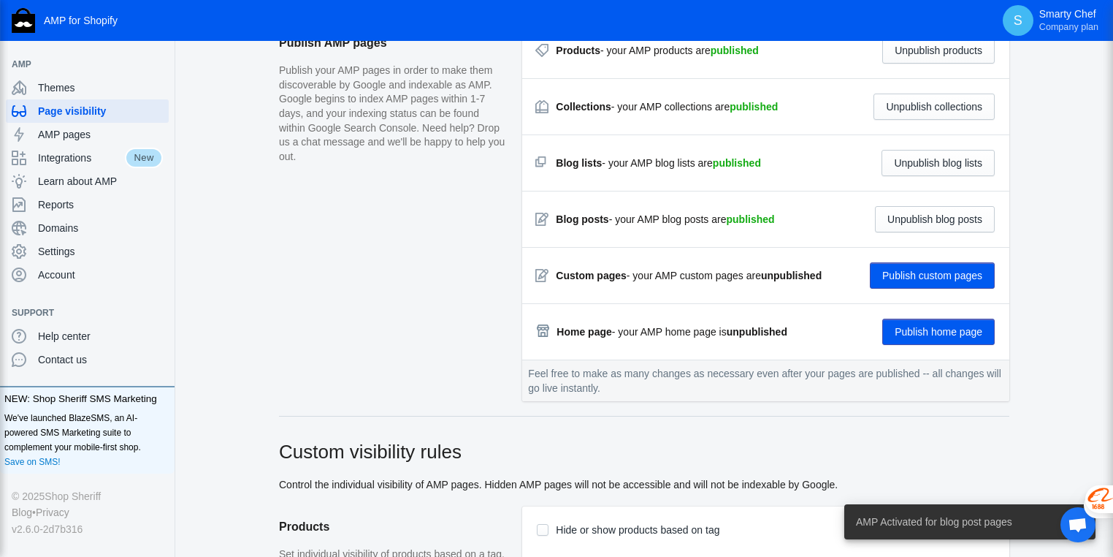
scroll to position [234, 0]
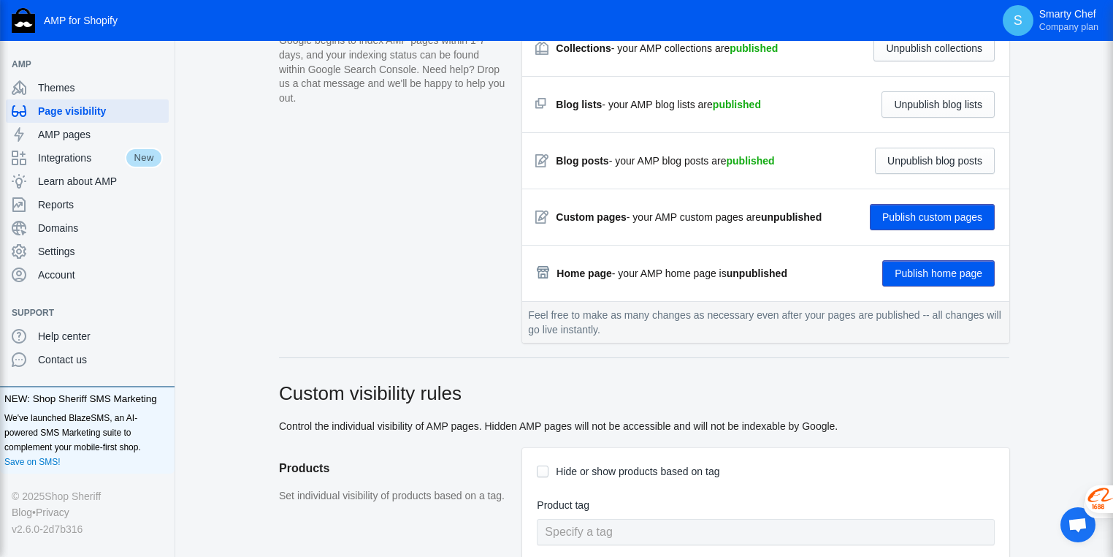
click at [932, 218] on button "Publish custom pages" at bounding box center [932, 217] width 125 height 26
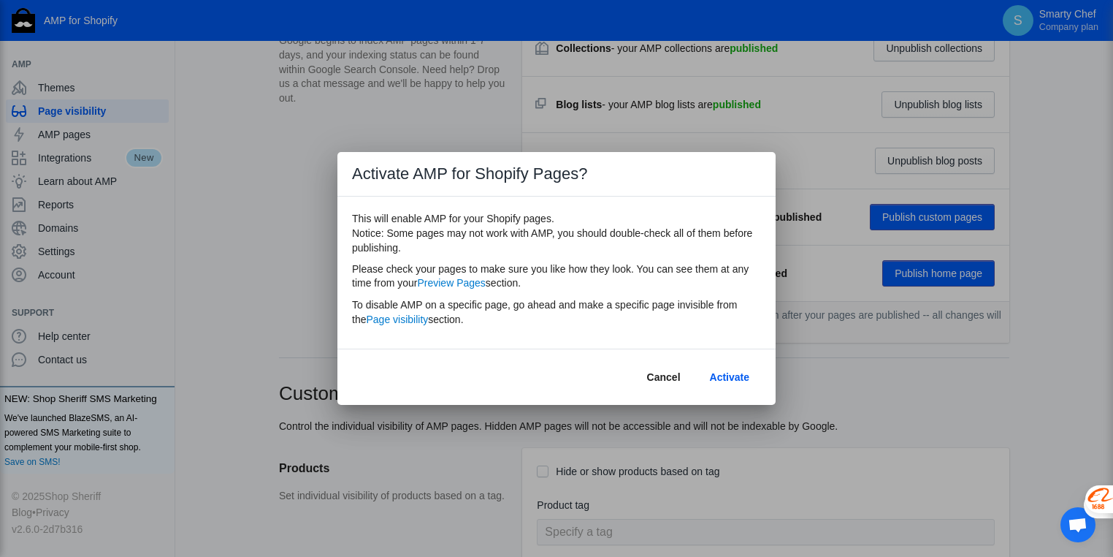
scroll to position [0, 0]
click at [743, 379] on span "Activate" at bounding box center [729, 377] width 39 height 12
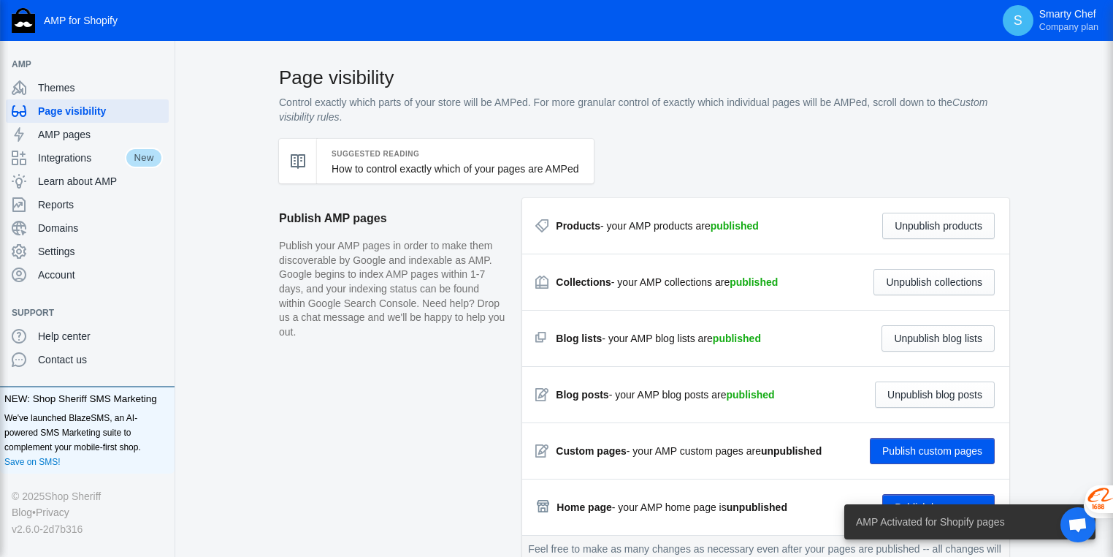
scroll to position [234, 0]
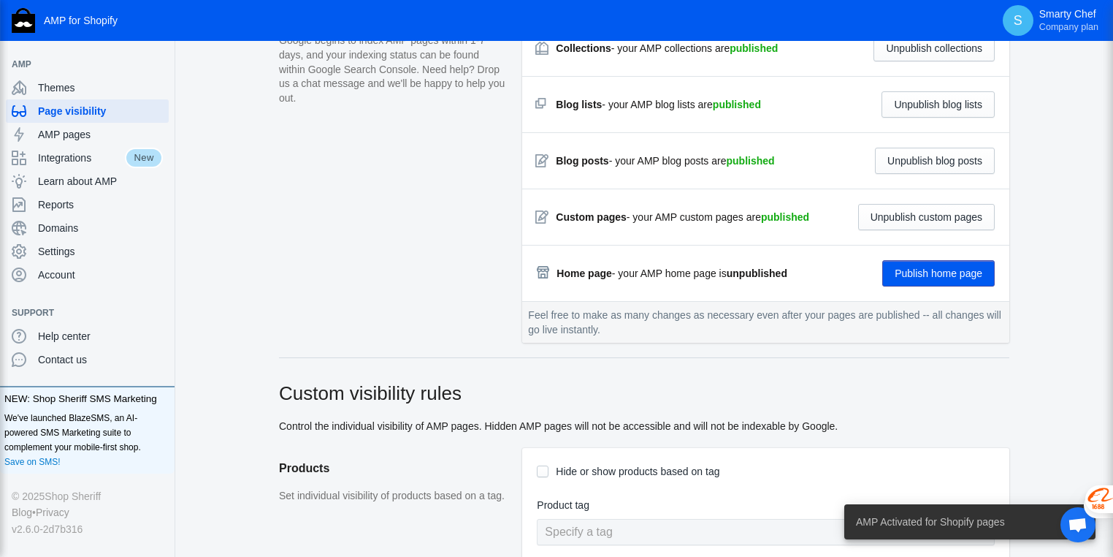
click at [971, 276] on button "Publish home page" at bounding box center [938, 273] width 112 height 26
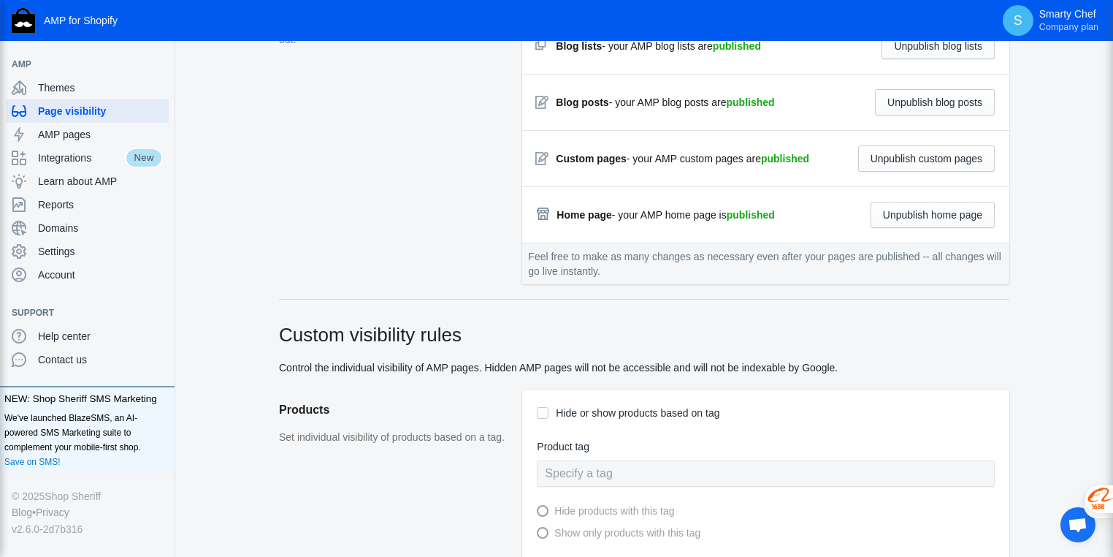
scroll to position [0, 0]
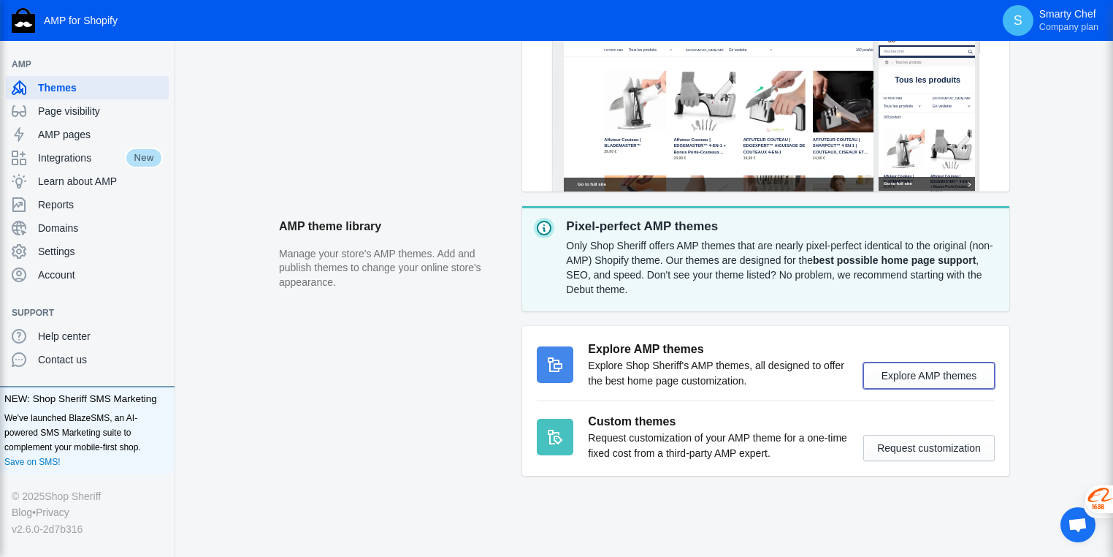
click at [927, 375] on button "Explore AMP themes" at bounding box center [928, 375] width 131 height 26
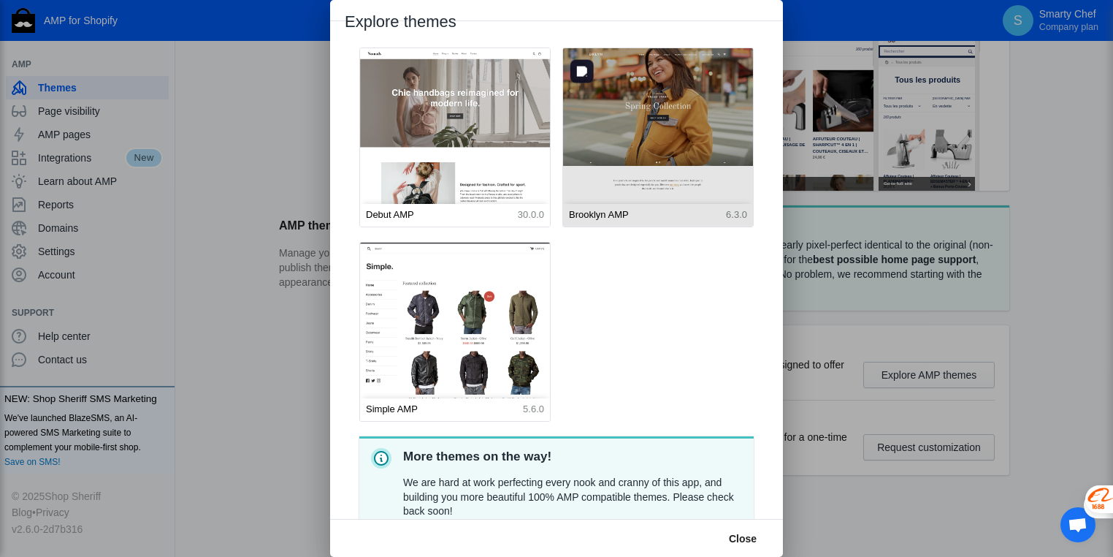
click at [635, 120] on img at bounding box center [658, 166] width 190 height 237
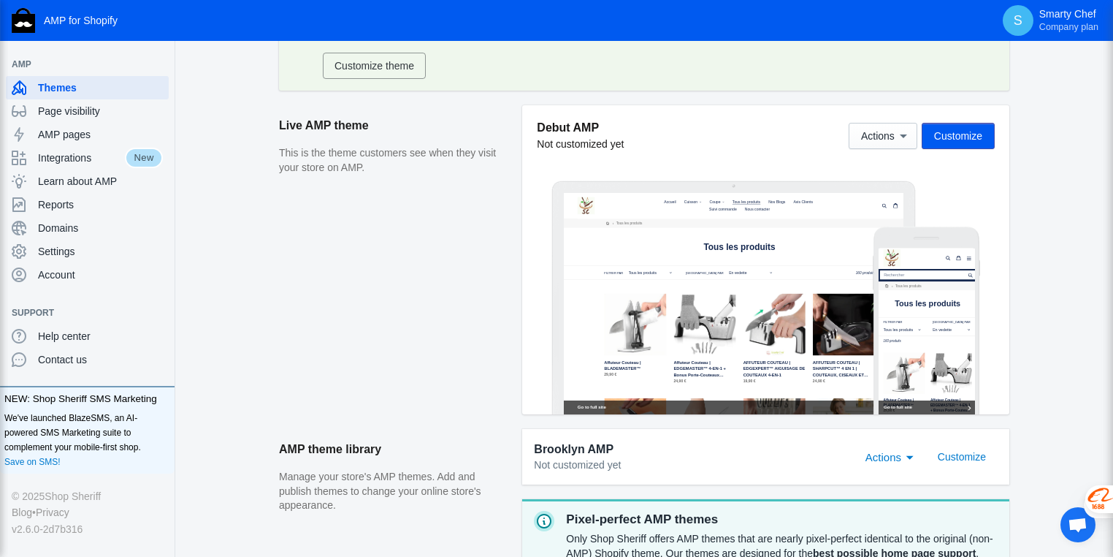
scroll to position [176, 0]
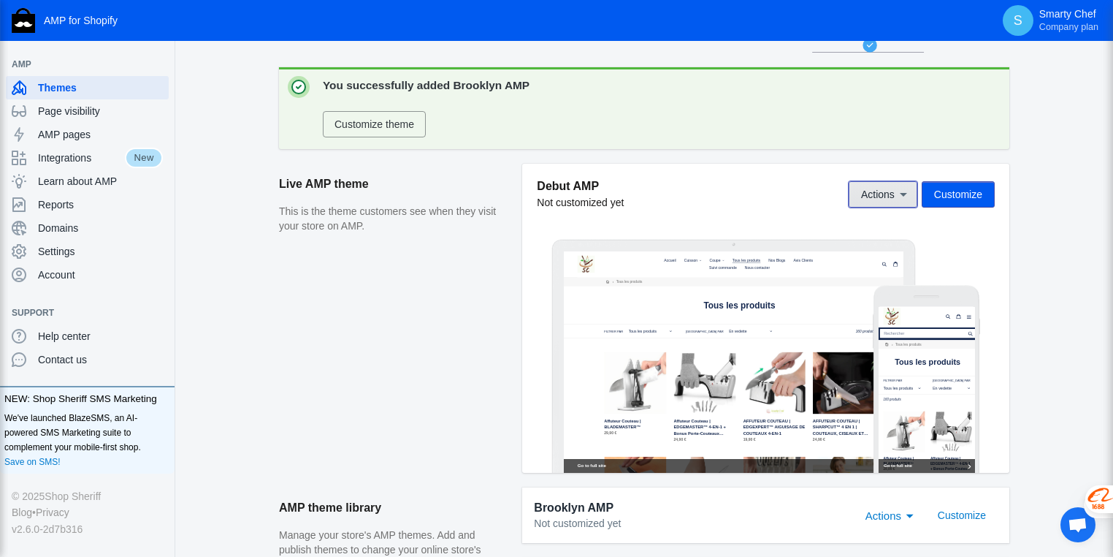
click at [901, 202] on button "Actions" at bounding box center [883, 194] width 69 height 26
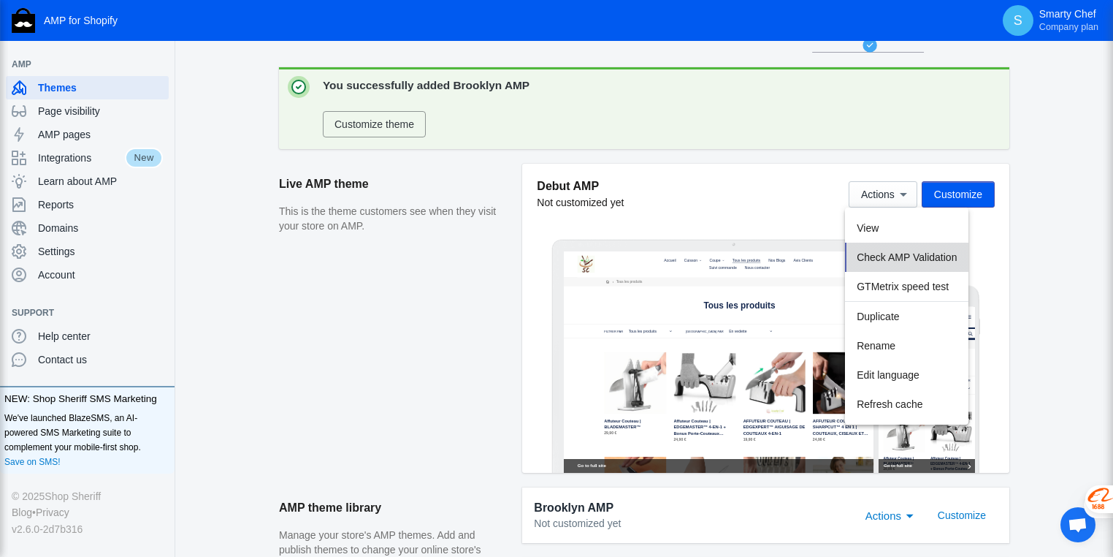
click at [890, 259] on span "Check AMP Validation" at bounding box center [907, 257] width 100 height 12
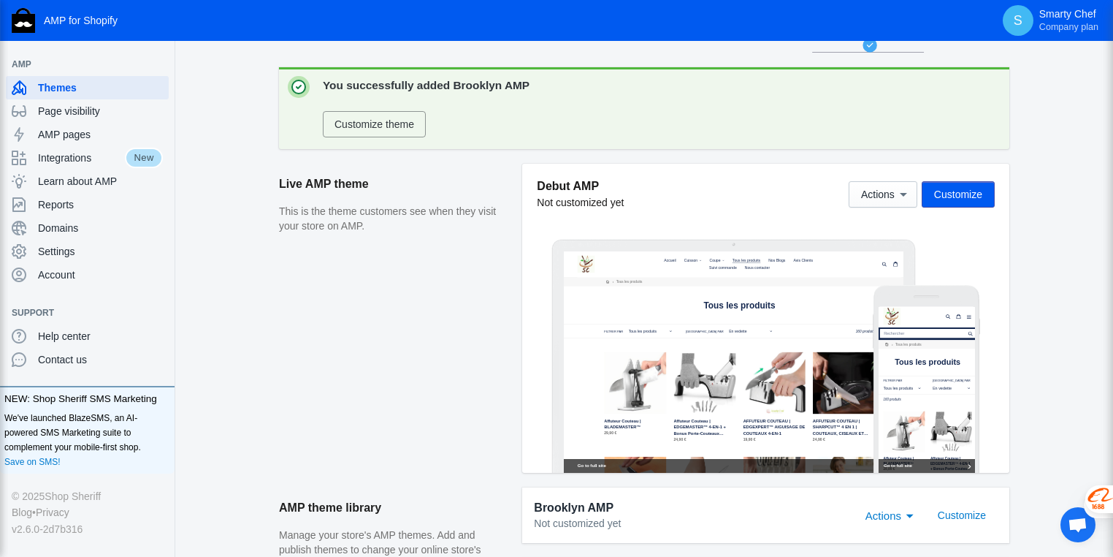
click at [381, 123] on span "Customize theme" at bounding box center [375, 124] width 80 height 12
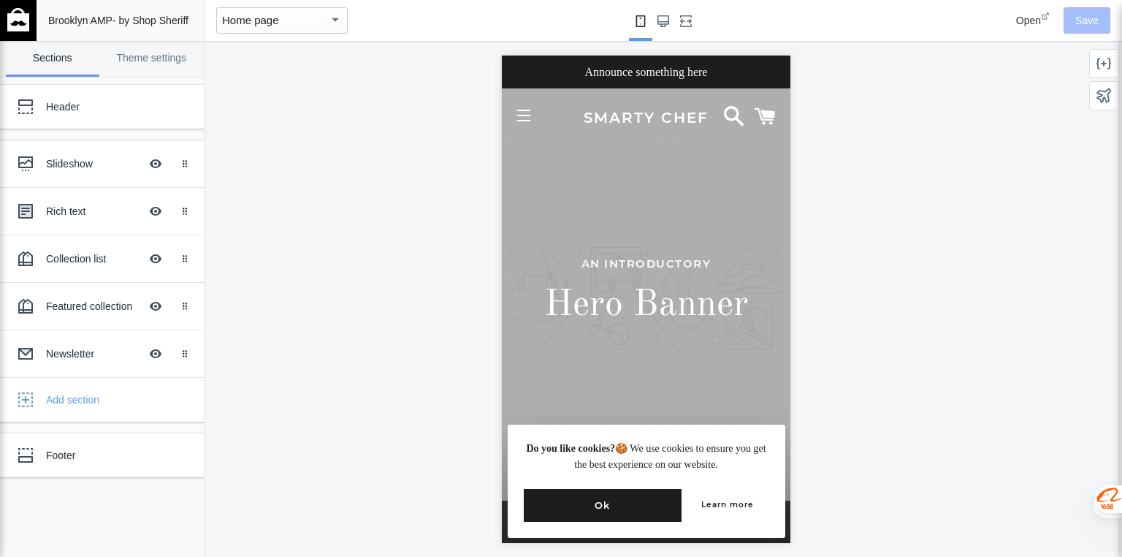
click at [646, 70] on p "Announce something here" at bounding box center [645, 71] width 288 height 33
click at [61, 100] on div "Header" at bounding box center [109, 106] width 126 height 15
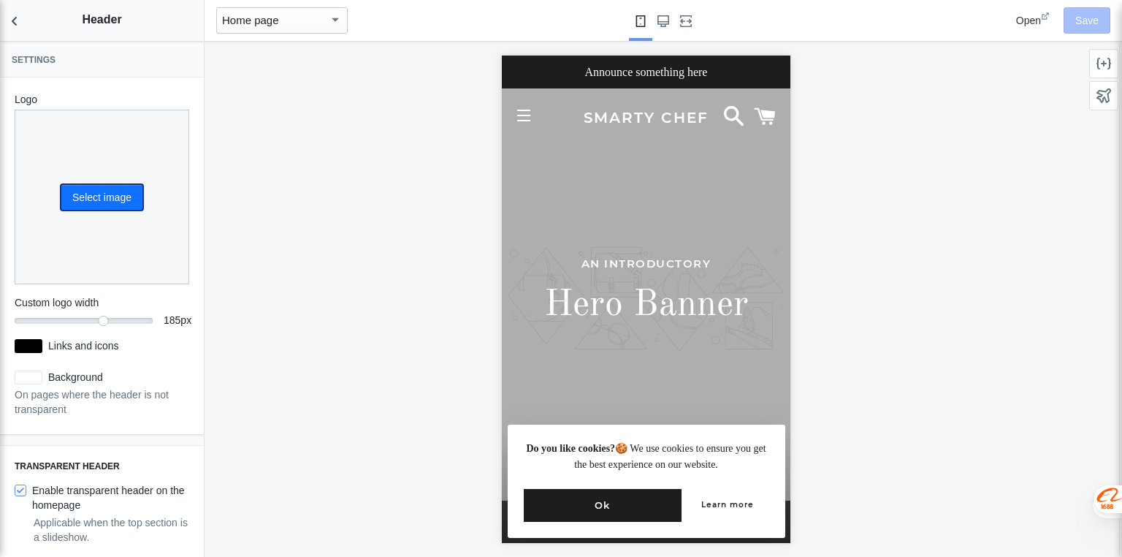
click at [78, 193] on button "Select image" at bounding box center [102, 197] width 83 height 26
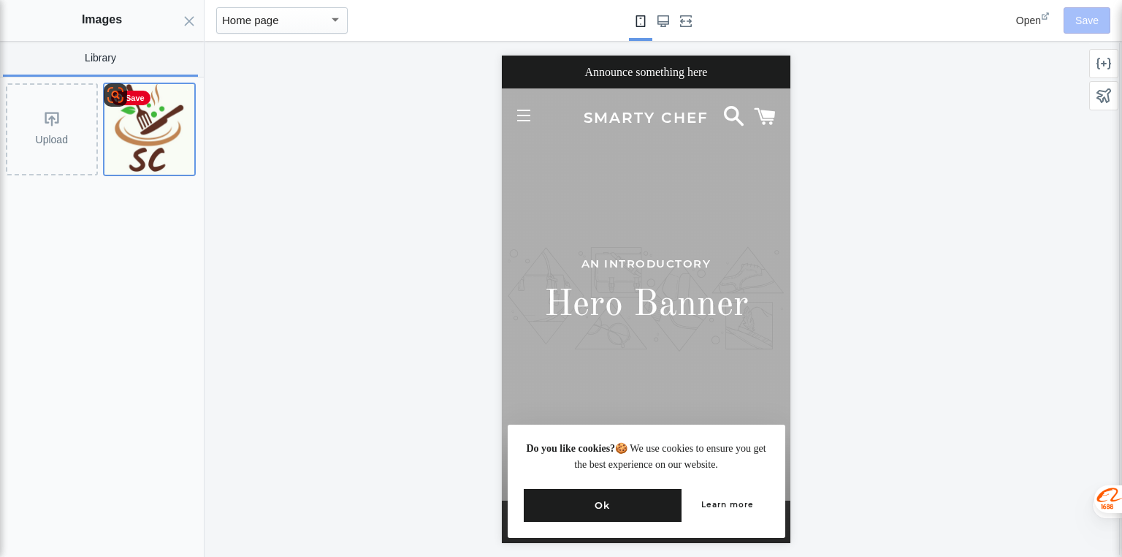
click at [140, 146] on img at bounding box center [149, 129] width 91 height 91
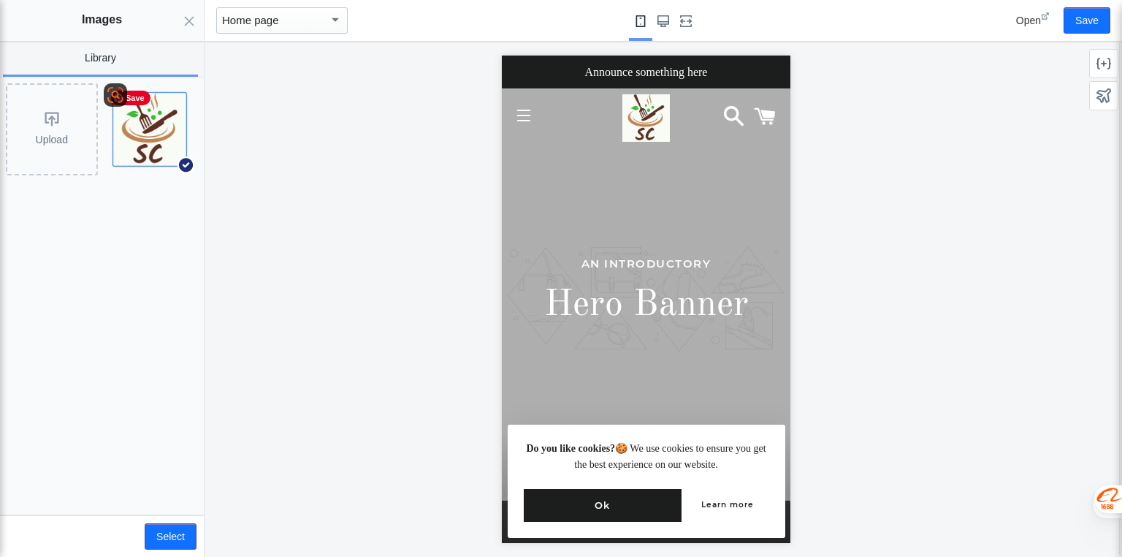
click at [166, 150] on img at bounding box center [149, 129] width 72 height 72
click at [166, 150] on img at bounding box center [149, 129] width 91 height 91
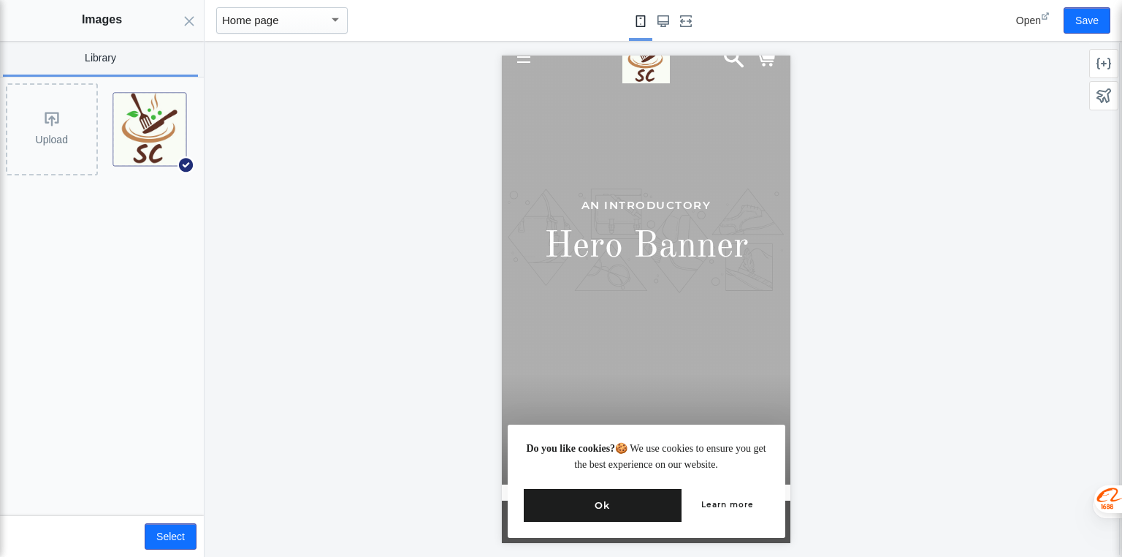
click at [637, 205] on p "An introductory" at bounding box center [645, 204] width 267 height 17
click at [161, 525] on button "Select" at bounding box center [171, 536] width 52 height 26
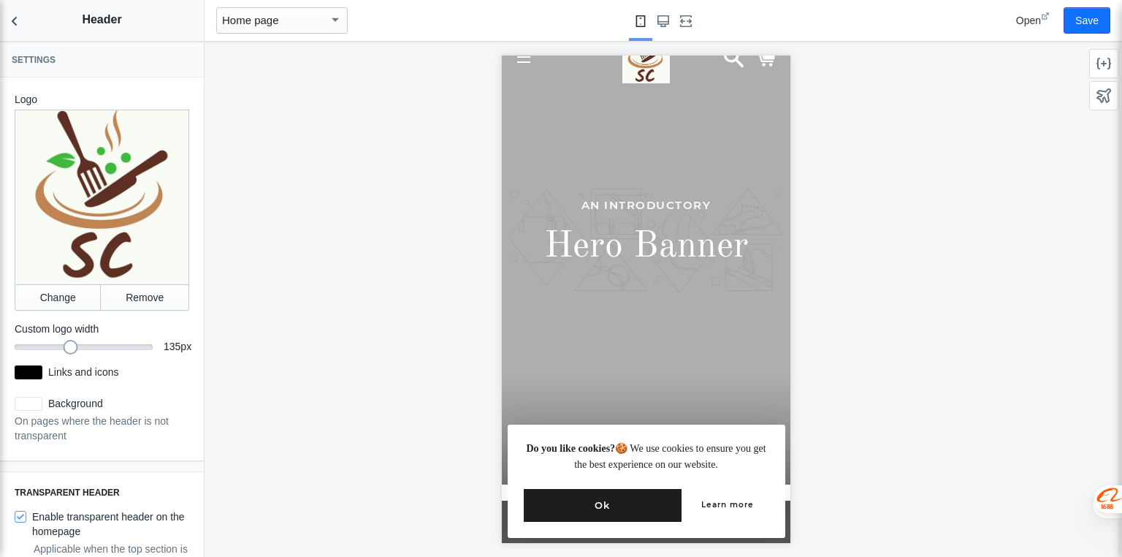
drag, startPoint x: 97, startPoint y: 338, endPoint x: 66, endPoint y: 337, distance: 30.7
click at [66, 340] on div at bounding box center [71, 347] width 15 height 15
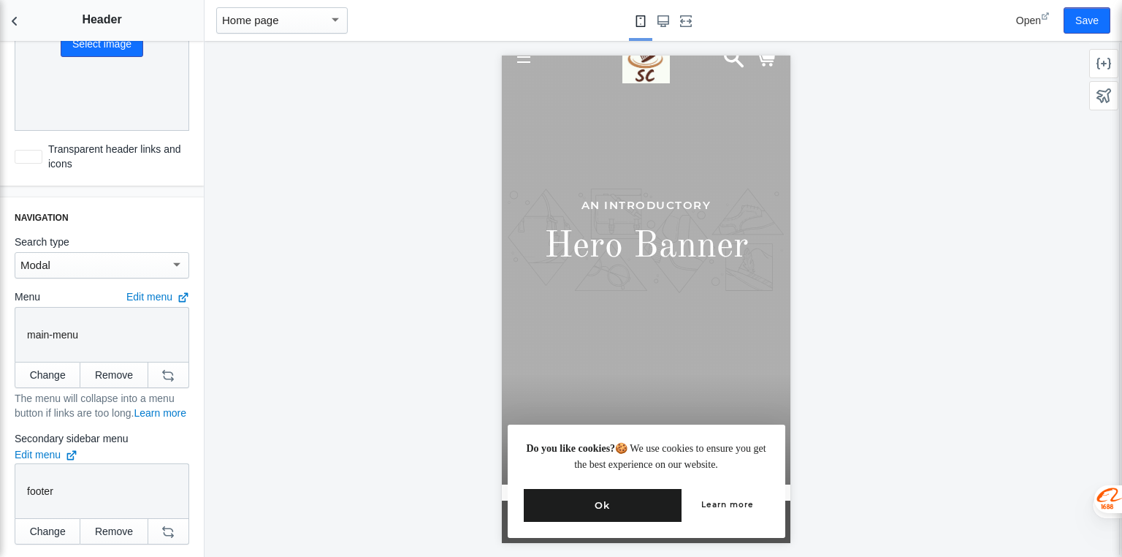
scroll to position [701, 0]
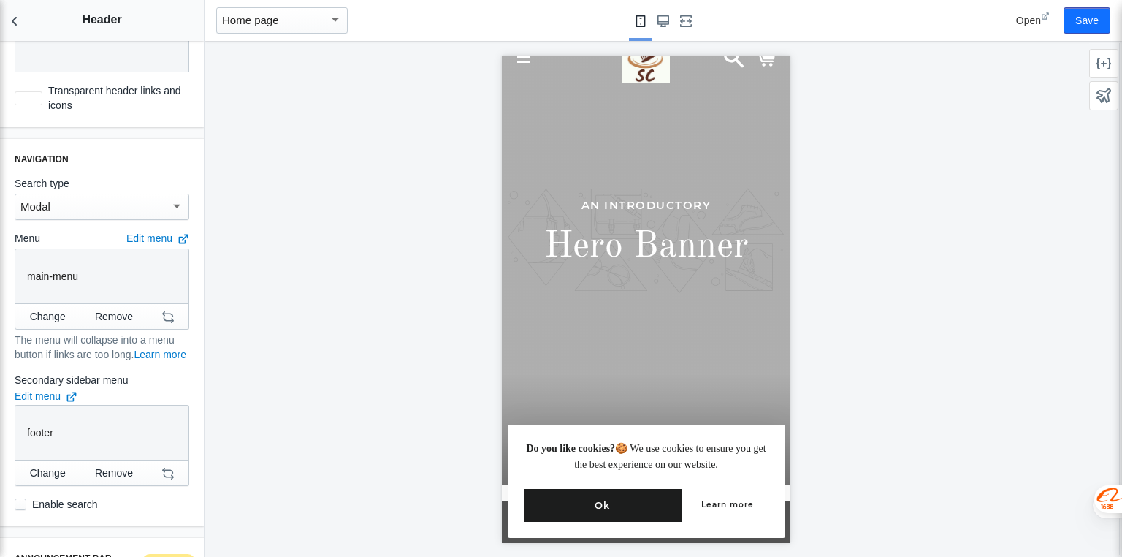
click at [57, 269] on p "main-menu" at bounding box center [102, 276] width 150 height 15
click at [56, 303] on button "Change" at bounding box center [48, 316] width 66 height 26
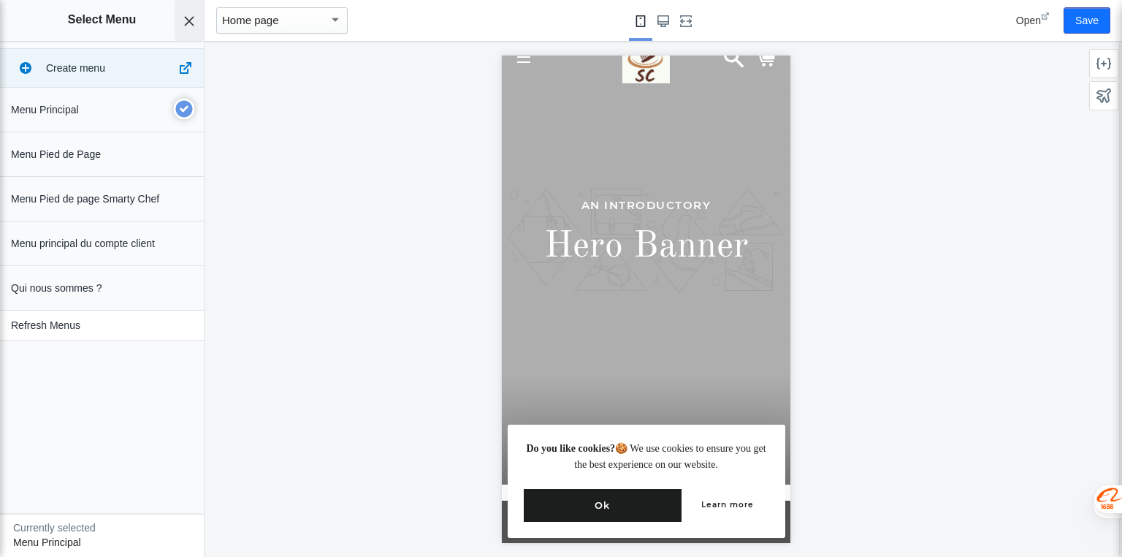
click at [194, 21] on icon "Close panel" at bounding box center [189, 21] width 12 height 12
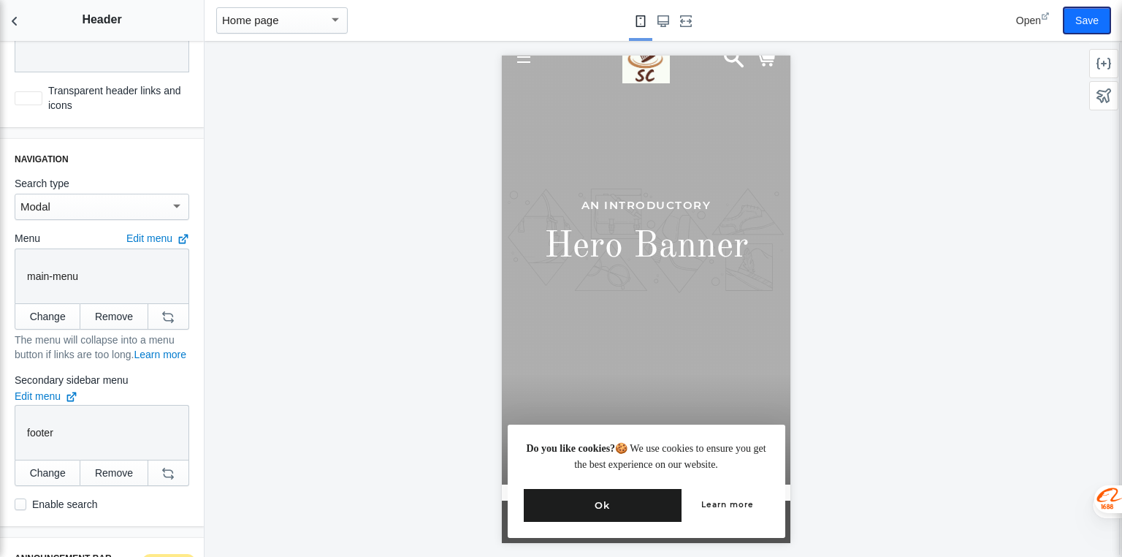
click at [1096, 22] on button "Save" at bounding box center [1086, 20] width 47 height 26
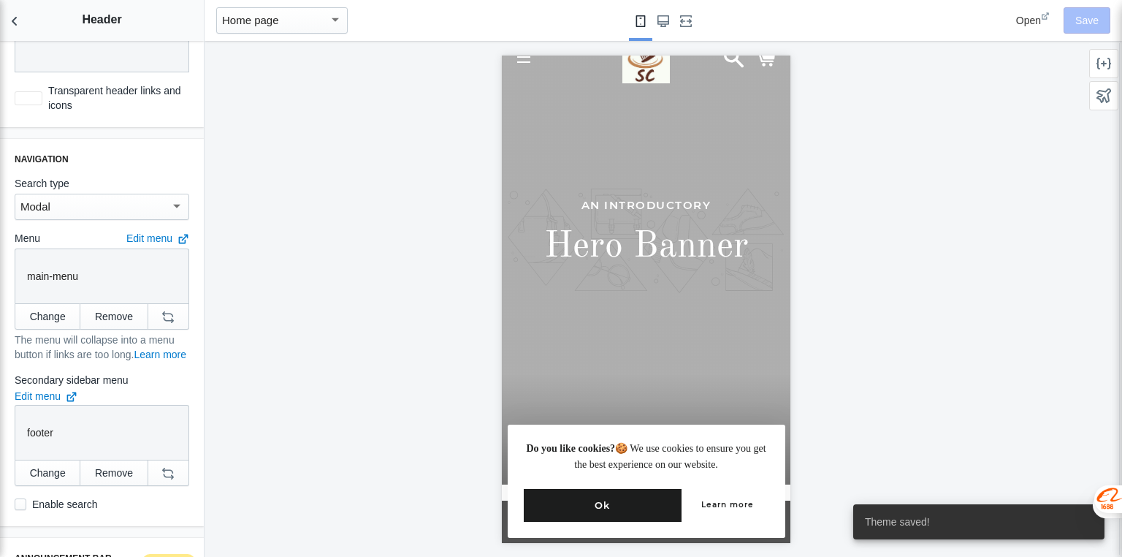
click at [597, 496] on button "Ok" at bounding box center [602, 504] width 158 height 32
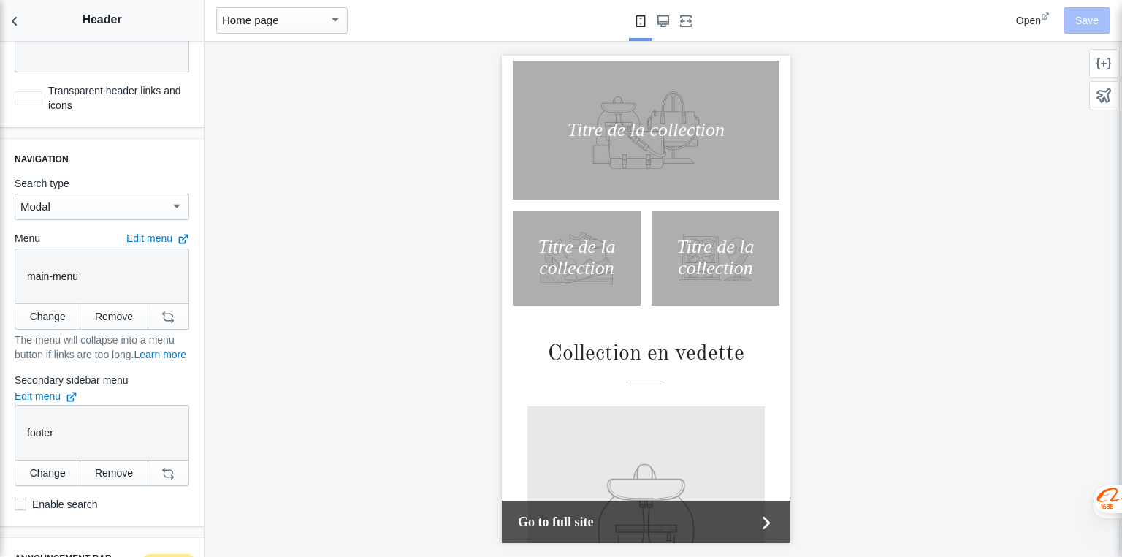
scroll to position [584, 0]
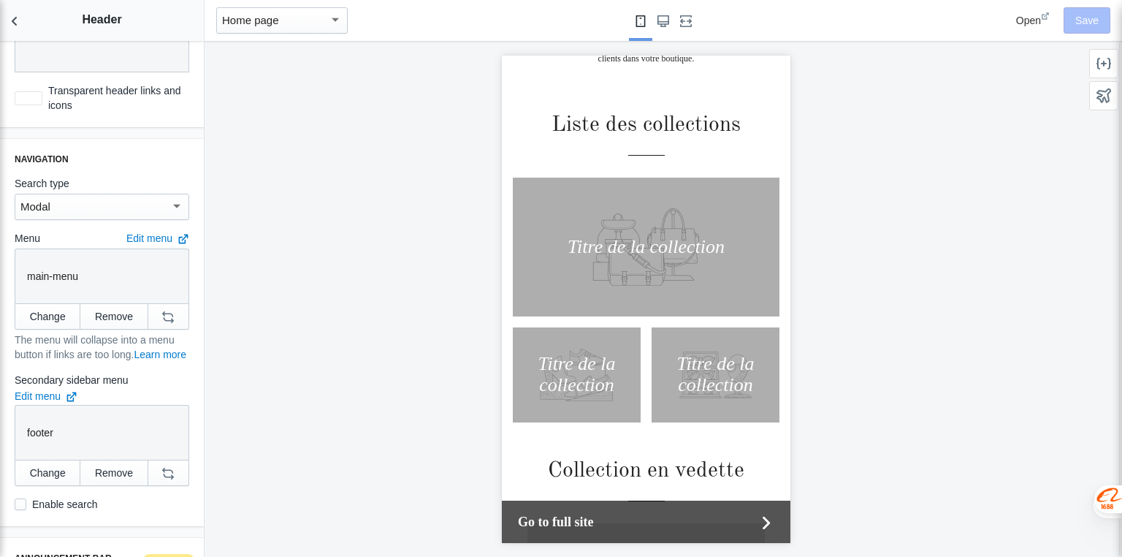
click at [624, 235] on div at bounding box center [645, 246] width 267 height 139
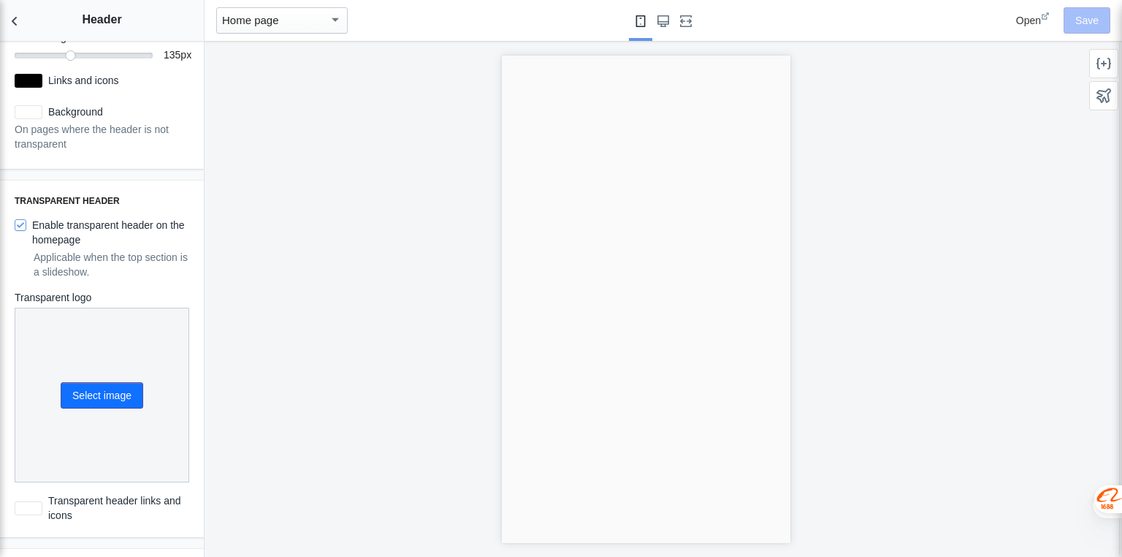
scroll to position [0, 0]
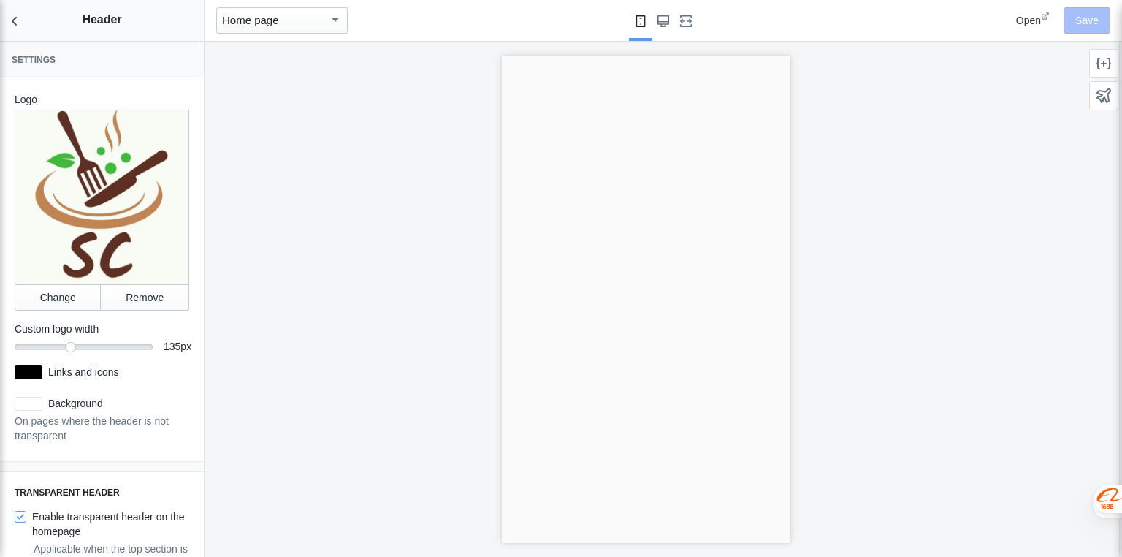
click at [288, 20] on div "Home page" at bounding box center [275, 21] width 107 height 18
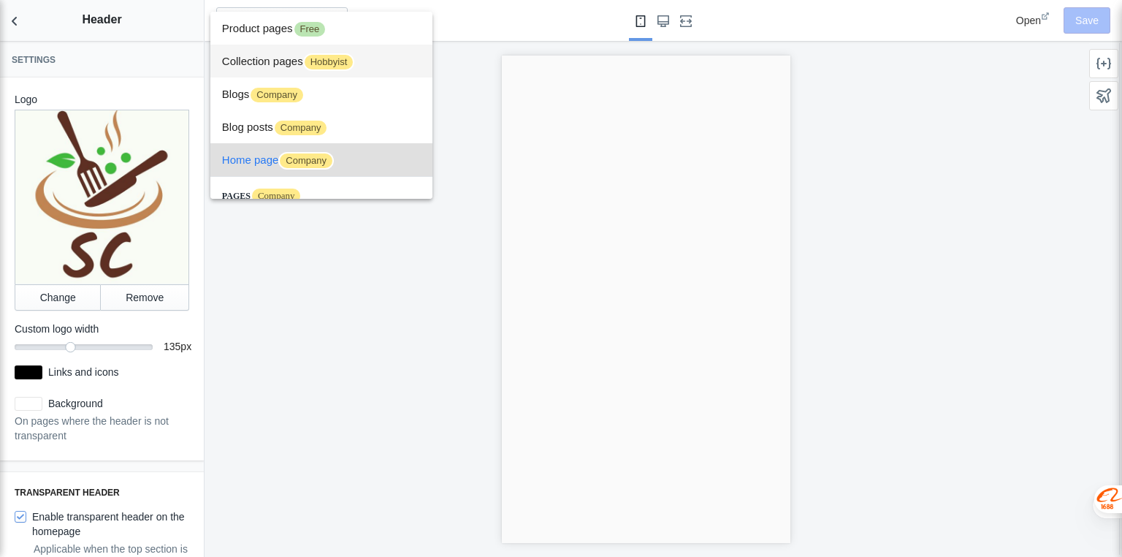
click at [254, 64] on span "Collection pages Hobbyist" at bounding box center [321, 61] width 199 height 33
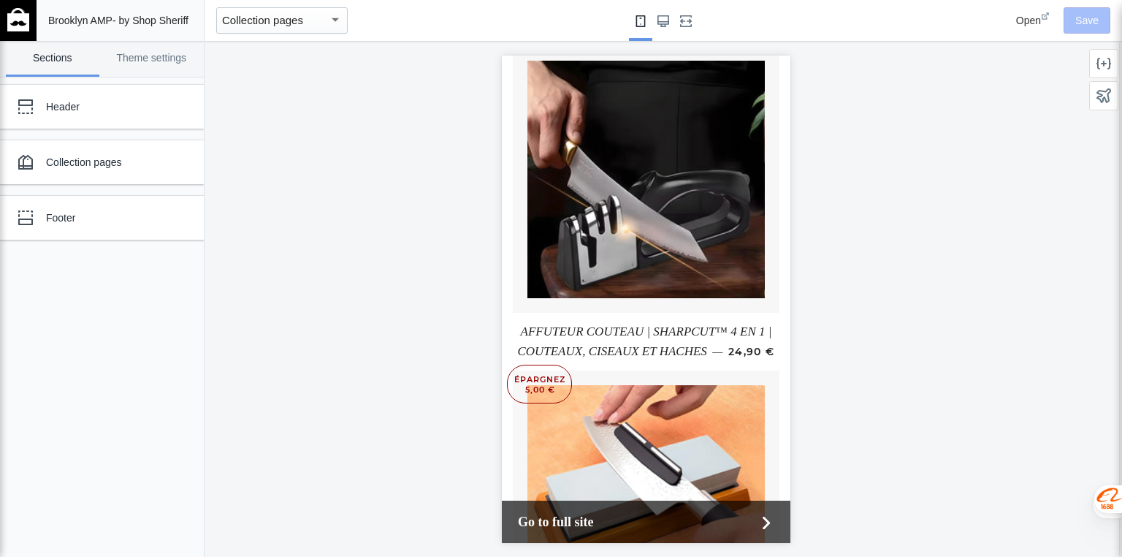
scroll to position [1344, 0]
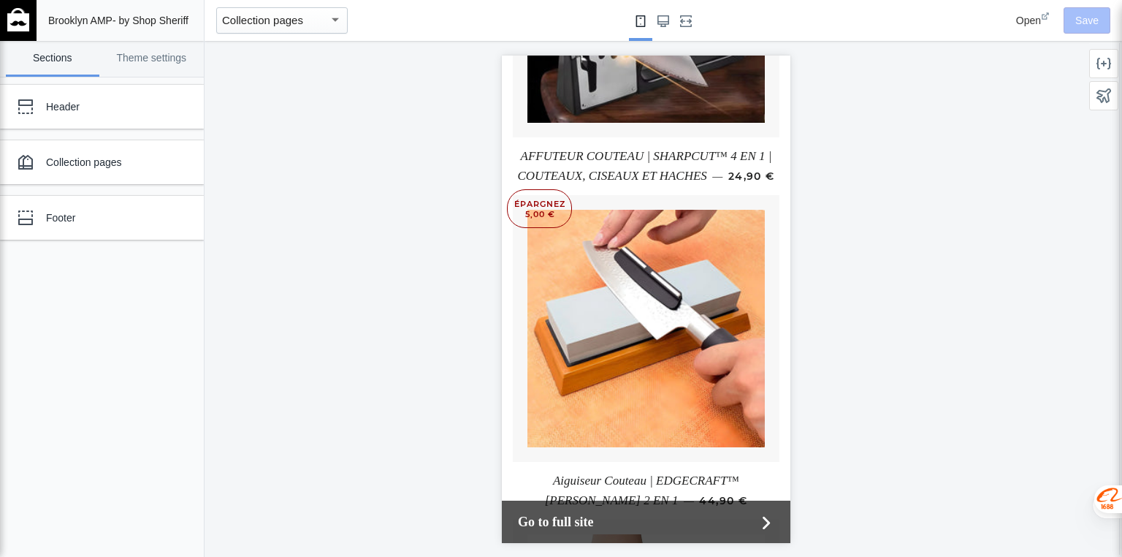
click at [254, 23] on mat-select-trigger "Collection pages" at bounding box center [262, 20] width 81 height 12
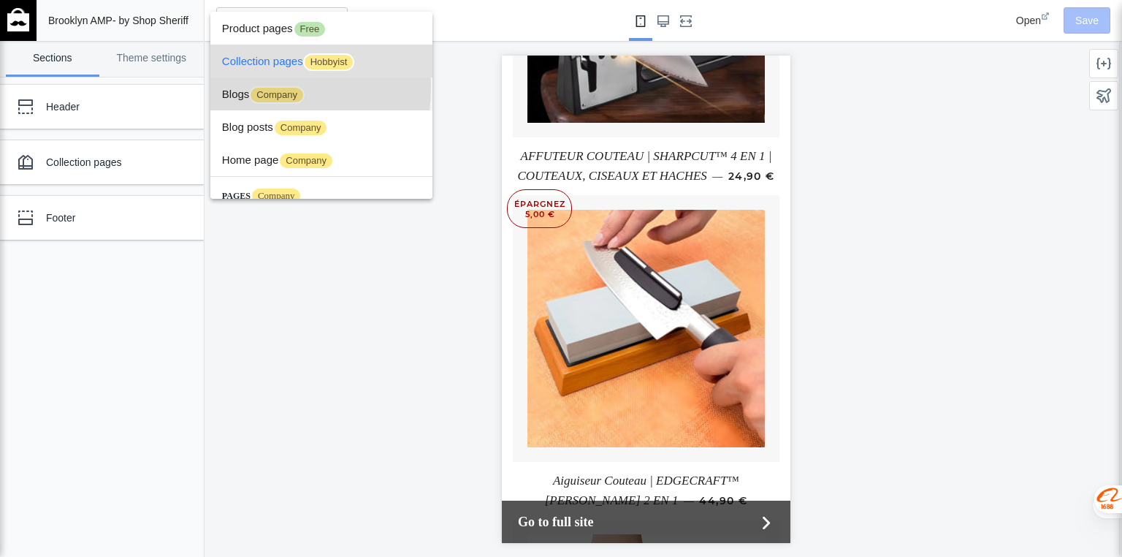
click at [241, 87] on span "Blogs Company" at bounding box center [321, 93] width 199 height 33
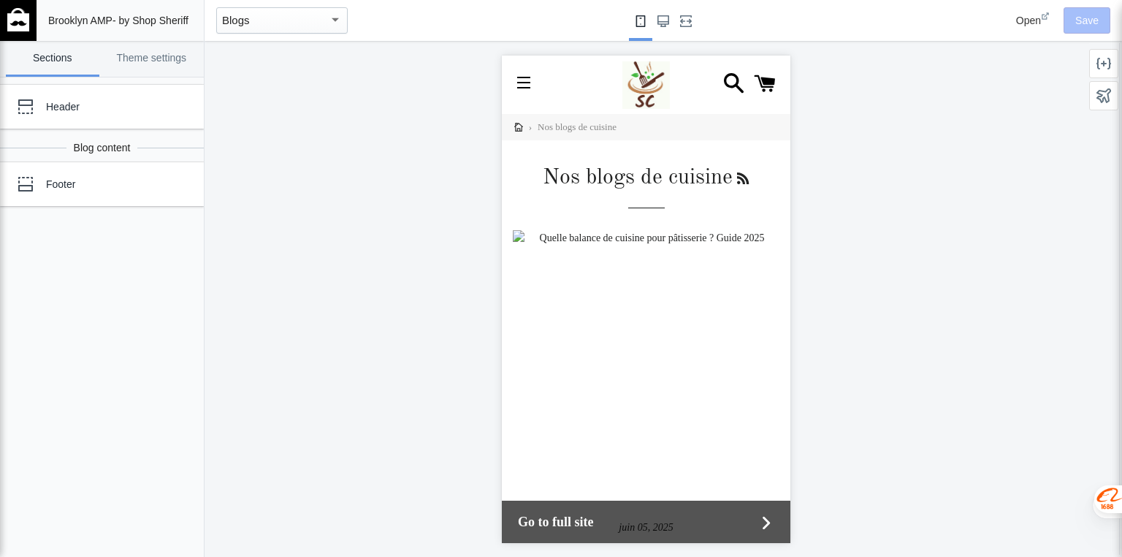
click at [738, 175] on span at bounding box center [741, 179] width 13 height 18
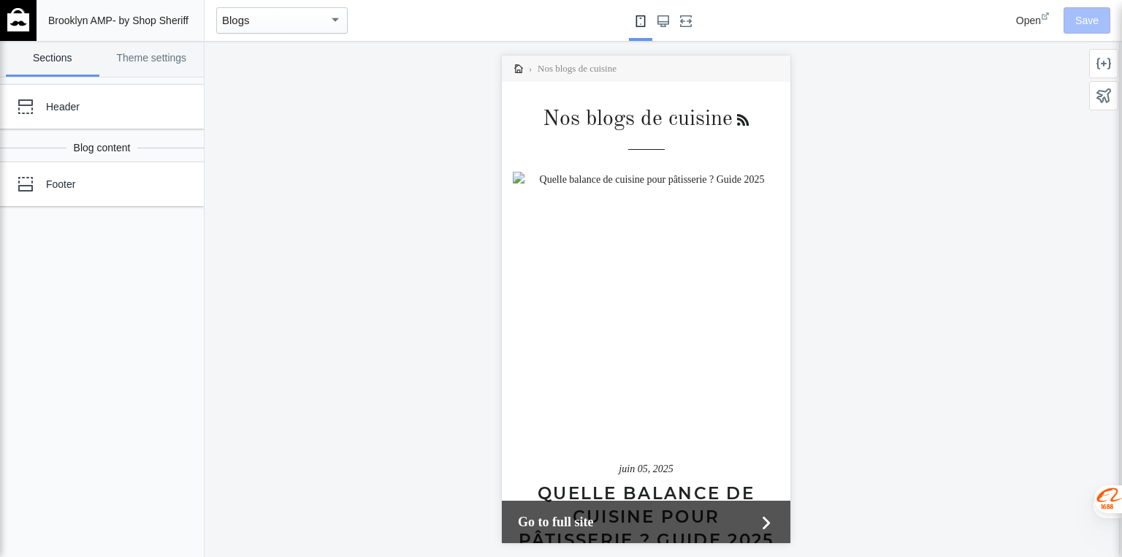
scroll to position [351, 0]
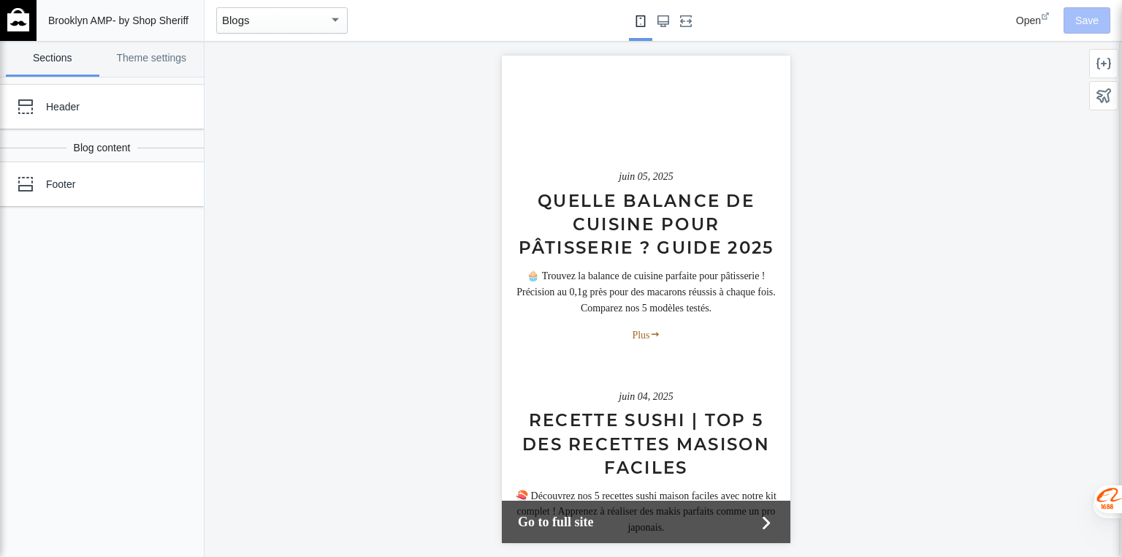
click at [1043, 15] on icon at bounding box center [1045, 16] width 9 height 9
